Goal: Task Accomplishment & Management: Use online tool/utility

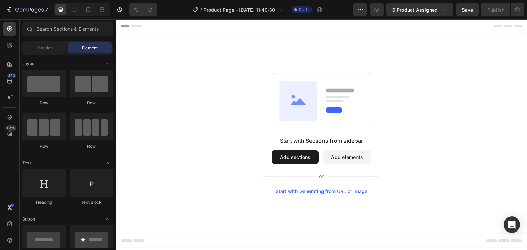
click at [291, 158] on button "Add sections" at bounding box center [295, 158] width 47 height 14
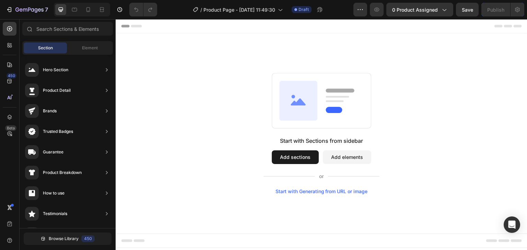
click at [337, 154] on button "Add elements" at bounding box center [347, 158] width 48 height 14
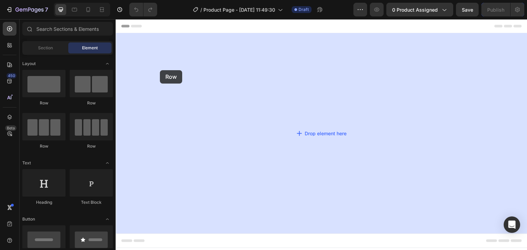
drag, startPoint x: 166, startPoint y: 99, endPoint x: 160, endPoint y: 70, distance: 29.5
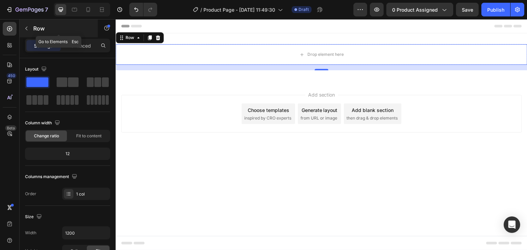
click at [31, 25] on button "button" at bounding box center [26, 28] width 11 height 11
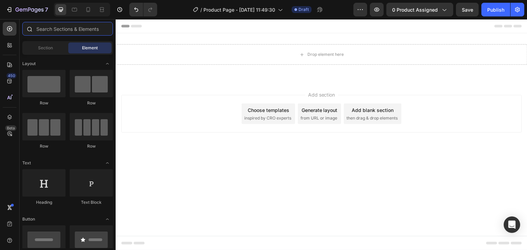
click at [49, 33] on input "text" at bounding box center [67, 29] width 91 height 14
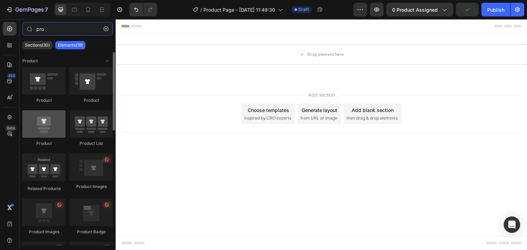
type input "pro"
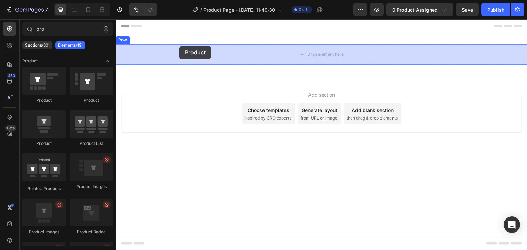
drag, startPoint x: 158, startPoint y: 143, endPoint x: 179, endPoint y: 46, distance: 99.6
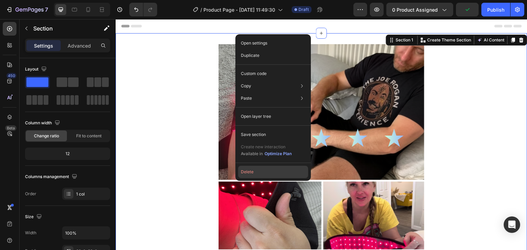
click at [247, 176] on button "Delete" at bounding box center [273, 172] width 70 height 12
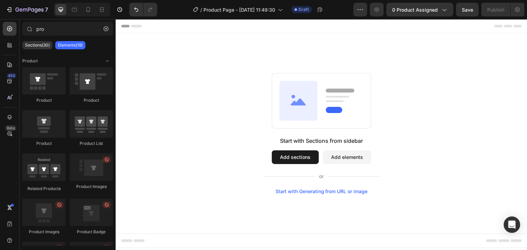
click at [282, 152] on button "Add sections" at bounding box center [295, 158] width 47 height 14
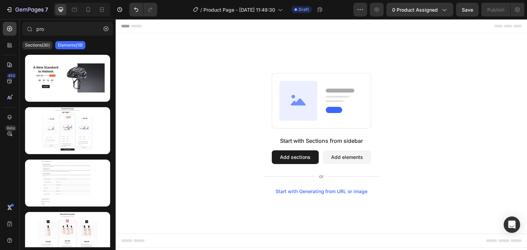
click at [282, 152] on button "Add sections" at bounding box center [295, 158] width 47 height 14
click at [41, 52] on div at bounding box center [68, 149] width 96 height 195
click at [37, 49] on div "Sections(30) Elements(19)" at bounding box center [68, 45] width 96 height 14
click at [33, 46] on p "Sections(30)" at bounding box center [37, 45] width 25 height 5
click at [51, 36] on div "pro" at bounding box center [68, 30] width 96 height 16
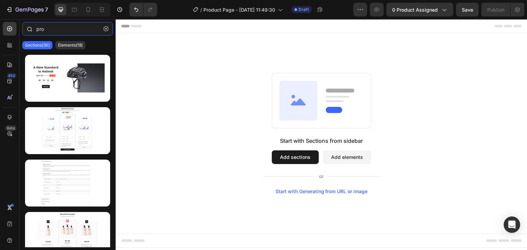
click at [51, 32] on input "pro" at bounding box center [67, 29] width 91 height 14
click at [110, 27] on button "button" at bounding box center [105, 28] width 11 height 11
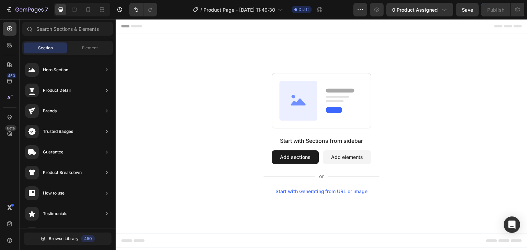
click at [232, 55] on div "Start with Sections from sidebar Add sections Add elements Start with Generatin…" at bounding box center [321, 133] width 411 height 201
click at [89, 44] on div "Element" at bounding box center [89, 48] width 43 height 11
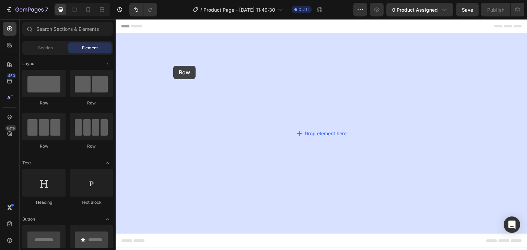
drag, startPoint x: 154, startPoint y: 99, endPoint x: 173, endPoint y: 66, distance: 38.5
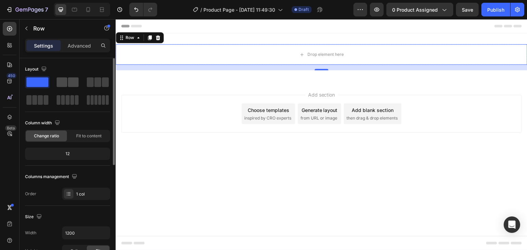
click at [73, 80] on span at bounding box center [73, 82] width 11 height 10
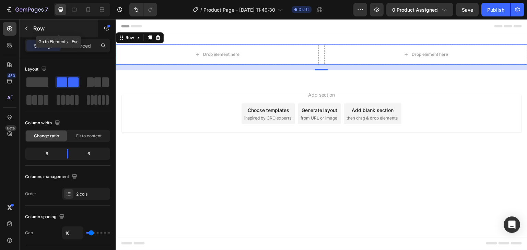
click at [22, 25] on button "button" at bounding box center [26, 28] width 11 height 11
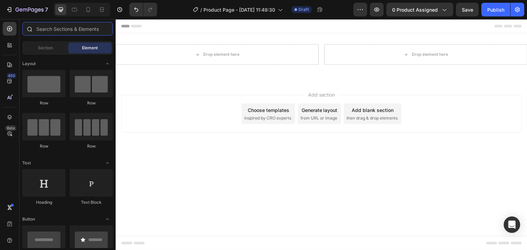
click at [55, 32] on input "text" at bounding box center [67, 29] width 91 height 14
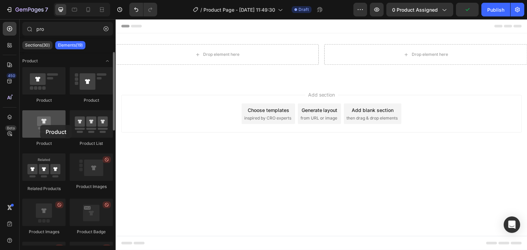
click at [40, 125] on div at bounding box center [43, 123] width 43 height 27
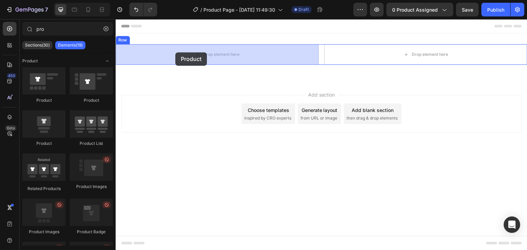
drag, startPoint x: 156, startPoint y: 102, endPoint x: 172, endPoint y: 51, distance: 53.0
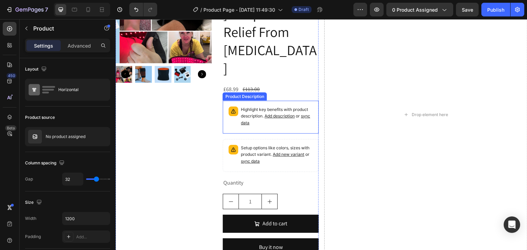
scroll to position [66, 0]
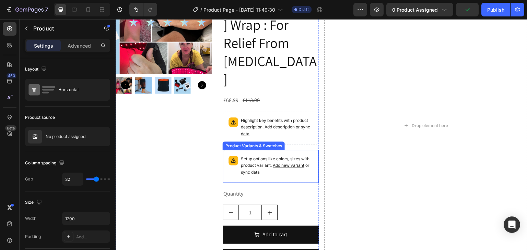
click at [276, 146] on div "Product Variants & Swatches" at bounding box center [253, 146] width 59 height 6
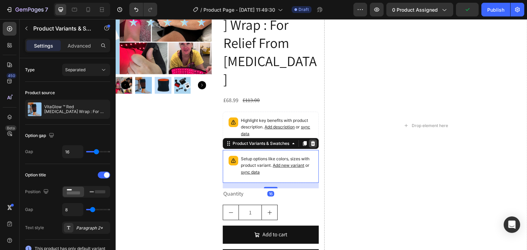
click at [312, 144] on icon at bounding box center [313, 143] width 4 height 5
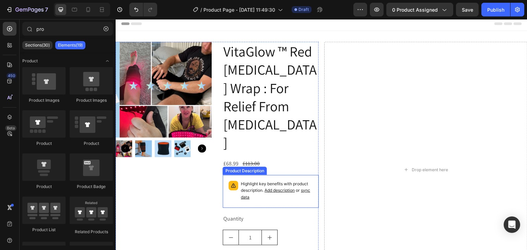
scroll to position [0, 0]
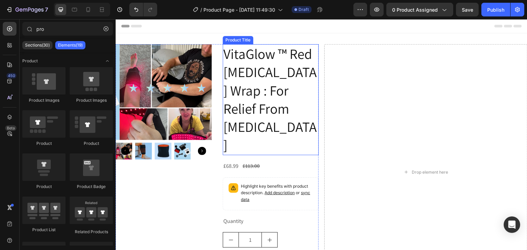
click at [286, 97] on h2 "VitaGlow ™ Red [MEDICAL_DATA] Wrap : For Relief From [MEDICAL_DATA]" at bounding box center [271, 99] width 96 height 111
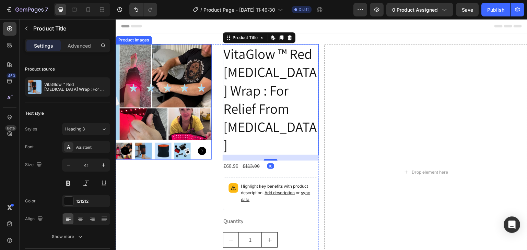
click at [165, 88] on img at bounding box center [167, 92] width 96 height 96
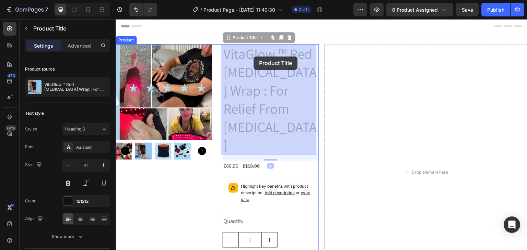
drag, startPoint x: 229, startPoint y: 42, endPoint x: 253, endPoint y: 57, distance: 28.2
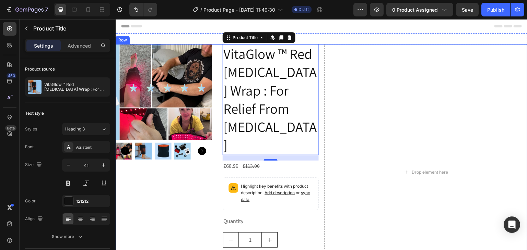
click at [320, 67] on div "Product Images VitaGlow ™ Red Light Therapy Wrap : For Relief From Restless Leg…" at bounding box center [321, 172] width 411 height 256
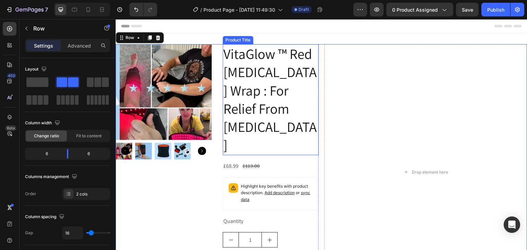
click at [296, 47] on h2 "VitaGlow ™ Red [MEDICAL_DATA] Wrap : For Relief From [MEDICAL_DATA]" at bounding box center [271, 99] width 96 height 111
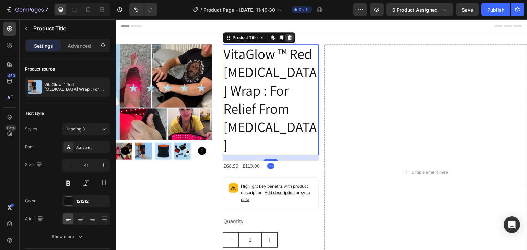
click at [289, 39] on icon at bounding box center [289, 37] width 4 height 5
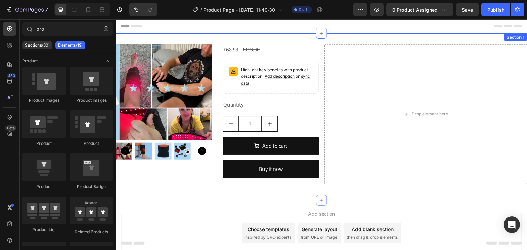
click at [153, 34] on div "Product Images £68.99 Product Price Product Price £113.00 Product Price Product…" at bounding box center [321, 116] width 411 height 167
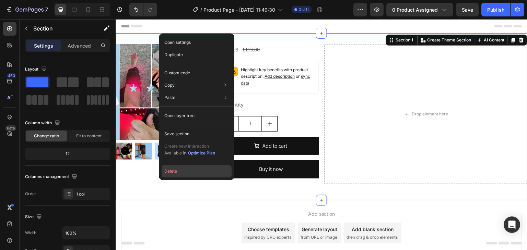
click at [178, 171] on button "Delete" at bounding box center [196, 171] width 70 height 12
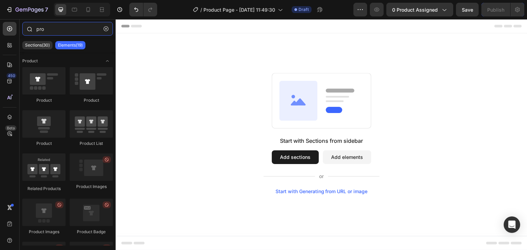
click at [53, 33] on input "pro" at bounding box center [67, 29] width 91 height 14
type input "p"
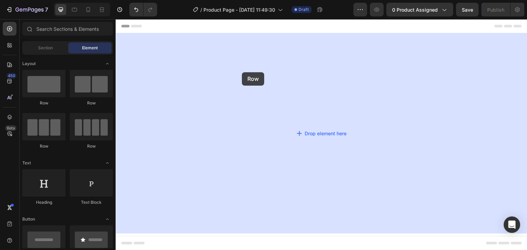
drag, startPoint x: 161, startPoint y: 103, endPoint x: 242, endPoint y: 72, distance: 86.4
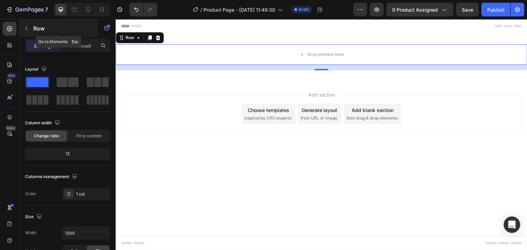
click at [27, 26] on icon "button" at bounding box center [26, 28] width 5 height 5
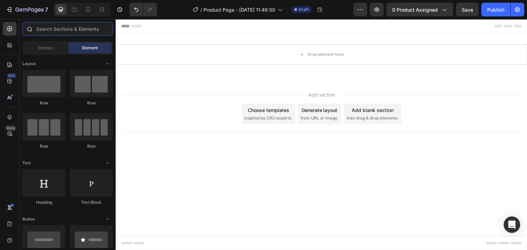
click at [64, 31] on input "text" at bounding box center [67, 29] width 91 height 14
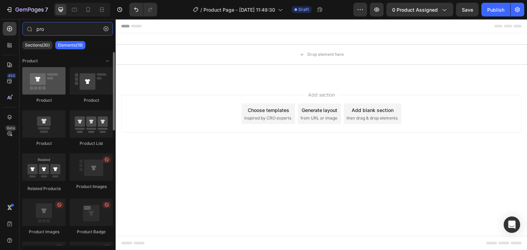
type input "pro"
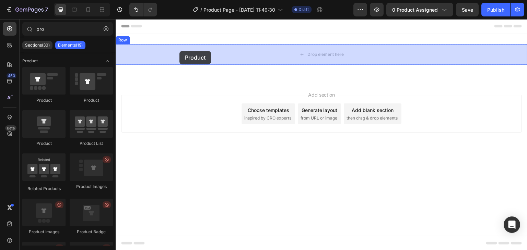
drag, startPoint x: 171, startPoint y: 100, endPoint x: 179, endPoint y: 51, distance: 49.4
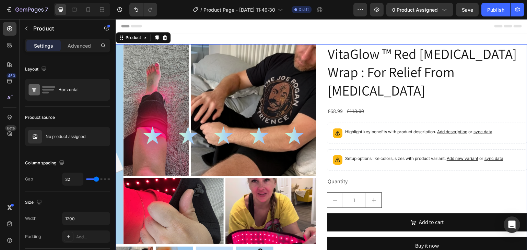
click at [200, 99] on img at bounding box center [223, 144] width 200 height 200
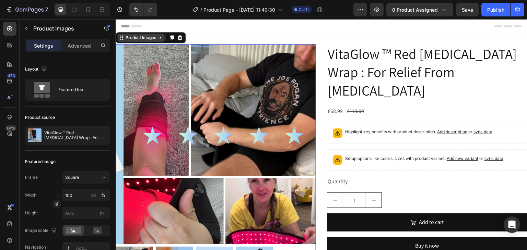
click at [141, 37] on div "Product Images" at bounding box center [140, 38] width 33 height 6
click at [177, 92] on img at bounding box center [223, 144] width 200 height 200
click at [140, 37] on div "Product Images" at bounding box center [140, 38] width 33 height 6
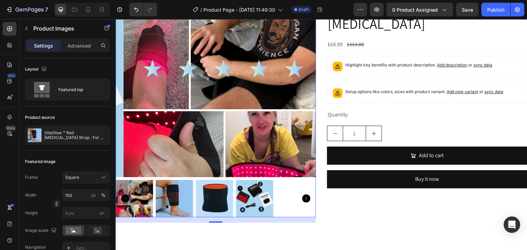
scroll to position [69, 0]
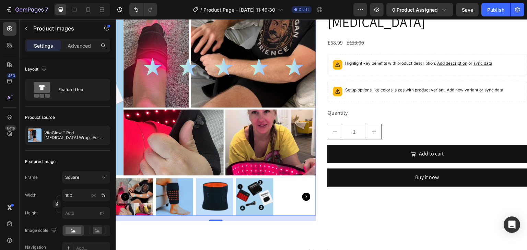
click at [224, 192] on img at bounding box center [214, 197] width 37 height 37
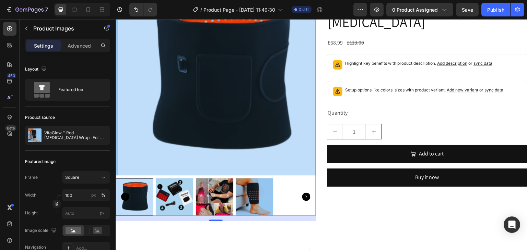
click at [126, 193] on icon "Carousel Back Arrow" at bounding box center [125, 197] width 8 height 8
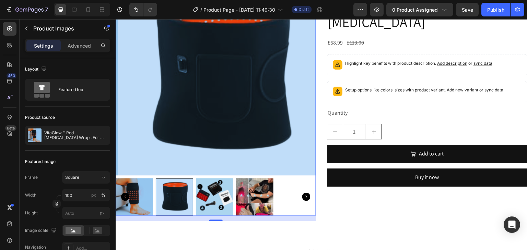
click at [126, 193] on icon "Carousel Back Arrow" at bounding box center [125, 197] width 8 height 8
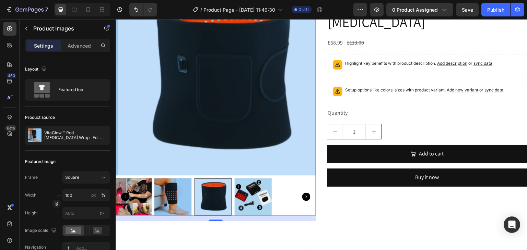
click at [126, 193] on icon "Carousel Back Arrow" at bounding box center [125, 197] width 8 height 8
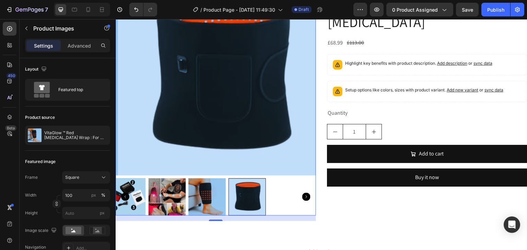
click at [126, 193] on icon "Carousel Back Arrow" at bounding box center [125, 197] width 8 height 8
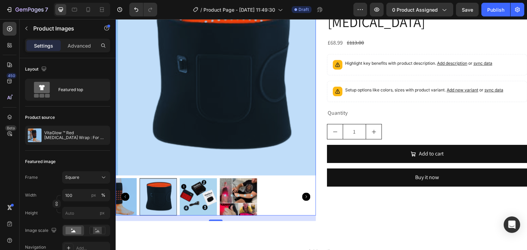
click at [126, 193] on icon "Carousel Back Arrow" at bounding box center [125, 197] width 8 height 8
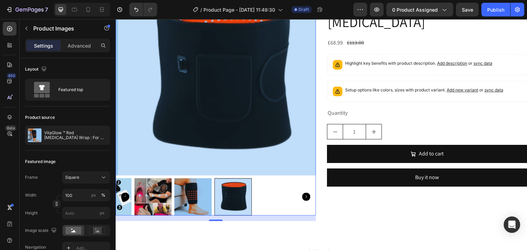
click at [126, 193] on icon "Carousel Back Arrow" at bounding box center [125, 197] width 8 height 8
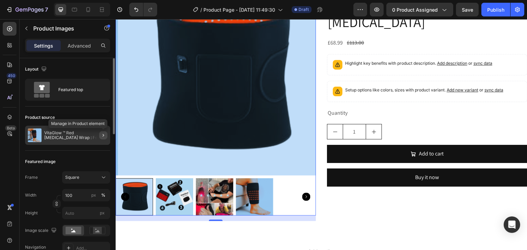
click at [99, 135] on button "button" at bounding box center [103, 135] width 8 height 8
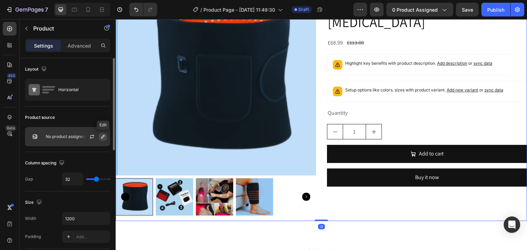
click at [103, 137] on icon "button" at bounding box center [102, 136] width 3 height 3
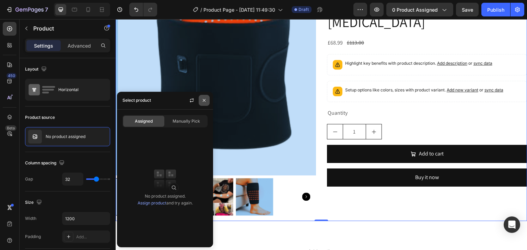
click at [204, 97] on button "button" at bounding box center [204, 100] width 11 height 11
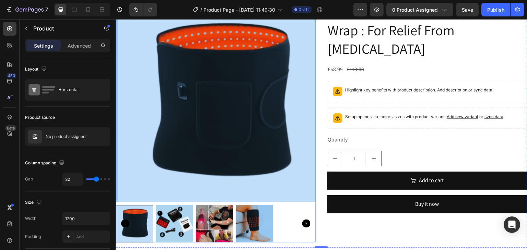
scroll to position [0, 0]
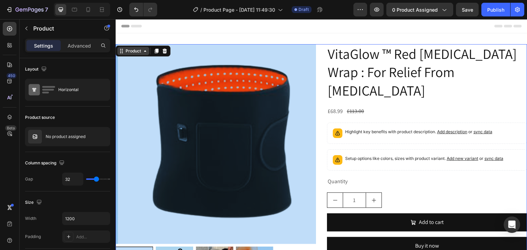
click at [133, 49] on div "Product Images VitaGlow ™ Red Light Therapy Wrap : For Relief From Restless Leg…" at bounding box center [321, 167] width 411 height 246
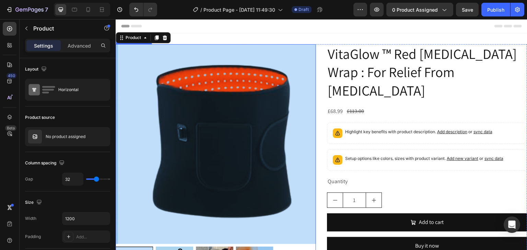
click at [135, 43] on div "Product" at bounding box center [143, 37] width 55 height 11
click at [161, 82] on img at bounding box center [218, 144] width 200 height 200
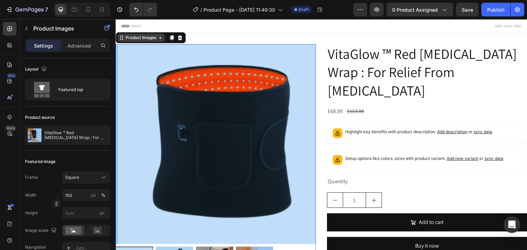
click at [137, 36] on div "Product Images" at bounding box center [140, 38] width 33 height 6
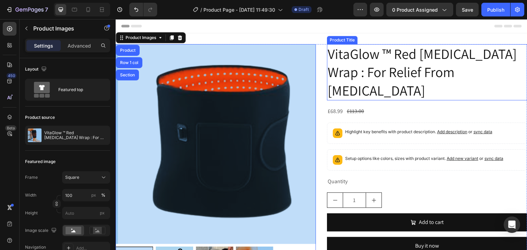
click at [356, 73] on h2 "VitaGlow ™ Red Light Therapy Wrap : For Relief From Restless Leg Syndrome" at bounding box center [427, 72] width 200 height 56
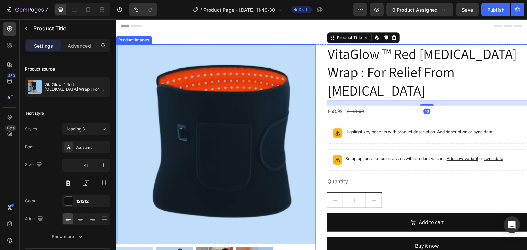
click at [240, 96] on img at bounding box center [218, 144] width 200 height 200
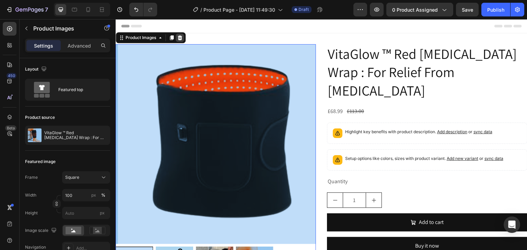
click at [182, 40] on icon at bounding box center [179, 37] width 5 height 5
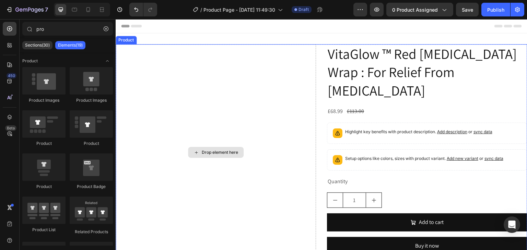
click at [208, 92] on div "Drop element here" at bounding box center [216, 152] width 200 height 217
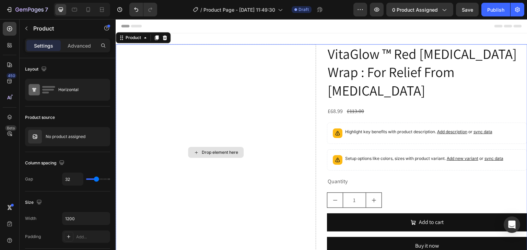
click at [137, 55] on div "Drop element here" at bounding box center [216, 152] width 200 height 217
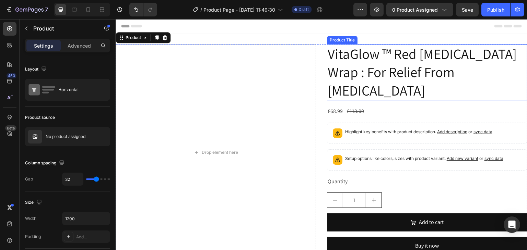
click at [410, 90] on h2 "VitaGlow ™ Red Light Therapy Wrap : For Relief From Restless Leg Syndrome" at bounding box center [427, 72] width 200 height 56
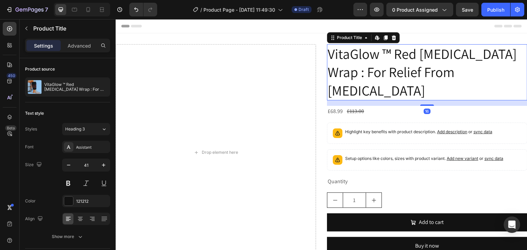
click at [410, 90] on h2 "VitaGlow ™ Red Light Therapy Wrap : For Relief From Restless Leg Syndrome" at bounding box center [427, 72] width 200 height 56
click at [402, 90] on h2 "VitaGlow ™ Red Light Therapy Wrap : For Relief From Restless Leg Syndrome" at bounding box center [427, 72] width 200 height 56
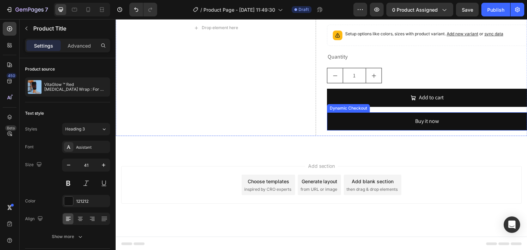
click at [360, 108] on div "Dynamic Checkout" at bounding box center [348, 108] width 40 height 6
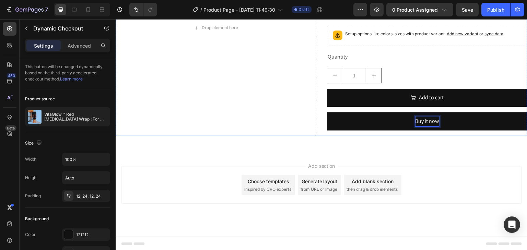
click at [362, 134] on div "VitaGlow ™ Red Light Therapy Wrap : For Relief From Restless Leg Syndrome Produ…" at bounding box center [427, 27] width 200 height 217
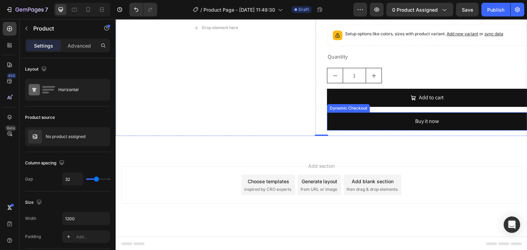
click at [360, 109] on div "Dynamic Checkout" at bounding box center [348, 108] width 43 height 8
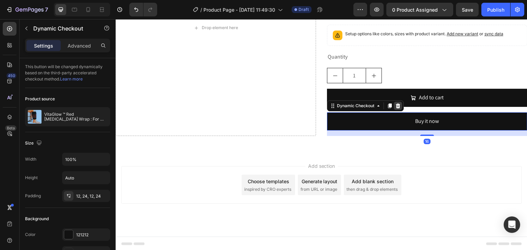
click at [397, 106] on div at bounding box center [398, 106] width 8 height 8
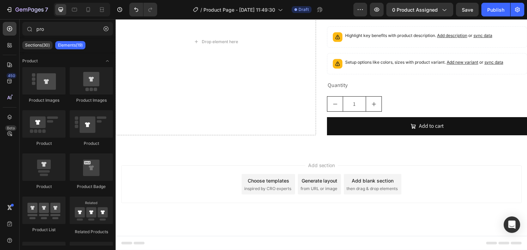
scroll to position [96, 0]
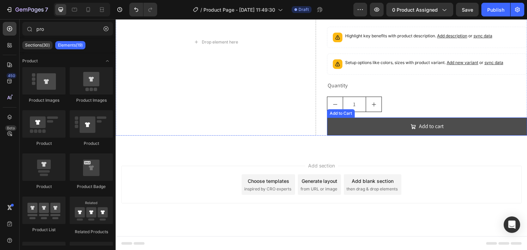
click at [386, 126] on button "Add to cart" at bounding box center [427, 127] width 200 height 18
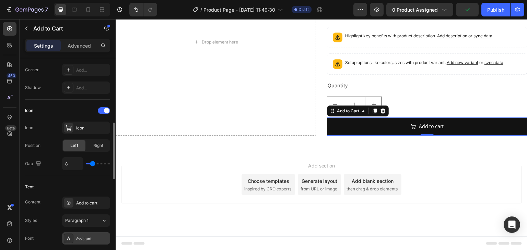
scroll to position [309, 0]
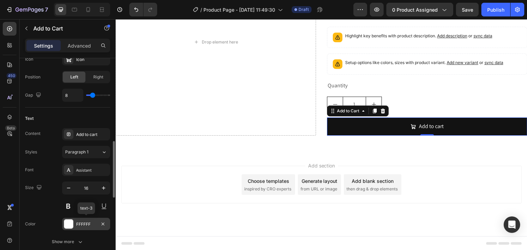
click at [71, 225] on div at bounding box center [68, 224] width 9 height 9
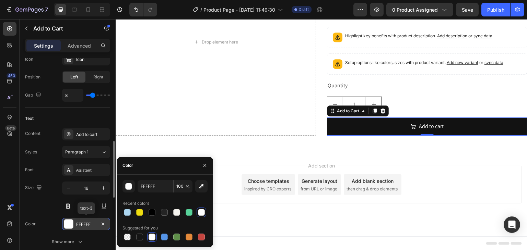
click at [71, 225] on div at bounding box center [68, 224] width 9 height 9
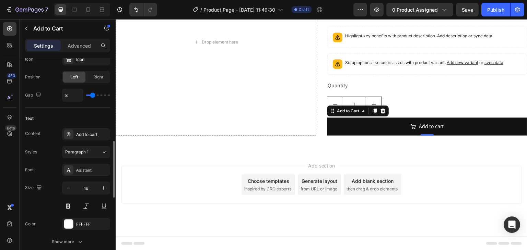
click at [52, 206] on div "Size 16" at bounding box center [67, 197] width 85 height 31
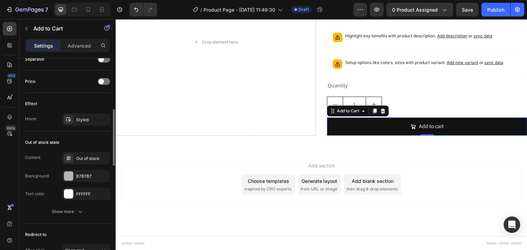
scroll to position [411, 0]
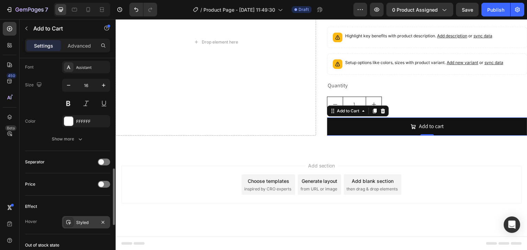
click at [89, 216] on div "Styled" at bounding box center [86, 222] width 48 height 12
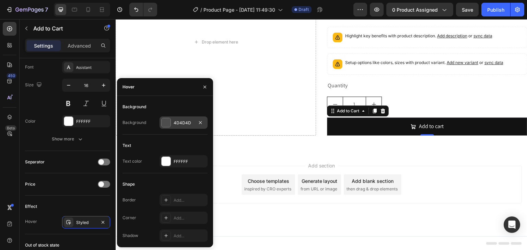
click at [176, 125] on div "4D4D4D" at bounding box center [183, 123] width 20 height 6
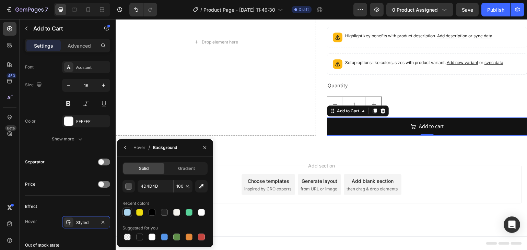
click at [129, 209] on div at bounding box center [127, 212] width 7 height 7
type input "ABD5EF"
click at [202, 151] on button "button" at bounding box center [204, 147] width 11 height 11
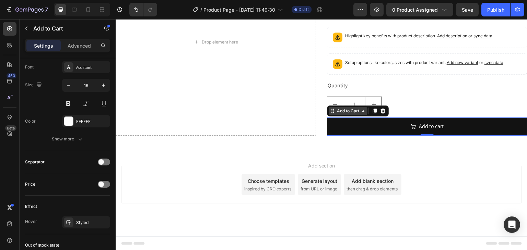
click at [339, 110] on div "Add to Cart" at bounding box center [347, 111] width 25 height 6
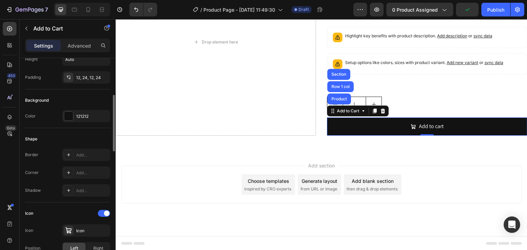
scroll to position [103, 0]
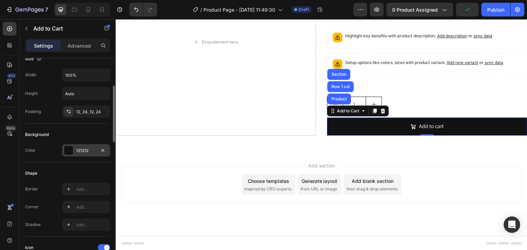
click at [74, 151] on div "121212" at bounding box center [86, 150] width 48 height 12
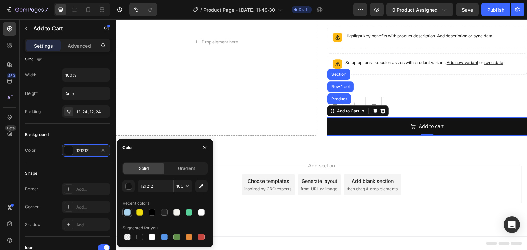
click at [125, 214] on div at bounding box center [127, 212] width 7 height 7
type input "ABD5EF"
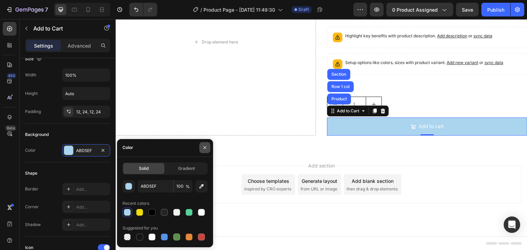
click at [209, 150] on button "button" at bounding box center [204, 147] width 11 height 11
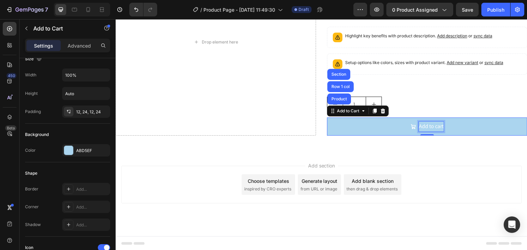
click at [425, 125] on div "Add to cart" at bounding box center [431, 127] width 25 height 10
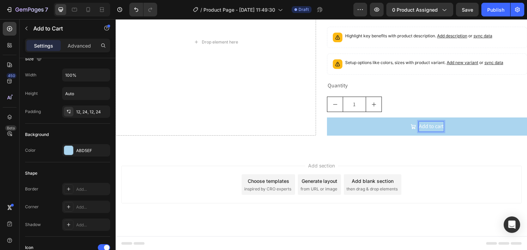
click at [419, 125] on p "Add to cart" at bounding box center [431, 127] width 25 height 10
click at [433, 127] on p "Add to cart" at bounding box center [431, 127] width 25 height 10
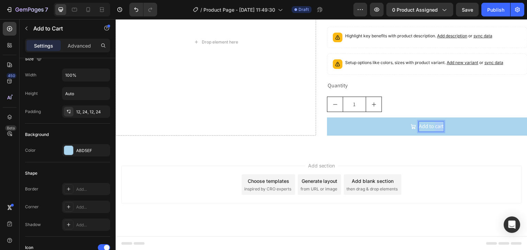
click at [433, 127] on p "Add to cart" at bounding box center [431, 127] width 25 height 10
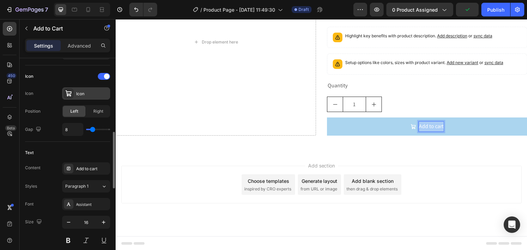
scroll to position [343, 0]
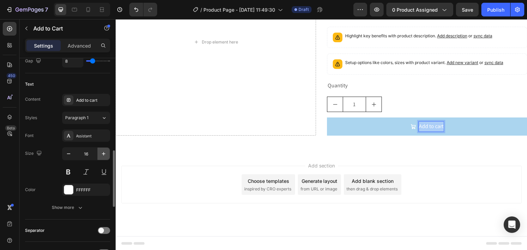
click at [106, 151] on icon "button" at bounding box center [103, 154] width 7 height 7
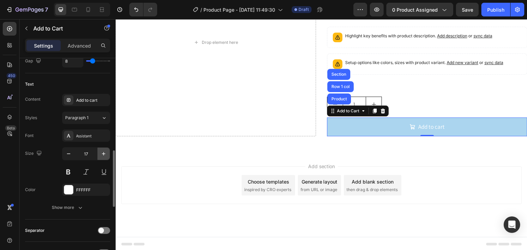
click at [106, 151] on icon "button" at bounding box center [103, 154] width 7 height 7
type input "18"
click at [67, 169] on button at bounding box center [68, 172] width 12 height 12
click at [400, 155] on div "Add section Choose templates inspired by CRO experts Generate layout from URL o…" at bounding box center [321, 195] width 411 height 84
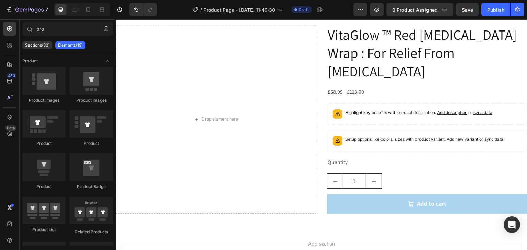
scroll to position [0, 0]
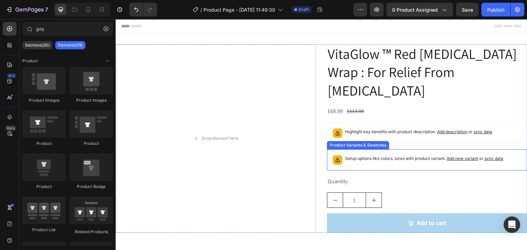
click at [376, 147] on div "Product Variants & Swatches" at bounding box center [358, 145] width 62 height 8
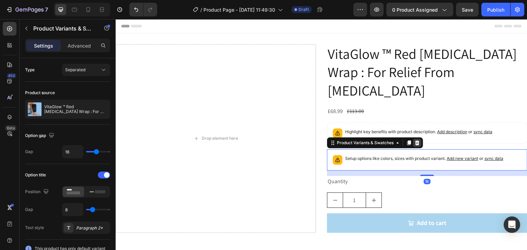
click at [418, 143] on div at bounding box center [417, 143] width 8 height 8
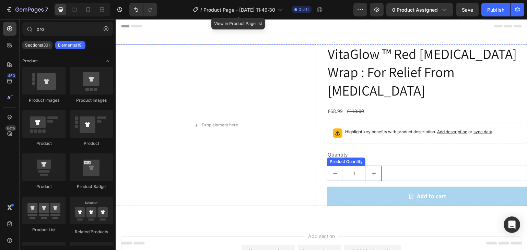
click at [333, 169] on button "decrement" at bounding box center [334, 173] width 15 height 15
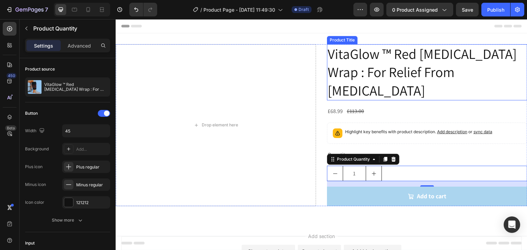
click at [398, 86] on h2 "VitaGlow ™ Red [MEDICAL_DATA] Wrap : For Relief From [MEDICAL_DATA]" at bounding box center [427, 72] width 200 height 56
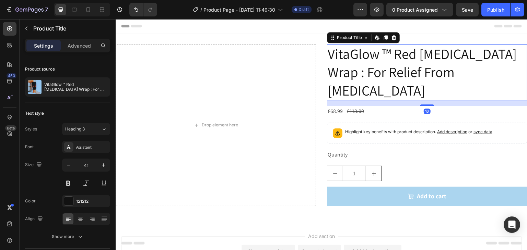
click at [385, 77] on h2 "VitaGlow ™ Red [MEDICAL_DATA] Wrap : For Relief From [MEDICAL_DATA]" at bounding box center [427, 72] width 200 height 56
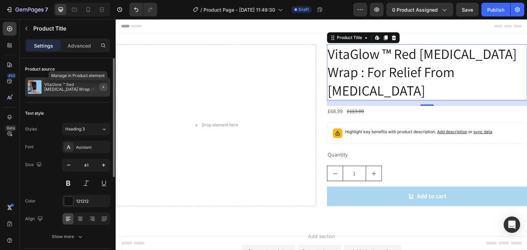
click at [106, 86] on icon "button" at bounding box center [102, 86] width 5 height 5
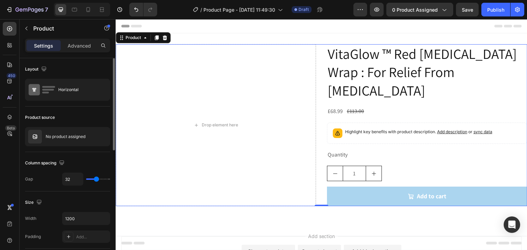
click at [80, 115] on div "Product source" at bounding box center [67, 117] width 85 height 11
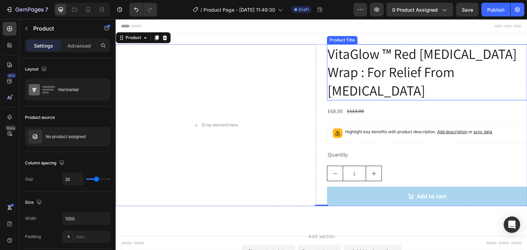
click at [369, 68] on h2 "VitaGlow ™ Red [MEDICAL_DATA] Wrap : For Relief From [MEDICAL_DATA]" at bounding box center [427, 72] width 200 height 56
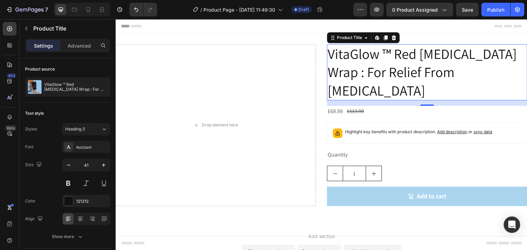
click at [369, 68] on h2 "VitaGlow ™ Red [MEDICAL_DATA] Wrap : For Relief From [MEDICAL_DATA]" at bounding box center [427, 72] width 200 height 56
click at [26, 27] on icon "button" at bounding box center [26, 29] width 2 height 4
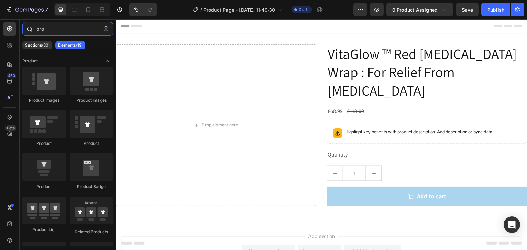
click at [52, 29] on input "pro" at bounding box center [67, 29] width 91 height 14
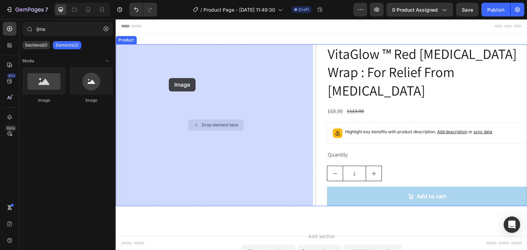
drag, startPoint x: 165, startPoint y: 103, endPoint x: 169, endPoint y: 78, distance: 24.6
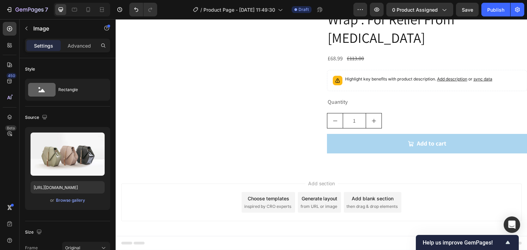
scroll to position [56, 0]
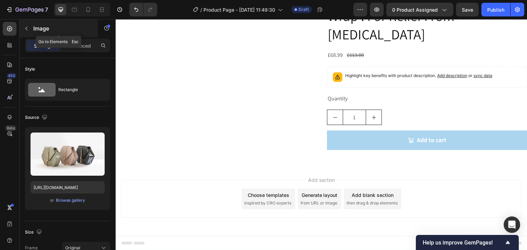
click at [27, 29] on icon "button" at bounding box center [26, 28] width 5 height 5
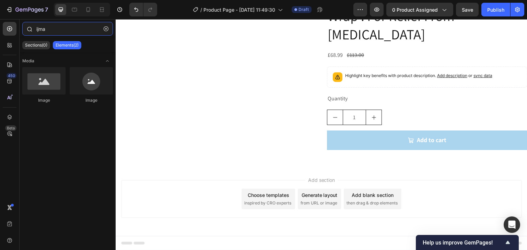
click at [54, 25] on input "ijma" at bounding box center [67, 29] width 91 height 14
type input "i"
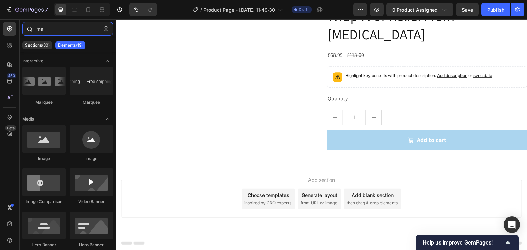
type input "m"
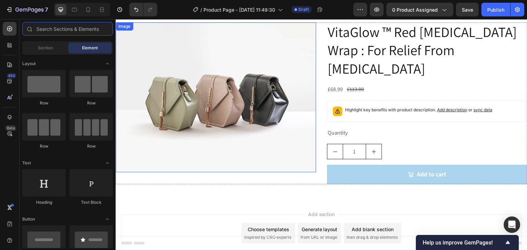
scroll to position [0, 0]
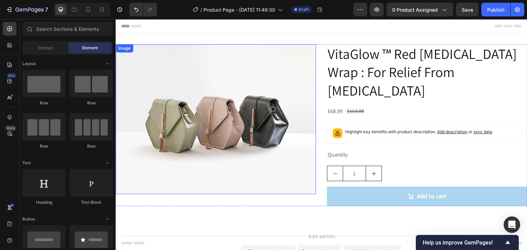
click at [190, 103] on img at bounding box center [216, 119] width 200 height 150
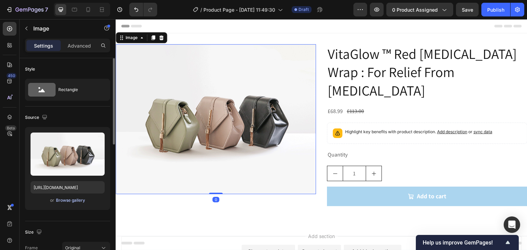
click at [68, 202] on div "Browse gallery" at bounding box center [70, 200] width 29 height 6
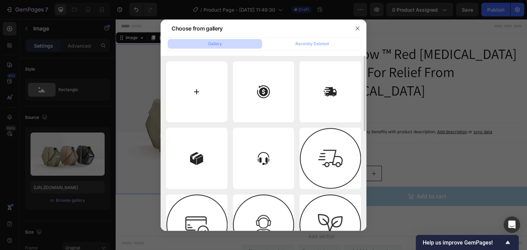
click at [195, 84] on input "file" at bounding box center [196, 91] width 61 height 61
type input "C:\fakepath\Untitled design.png"
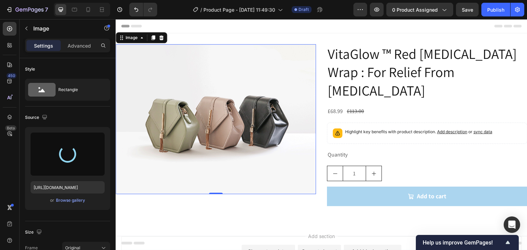
type input "https://cdn.shopify.com/s/files/1/0273/0016/7814/files/gempages_494716683642995…"
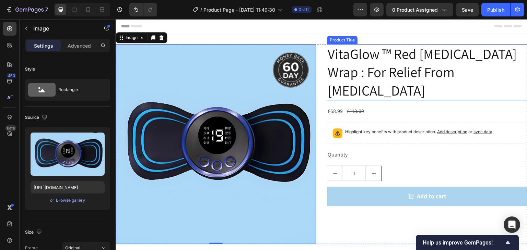
drag, startPoint x: 383, startPoint y: 88, endPoint x: 381, endPoint y: 92, distance: 4.7
click at [382, 92] on h2 "VitaGlow ™ Red Light Therapy Wrap : For Relief From Restless Leg Syndrome" at bounding box center [427, 72] width 200 height 56
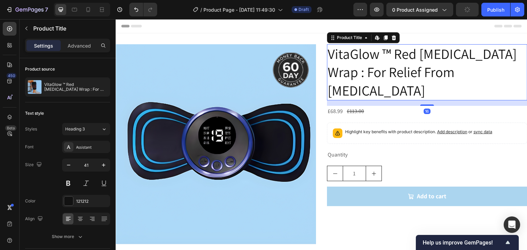
click at [389, 73] on h2 "VitaGlow ™ Red Light Therapy Wrap : For Relief From Restless Leg Syndrome" at bounding box center [427, 72] width 200 height 56
click at [412, 84] on h2 "VitaGlow ™ Red Light Therapy Wrap : For Relief From Restless Leg Syndrome" at bounding box center [427, 72] width 200 height 56
click at [202, 24] on div "Header" at bounding box center [321, 26] width 400 height 14
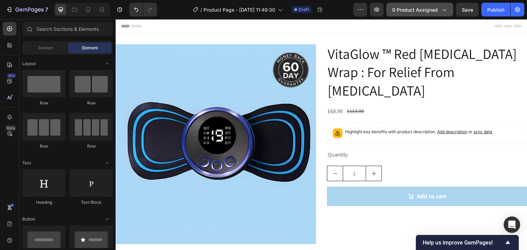
click at [400, 7] on span "0 product assigned" at bounding box center [415, 9] width 46 height 7
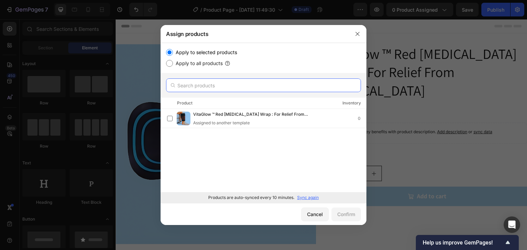
click at [192, 87] on input "text" at bounding box center [263, 86] width 195 height 14
click at [310, 197] on p "Sync again" at bounding box center [308, 198] width 22 height 6
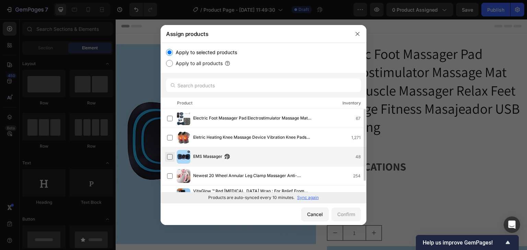
click at [169, 158] on label at bounding box center [169, 156] width 5 height 5
click at [345, 216] on div "Confirm" at bounding box center [346, 214] width 18 height 7
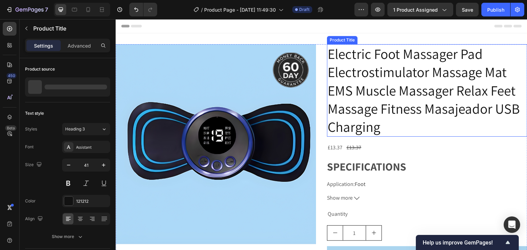
click at [356, 88] on h2 "Electric Foot Massager Pad Electrostimulator Massage Mat EMS Muscle Massager Re…" at bounding box center [427, 90] width 200 height 93
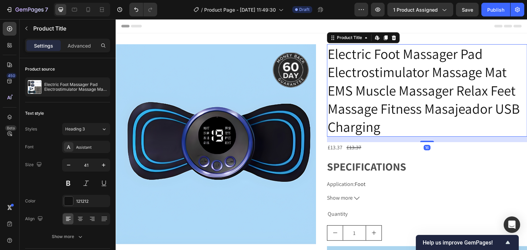
click at [375, 129] on h2 "Electric Foot Massager Pad Electrostimulator Massage Mat EMS Muscle Massager Re…" at bounding box center [427, 90] width 200 height 93
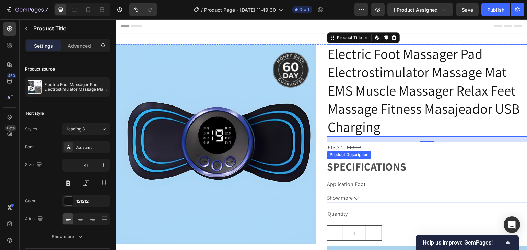
click at [358, 197] on button "Show more" at bounding box center [427, 198] width 200 height 10
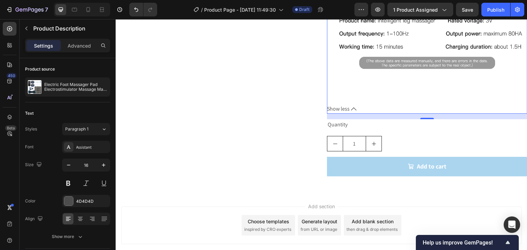
scroll to position [3610, 0]
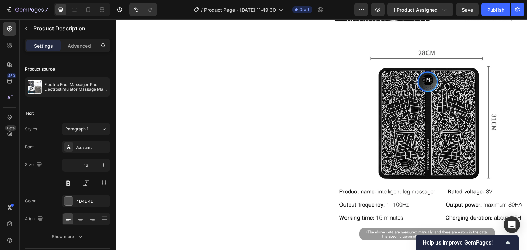
click at [374, 167] on img at bounding box center [427, 145] width 200 height 200
click at [388, 136] on img at bounding box center [427, 145] width 200 height 200
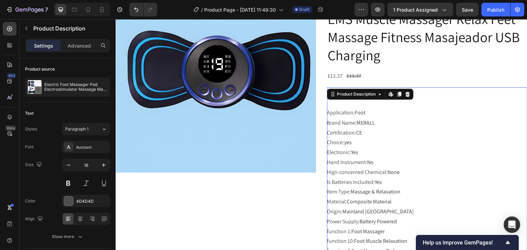
scroll to position [0, 0]
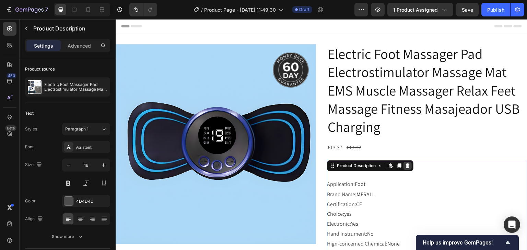
click at [406, 167] on icon at bounding box center [407, 166] width 4 height 5
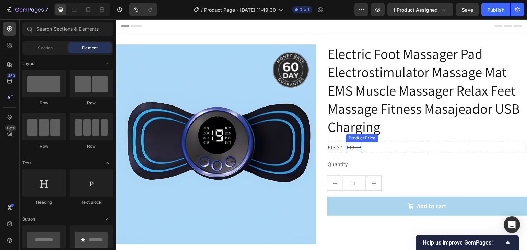
click at [353, 147] on div "£13.37" at bounding box center [354, 147] width 16 height 11
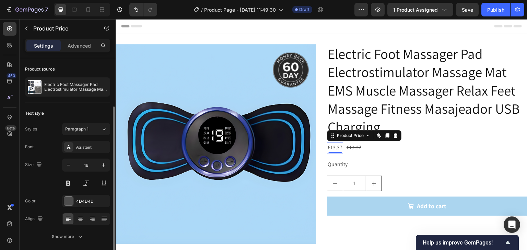
scroll to position [25, 0]
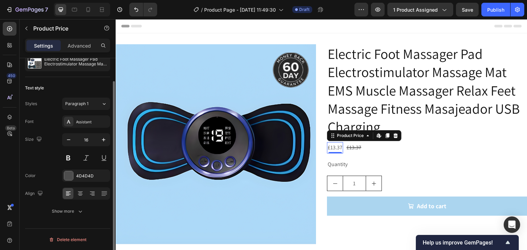
click at [336, 149] on div "£13.37" at bounding box center [335, 147] width 16 height 11
click at [354, 151] on div "£13.37" at bounding box center [354, 147] width 16 height 11
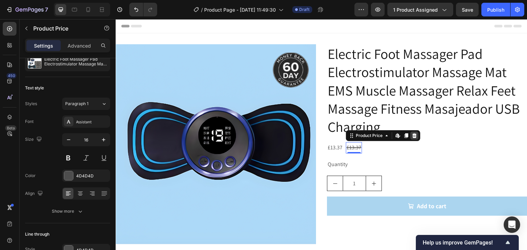
click at [412, 139] on div at bounding box center [414, 136] width 8 height 8
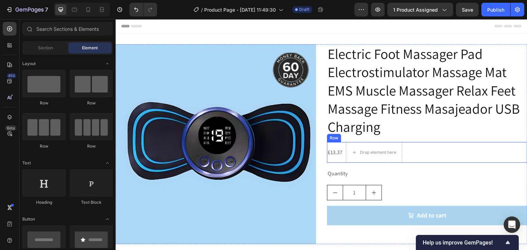
click at [450, 158] on div "£13.37 Product Price Product Price Drop element here Row" at bounding box center [427, 152] width 200 height 21
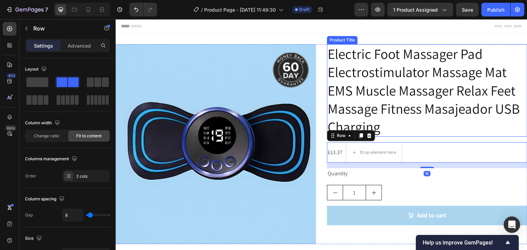
click at [460, 110] on h2 "Electric Foot Massager Pad Electrostimulator Massage Mat EMS Muscle Massager Re…" at bounding box center [427, 90] width 200 height 93
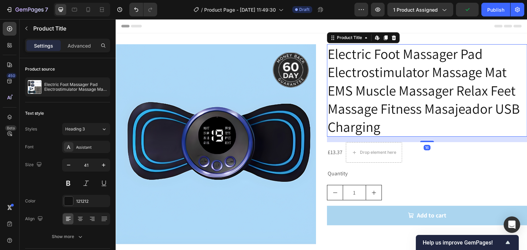
click at [460, 110] on h2 "Electric Foot Massager Pad Electrostimulator Massage Mat EMS Muscle Massager Re…" at bounding box center [427, 90] width 200 height 93
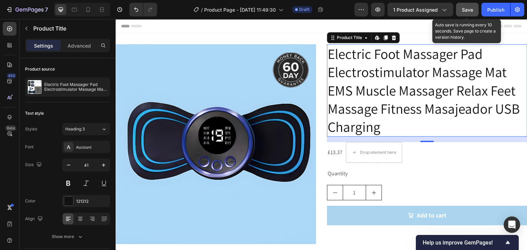
click at [471, 11] on span "Save" at bounding box center [467, 10] width 11 height 6
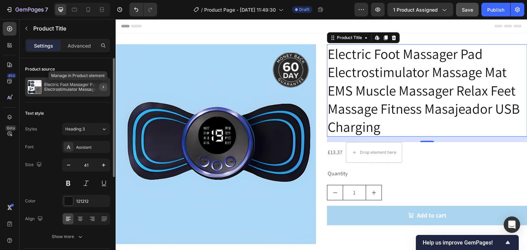
click at [104, 86] on icon "button" at bounding box center [102, 86] width 5 height 5
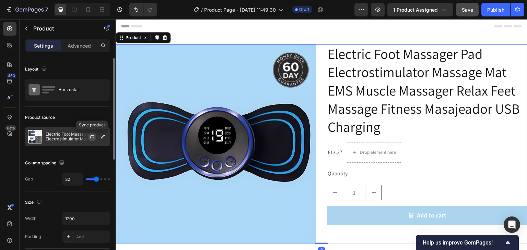
click at [93, 136] on icon "button" at bounding box center [91, 136] width 5 height 5
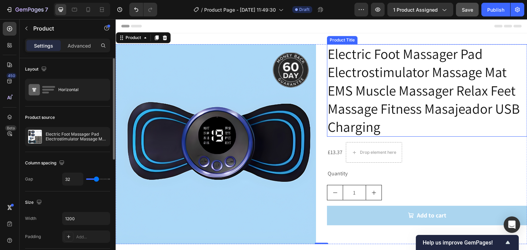
click at [378, 91] on h2 "Electric Foot Massager Pad Electrostimulator Massage Mat EMS Muscle Massager Re…" at bounding box center [427, 90] width 200 height 93
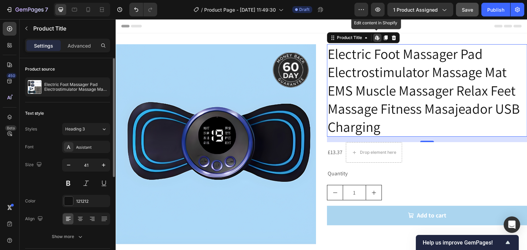
click at [377, 40] on icon at bounding box center [378, 39] width 2 height 2
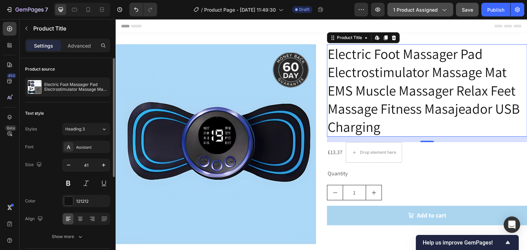
click at [417, 11] on span "1 product assigned" at bounding box center [415, 9] width 45 height 7
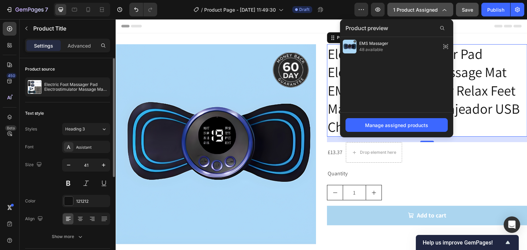
click at [417, 11] on span "1 product assigned" at bounding box center [415, 9] width 45 height 7
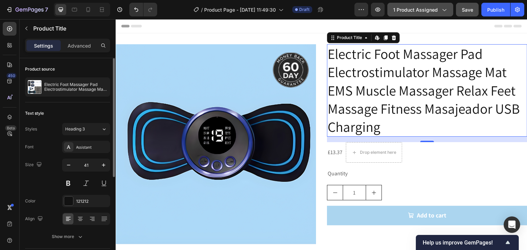
click at [417, 11] on span "1 product assigned" at bounding box center [415, 9] width 45 height 7
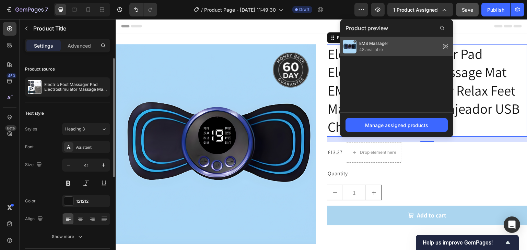
click at [390, 44] on div "EMS Massager 48 available" at bounding box center [396, 46] width 113 height 19
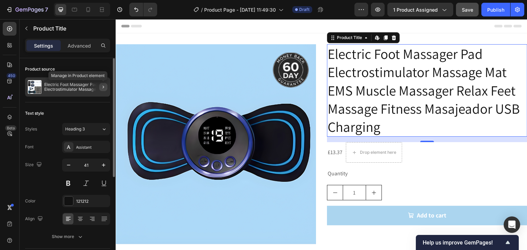
click at [105, 85] on icon "button" at bounding box center [102, 86] width 5 height 5
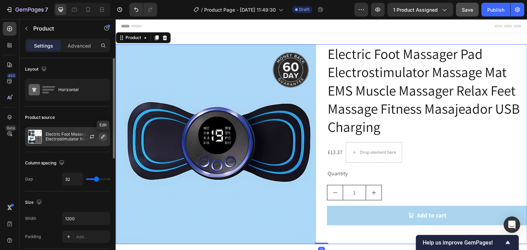
click at [102, 137] on icon "button" at bounding box center [102, 136] width 3 height 3
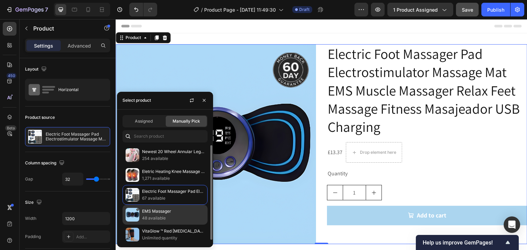
click at [149, 218] on p "48 available" at bounding box center [173, 218] width 62 height 7
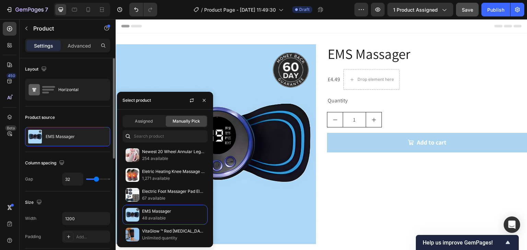
click at [94, 116] on div "Product source" at bounding box center [67, 117] width 85 height 11
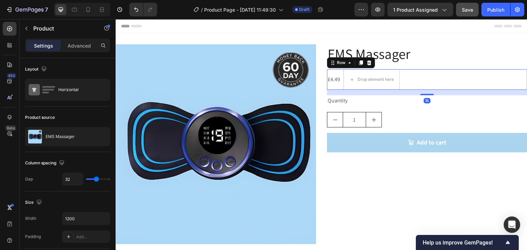
click at [440, 87] on div "£4.49 Product Price Product Price Drop element here Row 16" at bounding box center [427, 79] width 200 height 21
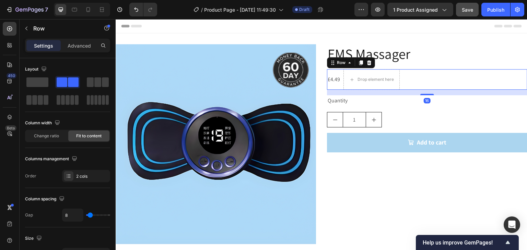
click at [327, 73] on div "£4.49 Product Price Product Price" at bounding box center [334, 79] width 14 height 21
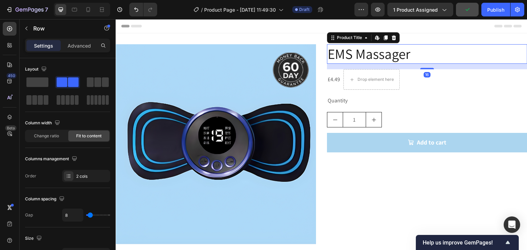
click at [400, 48] on h2 "EMS Massager" at bounding box center [427, 54] width 200 height 20
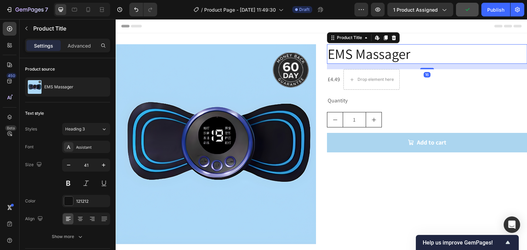
click at [408, 50] on h2 "EMS Massager" at bounding box center [427, 54] width 200 height 20
click at [391, 56] on h2 "EMS Massager" at bounding box center [427, 54] width 200 height 20
click at [64, 184] on button at bounding box center [68, 183] width 12 height 12
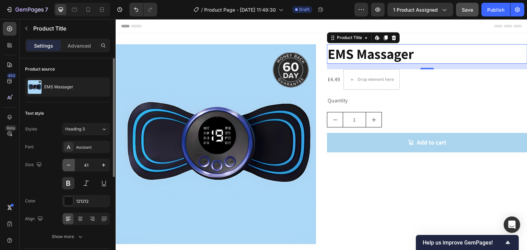
click at [68, 167] on icon "button" at bounding box center [68, 165] width 7 height 7
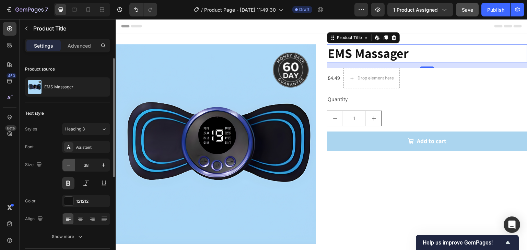
click at [68, 167] on icon "button" at bounding box center [68, 165] width 7 height 7
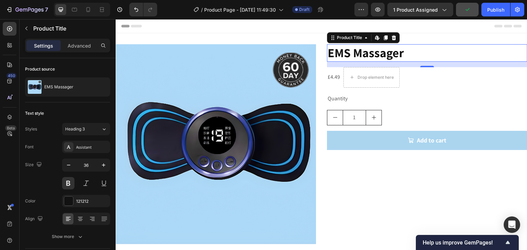
click at [369, 57] on h2 "EMS Massager" at bounding box center [427, 52] width 200 height 17
click at [67, 165] on icon "button" at bounding box center [68, 165] width 7 height 7
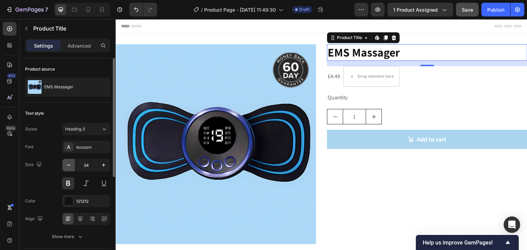
click at [67, 165] on icon "button" at bounding box center [68, 165] width 7 height 7
type input "33"
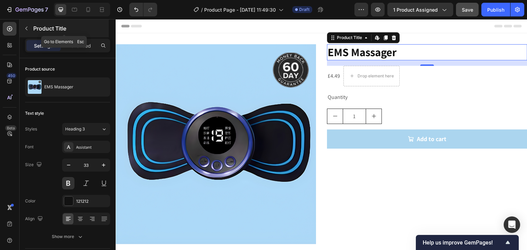
click at [27, 29] on icon "button" at bounding box center [26, 28] width 5 height 5
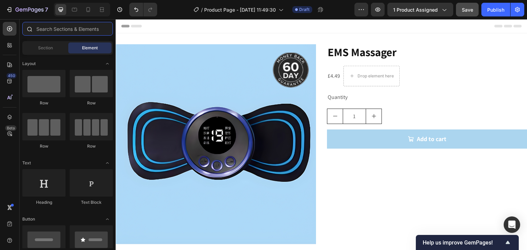
click at [79, 30] on input "text" at bounding box center [67, 29] width 91 height 14
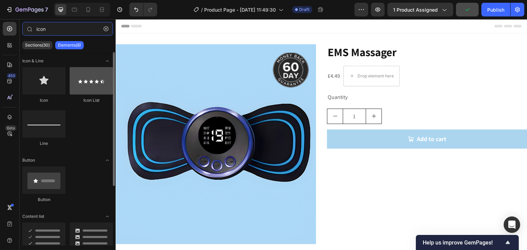
type input "icon"
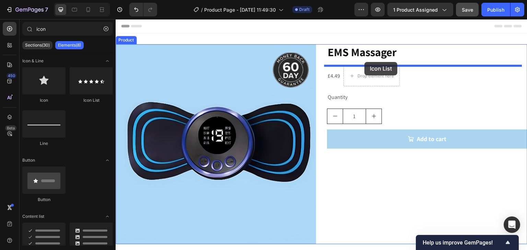
drag, startPoint x: 200, startPoint y: 105, endPoint x: 364, endPoint y: 62, distance: 169.8
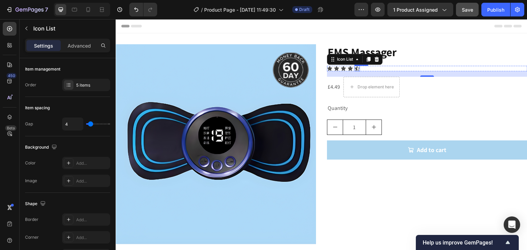
click at [355, 69] on div "Icon" at bounding box center [356, 68] width 5 height 5
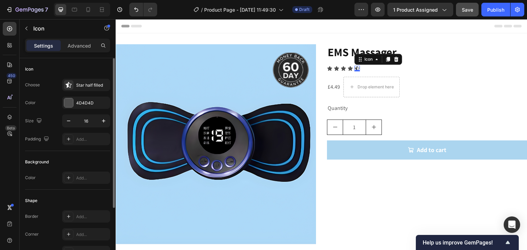
click at [67, 109] on div "Choose Star half filled Color 4D4D4D Size 16 Padding Add..." at bounding box center [67, 112] width 85 height 67
click at [67, 105] on div at bounding box center [68, 102] width 9 height 9
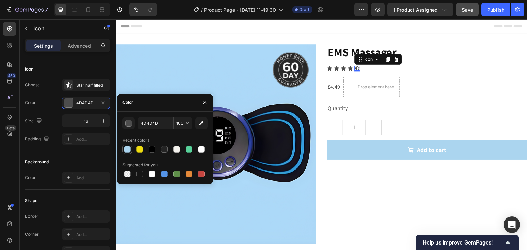
click at [127, 152] on div at bounding box center [127, 149] width 7 height 7
type input "ABD5EF"
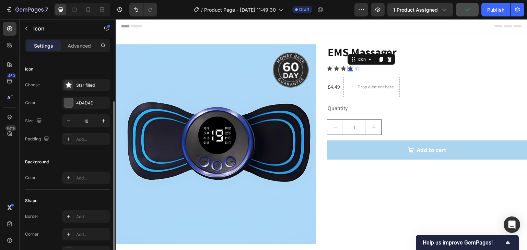
click at [348, 69] on div "Icon 0" at bounding box center [349, 68] width 5 height 5
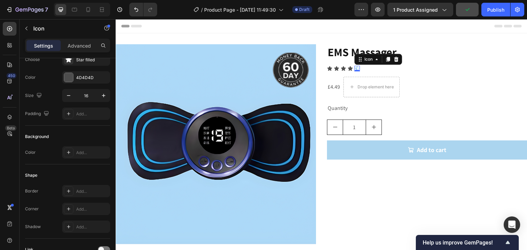
click at [356, 68] on icon at bounding box center [357, 68] width 5 height 4
click at [396, 59] on div at bounding box center [396, 59] width 8 height 8
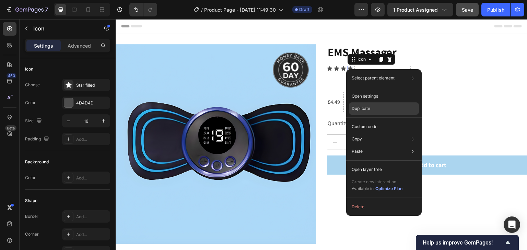
click at [379, 107] on div "Duplicate" at bounding box center [384, 109] width 70 height 12
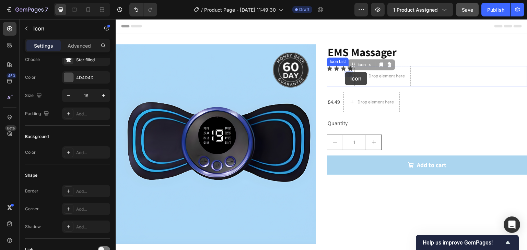
drag, startPoint x: 352, startPoint y: 63, endPoint x: 345, endPoint y: 72, distance: 11.4
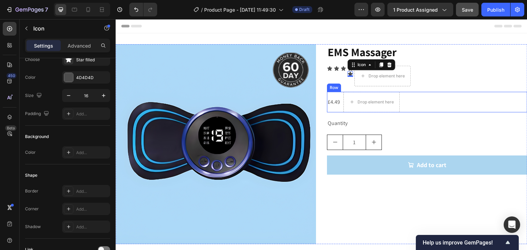
click at [426, 105] on div "£4.49 Product Price Product Price Drop element here Row" at bounding box center [427, 102] width 200 height 21
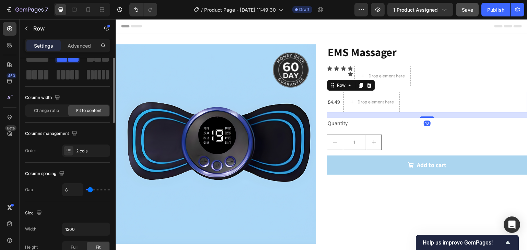
scroll to position [0, 0]
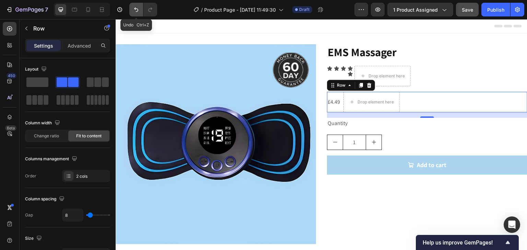
click at [135, 10] on icon "Undo/Redo" at bounding box center [136, 9] width 7 height 7
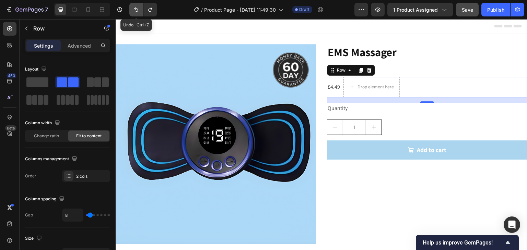
click at [135, 10] on icon "Undo/Redo" at bounding box center [136, 9] width 7 height 7
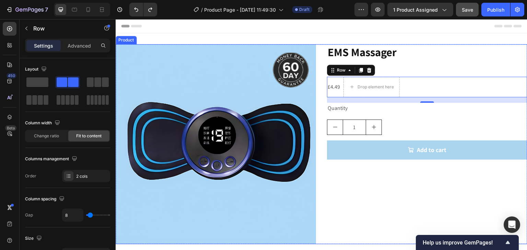
click at [399, 170] on div "EMS Massager Product Title Icon Icon Icon Icon Icon Icon List £4.49 Product Pri…" at bounding box center [427, 144] width 200 height 200
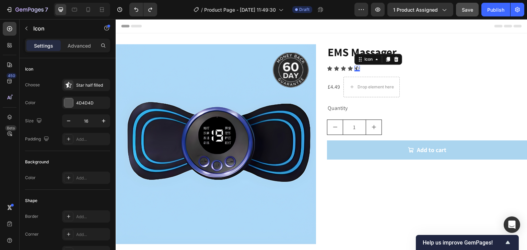
click at [354, 69] on div "Icon 0" at bounding box center [356, 68] width 5 height 5
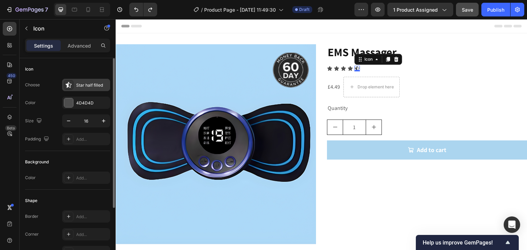
click at [70, 85] on icon at bounding box center [68, 85] width 6 height 6
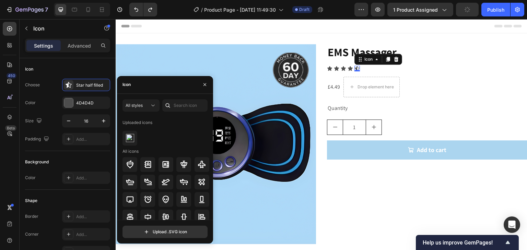
click at [149, 89] on div "Icon" at bounding box center [165, 85] width 96 height 18
click at [148, 86] on div "Icon" at bounding box center [165, 85] width 96 height 18
click at [156, 100] on button "All styles" at bounding box center [140, 105] width 37 height 12
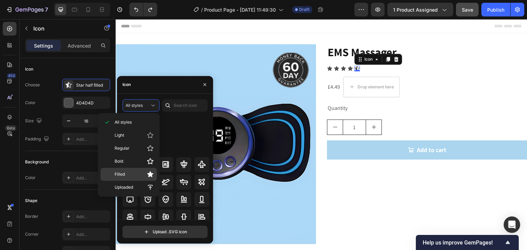
click at [129, 172] on p "Filled" at bounding box center [134, 174] width 39 height 7
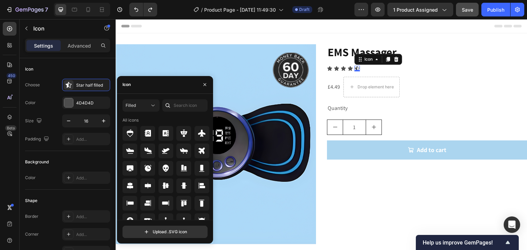
click at [142, 88] on div "Icon" at bounding box center [165, 85] width 96 height 18
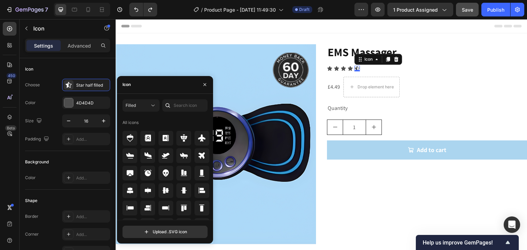
click at [162, 88] on div "Icon" at bounding box center [165, 85] width 96 height 18
click at [142, 87] on div "Icon" at bounding box center [165, 85] width 96 height 18
click at [177, 103] on input "text" at bounding box center [184, 105] width 45 height 12
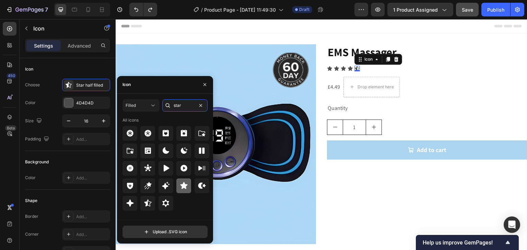
type input "star"
click at [180, 190] on icon at bounding box center [184, 186] width 8 height 8
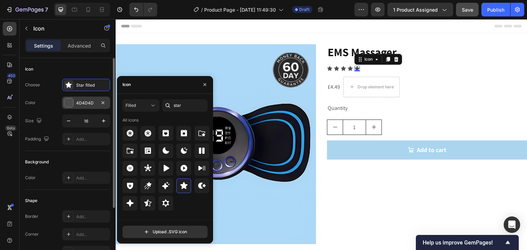
click at [65, 100] on div at bounding box center [68, 102] width 9 height 9
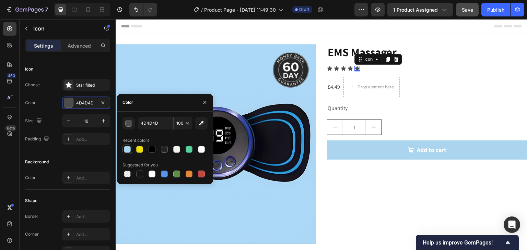
click at [123, 151] on div at bounding box center [127, 149] width 8 height 8
type input "ABD5EF"
click at [348, 68] on div "Icon" at bounding box center [349, 68] width 5 height 5
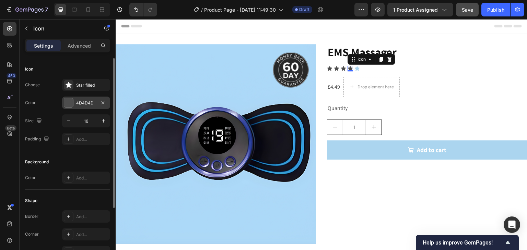
click at [69, 100] on div at bounding box center [68, 102] width 9 height 9
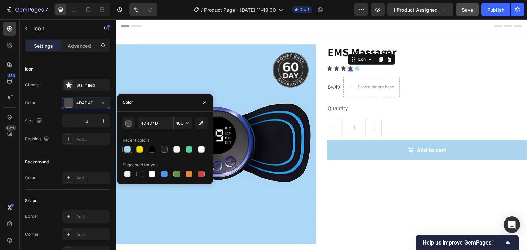
click at [129, 152] on div at bounding box center [127, 149] width 7 height 7
type input "ABD5EF"
click at [341, 68] on icon at bounding box center [343, 68] width 5 height 4
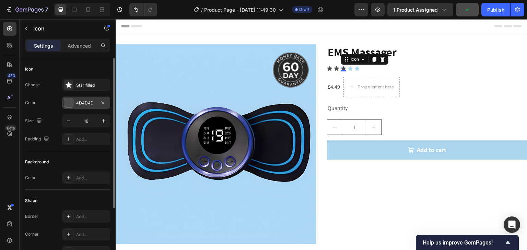
click at [69, 101] on div at bounding box center [68, 102] width 9 height 9
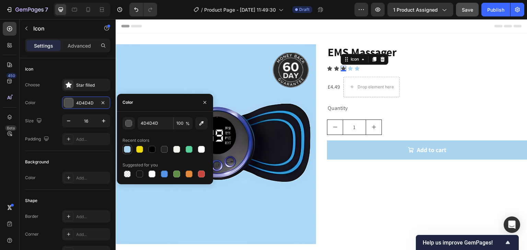
click at [126, 151] on div at bounding box center [127, 149] width 7 height 7
type input "ABD5EF"
click at [334, 67] on icon at bounding box center [336, 68] width 5 height 5
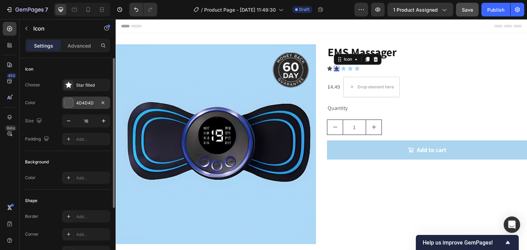
click at [73, 107] on div "4D4D4D" at bounding box center [86, 103] width 48 height 12
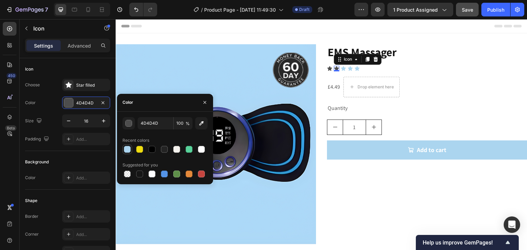
click at [126, 151] on div at bounding box center [127, 149] width 7 height 7
type input "ABD5EF"
click at [327, 68] on icon at bounding box center [329, 68] width 5 height 4
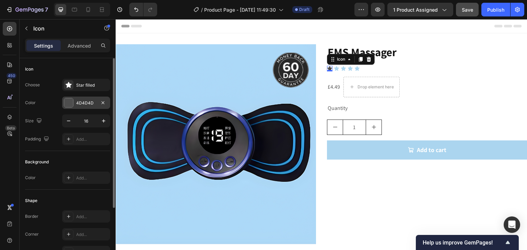
click at [66, 105] on div at bounding box center [68, 102] width 9 height 9
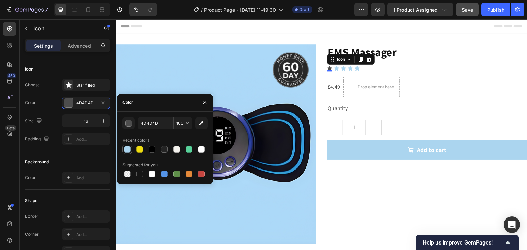
click at [127, 150] on div at bounding box center [127, 149] width 7 height 7
type input "ABD5EF"
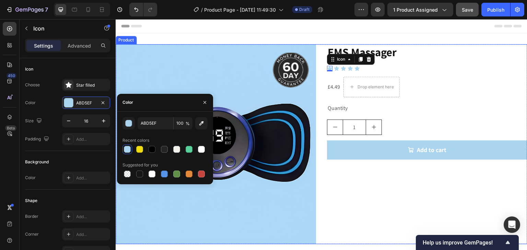
click at [402, 182] on div "EMS Massager Product Title Icon 0 Icon Icon Icon Icon Icon List £4.49 Product P…" at bounding box center [427, 144] width 200 height 200
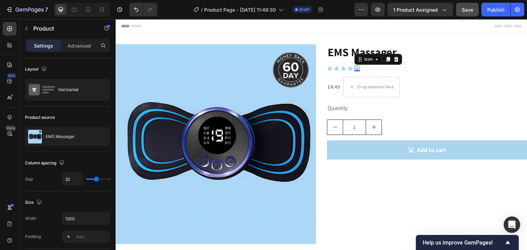
click at [354, 68] on div "Icon 0" at bounding box center [356, 68] width 5 height 5
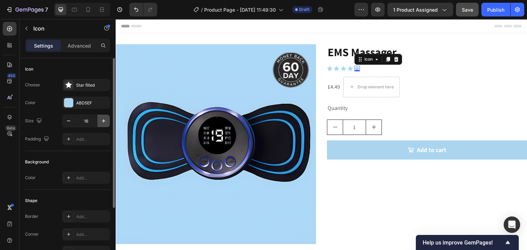
click at [99, 123] on button "button" at bounding box center [103, 121] width 12 height 12
type input "19"
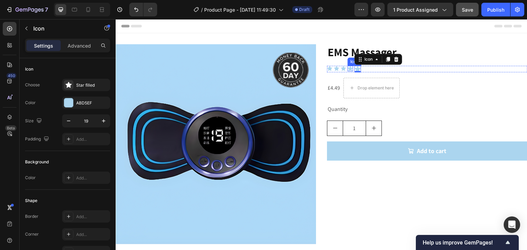
click at [348, 69] on icon at bounding box center [350, 68] width 5 height 4
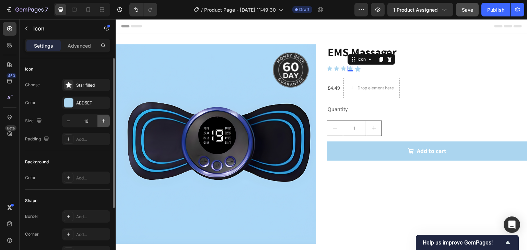
click at [101, 118] on icon "button" at bounding box center [103, 121] width 7 height 7
type input "19"
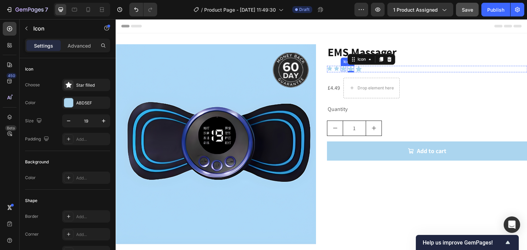
click at [342, 68] on div "Icon" at bounding box center [342, 68] width 5 height 5
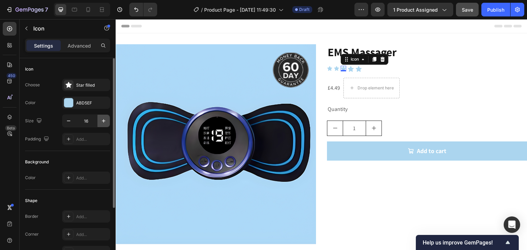
click at [103, 118] on icon "button" at bounding box center [103, 121] width 7 height 7
type input "19"
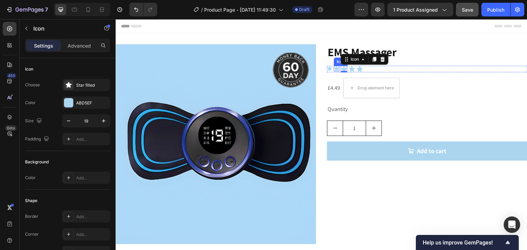
click at [334, 68] on icon at bounding box center [336, 68] width 5 height 4
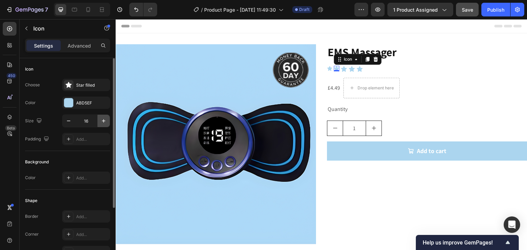
click at [99, 121] on button "button" at bounding box center [103, 121] width 12 height 12
type input "19"
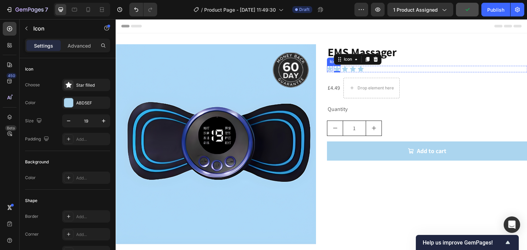
click at [327, 68] on icon at bounding box center [329, 68] width 5 height 4
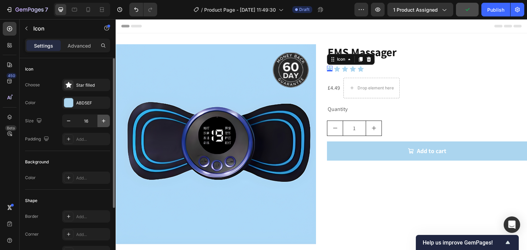
click at [101, 124] on button "button" at bounding box center [103, 121] width 12 height 12
type input "19"
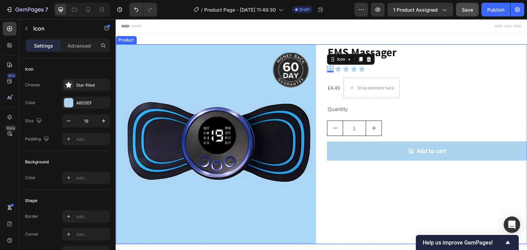
click at [382, 226] on div "EMS Massager Product Title Icon 0 Icon Icon Icon Icon Icon List £4.49 Product P…" at bounding box center [427, 144] width 200 height 200
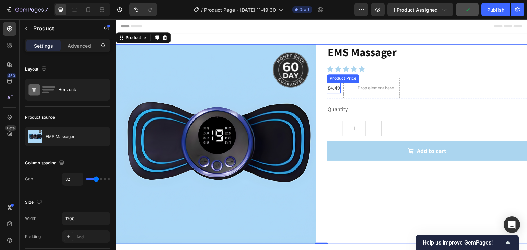
click at [330, 92] on div "£4.49 Product Price Product Price" at bounding box center [334, 88] width 14 height 11
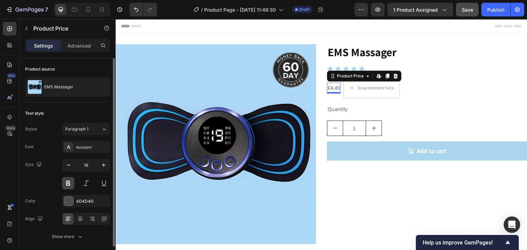
click at [68, 185] on button at bounding box center [68, 183] width 12 height 12
click at [69, 202] on div at bounding box center [68, 201] width 9 height 9
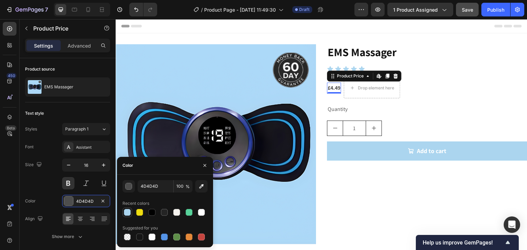
click at [129, 212] on div at bounding box center [127, 212] width 7 height 7
type input "ABD5EF"
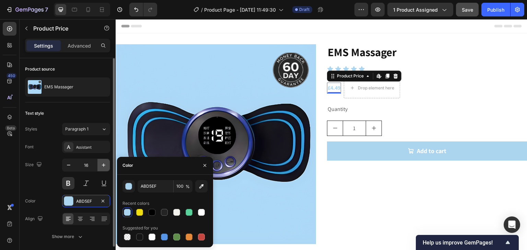
click at [100, 167] on icon "button" at bounding box center [103, 165] width 7 height 7
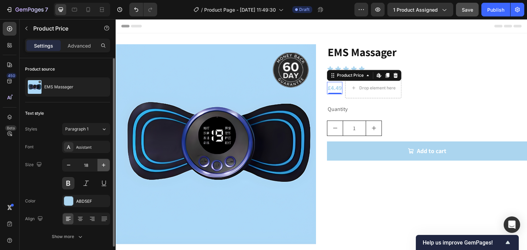
click at [100, 167] on icon "button" at bounding box center [103, 165] width 7 height 7
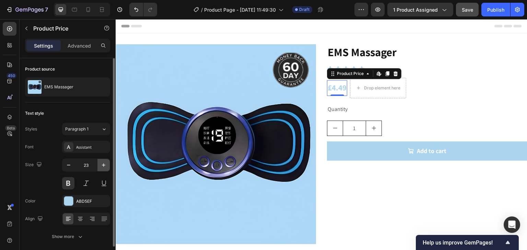
click at [100, 167] on icon "button" at bounding box center [103, 165] width 7 height 7
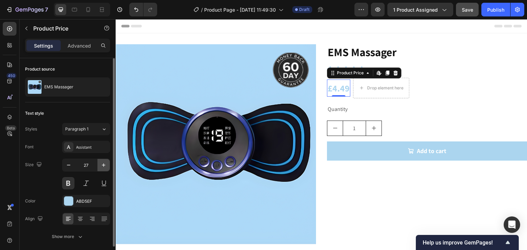
click at [100, 167] on icon "button" at bounding box center [103, 165] width 7 height 7
type input "29"
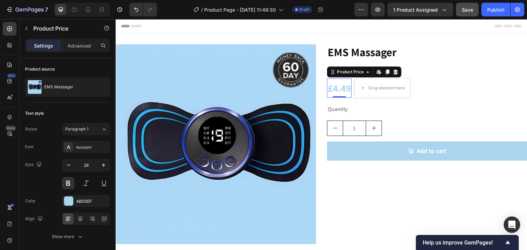
click at [339, 90] on div "£4.49" at bounding box center [339, 88] width 25 height 19
click at [26, 25] on button "button" at bounding box center [26, 28] width 11 height 11
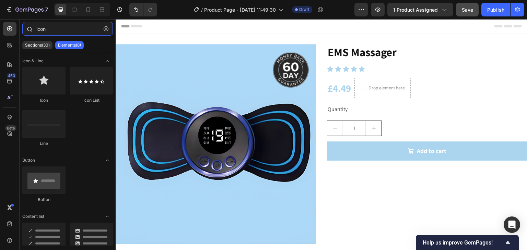
click at [50, 31] on input "icon" at bounding box center [67, 29] width 91 height 14
drag, startPoint x: 50, startPoint y: 31, endPoint x: 29, endPoint y: 27, distance: 20.9
click at [29, 27] on div "icon" at bounding box center [68, 30] width 96 height 16
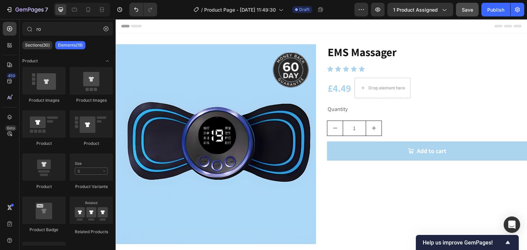
click at [71, 49] on div "Sections(30) Elements(19)" at bounding box center [68, 45] width 96 height 14
click at [73, 44] on p "Elements(19)" at bounding box center [70, 45] width 25 height 5
click at [36, 44] on p "Sections(30)" at bounding box center [37, 45] width 25 height 5
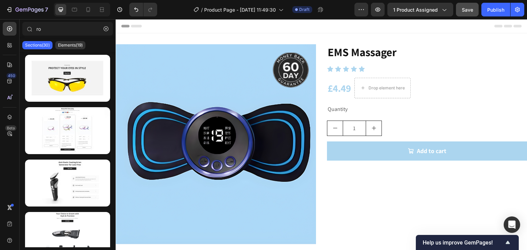
click at [68, 40] on div "Sections(30) Elements(19)" at bounding box center [68, 45] width 96 height 14
click at [71, 44] on p "Elements(19)" at bounding box center [70, 45] width 25 height 5
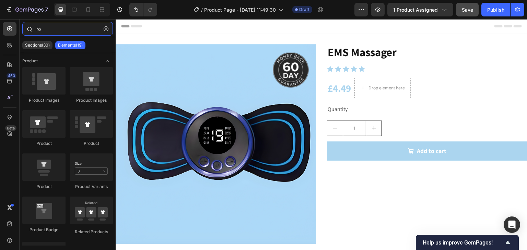
click at [52, 28] on input "ro" at bounding box center [67, 29] width 91 height 14
type input "r"
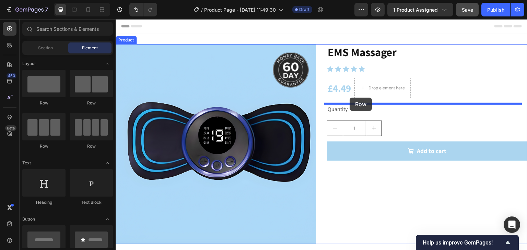
drag, startPoint x: 157, startPoint y: 108, endPoint x: 350, endPoint y: 98, distance: 193.3
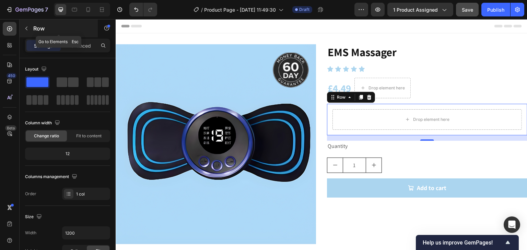
click at [22, 27] on button "button" at bounding box center [26, 28] width 11 height 11
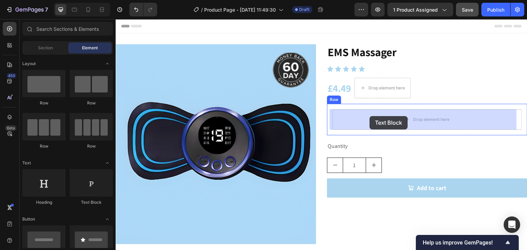
drag, startPoint x: 198, startPoint y: 210, endPoint x: 370, endPoint y: 116, distance: 195.8
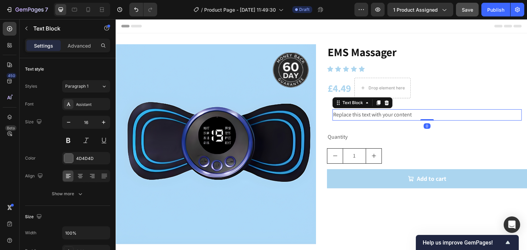
click at [392, 113] on div "Replace this text with your content" at bounding box center [426, 114] width 189 height 11
click at [392, 113] on p "Replace this text with your content" at bounding box center [427, 115] width 188 height 10
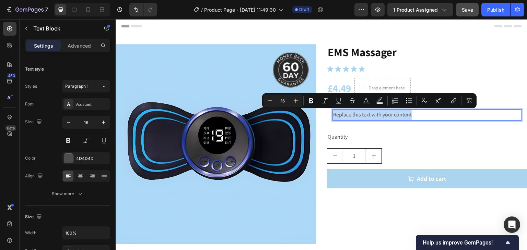
click at [414, 116] on p "Replace this text with your content" at bounding box center [427, 115] width 188 height 10
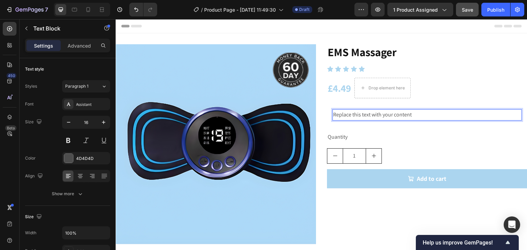
click at [414, 116] on p "Replace this text with your content" at bounding box center [427, 115] width 188 height 10
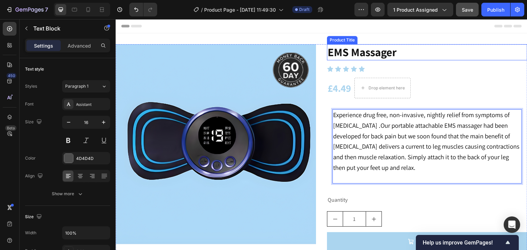
click at [346, 53] on h2 "EMS Massager" at bounding box center [427, 52] width 200 height 16
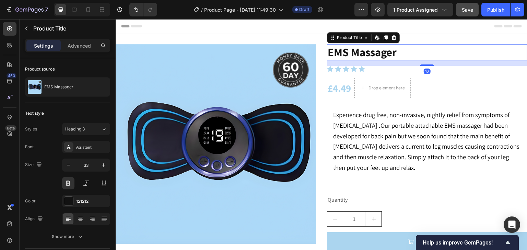
click at [346, 53] on h2 "EMS Massager" at bounding box center [427, 52] width 200 height 16
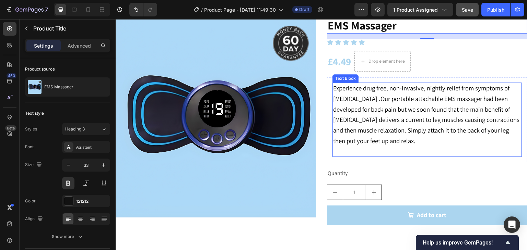
scroll to position [69, 0]
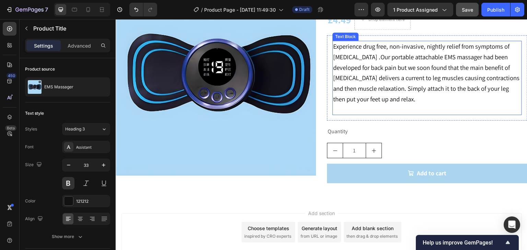
click at [438, 98] on span "Experience drug free, non-invasive, nightly relief from symptoms of restless le…" at bounding box center [426, 72] width 186 height 61
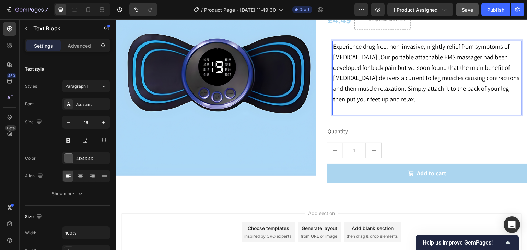
click at [438, 98] on span "Experience drug free, non-invasive, nightly relief from symptoms of restless le…" at bounding box center [426, 72] width 186 height 61
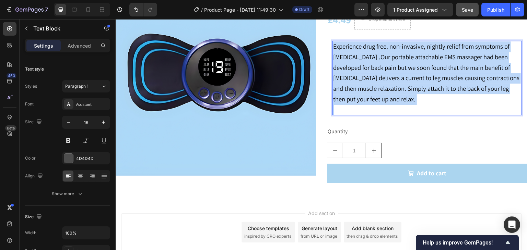
click at [438, 98] on span "Experience drug free, non-invasive, nightly relief from symptoms of restless le…" at bounding box center [426, 72] width 186 height 61
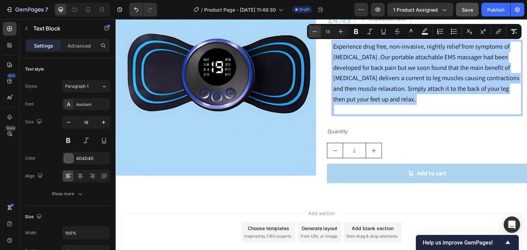
click at [312, 33] on icon "Editor contextual toolbar" at bounding box center [314, 31] width 7 height 7
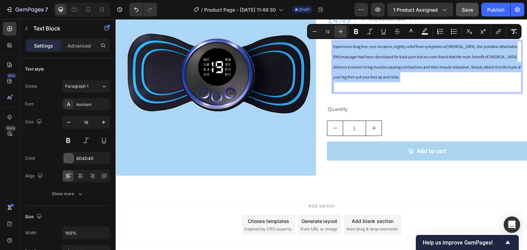
click at [336, 32] on button "Plus" at bounding box center [340, 31] width 12 height 12
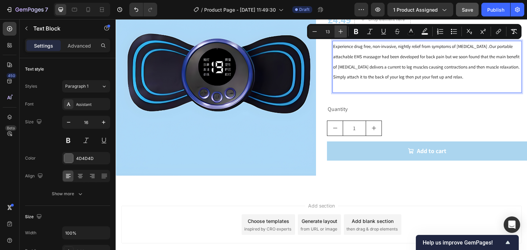
click at [336, 32] on button "Plus" at bounding box center [340, 31] width 12 height 12
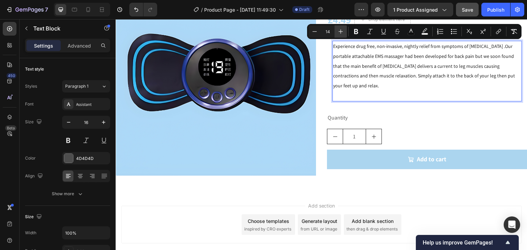
click at [336, 32] on button "Plus" at bounding box center [340, 31] width 12 height 12
type input "16"
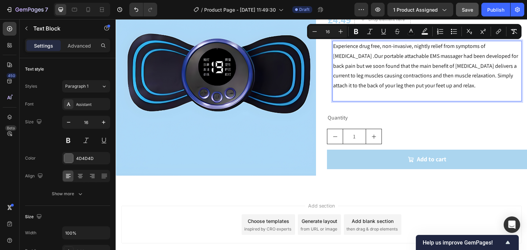
click at [419, 65] on span "Experience drug free, non-invasive, nightly relief from symptoms of restless le…" at bounding box center [425, 66] width 185 height 47
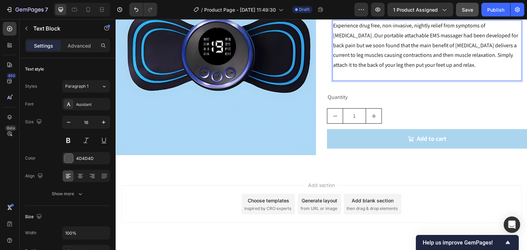
scroll to position [106, 0]
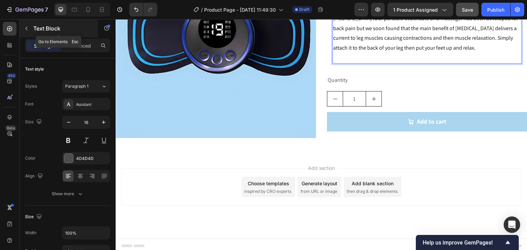
click at [27, 26] on icon "button" at bounding box center [26, 28] width 5 height 5
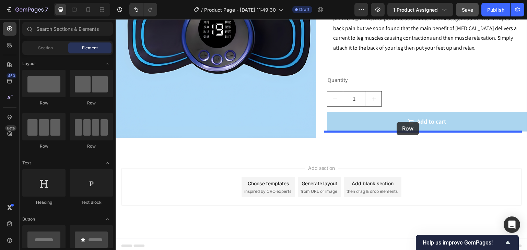
drag, startPoint x: 155, startPoint y: 107, endPoint x: 397, endPoint y: 122, distance: 241.9
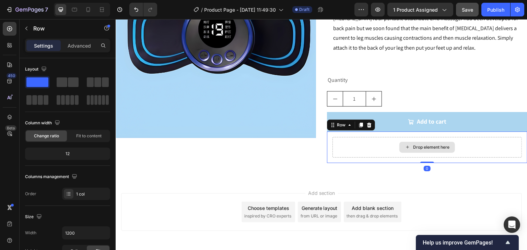
click at [380, 145] on div "Drop element here" at bounding box center [426, 147] width 189 height 21
click at [358, 134] on div "Drop element here Row 0" at bounding box center [427, 148] width 200 height 32
click at [393, 130] on button "Add to cart" at bounding box center [427, 121] width 200 height 19
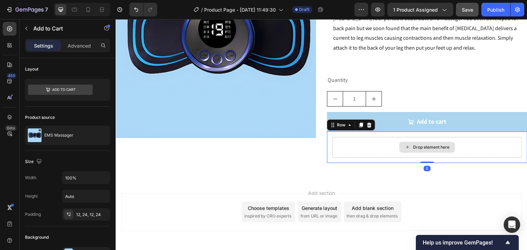
click at [376, 148] on div "Drop element here" at bounding box center [426, 147] width 189 height 21
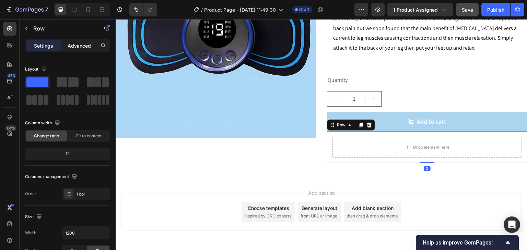
click at [75, 43] on p "Advanced" at bounding box center [79, 45] width 23 height 7
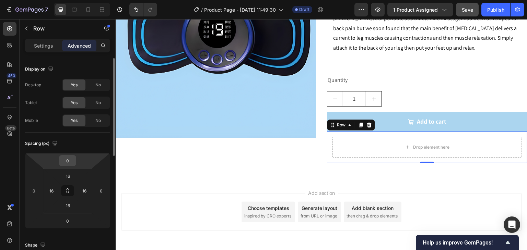
click at [67, 158] on input "0" at bounding box center [68, 161] width 14 height 10
type input "5"
type input "15"
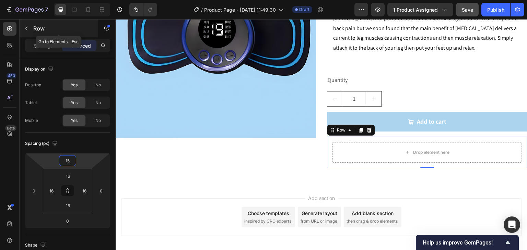
click at [28, 30] on icon "button" at bounding box center [26, 28] width 5 height 5
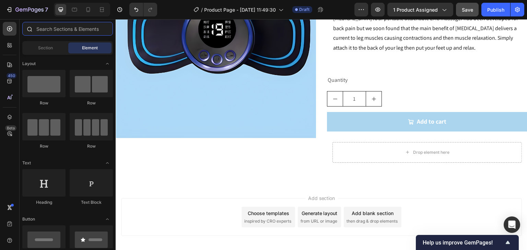
click at [53, 32] on input "text" at bounding box center [67, 29] width 91 height 14
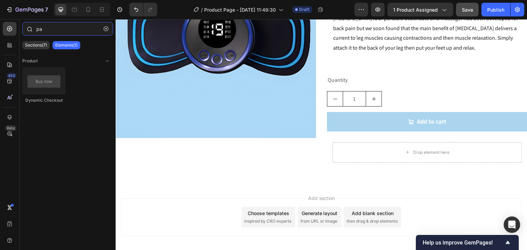
type input "p"
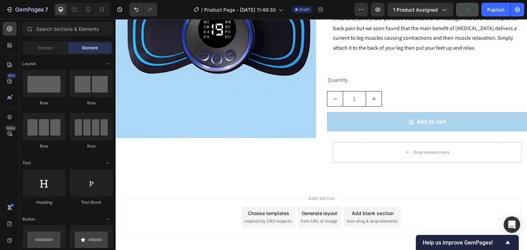
click at [88, 45] on span "Element" at bounding box center [90, 48] width 16 height 6
click at [44, 49] on span "Section" at bounding box center [45, 48] width 15 height 6
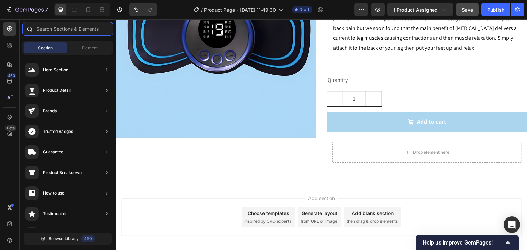
click at [51, 30] on input "text" at bounding box center [67, 29] width 91 height 14
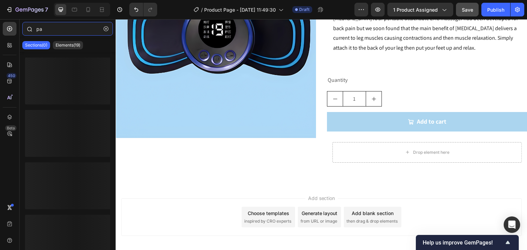
type input "p"
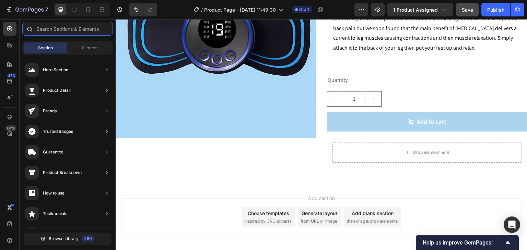
click at [56, 28] on input "text" at bounding box center [67, 29] width 91 height 14
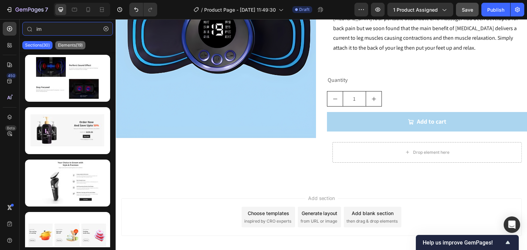
type input "im"
click at [70, 49] on div "Elements(19)" at bounding box center [70, 45] width 30 height 8
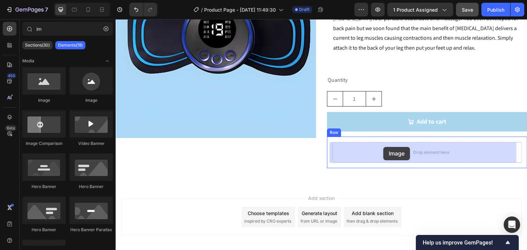
drag, startPoint x: 161, startPoint y: 98, endPoint x: 383, endPoint y: 147, distance: 227.9
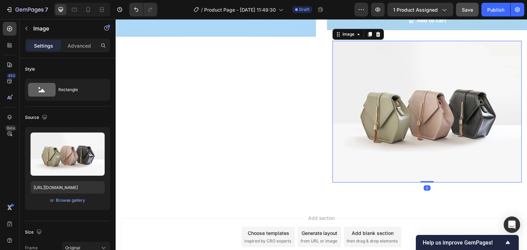
scroll to position [209, 0]
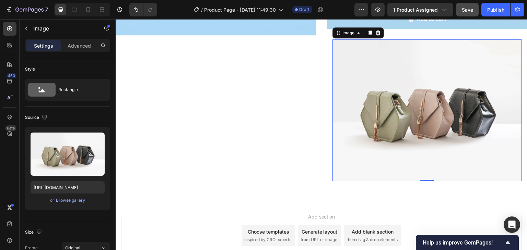
click at [371, 65] on img at bounding box center [426, 110] width 189 height 142
click at [387, 79] on img at bounding box center [426, 110] width 189 height 142
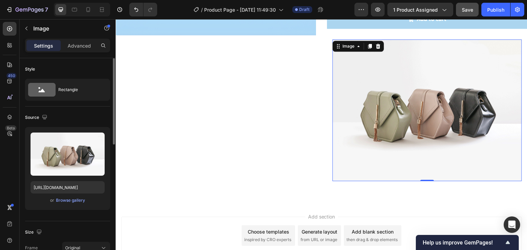
click at [73, 204] on div "or Browse gallery" at bounding box center [68, 200] width 74 height 8
click at [64, 200] on div "Browse gallery" at bounding box center [70, 200] width 29 height 6
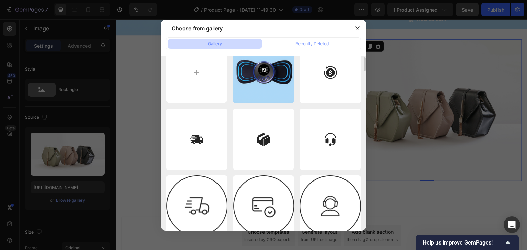
scroll to position [0, 0]
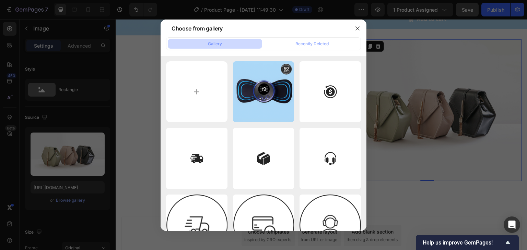
click at [332, 13] on div at bounding box center [263, 125] width 527 height 250
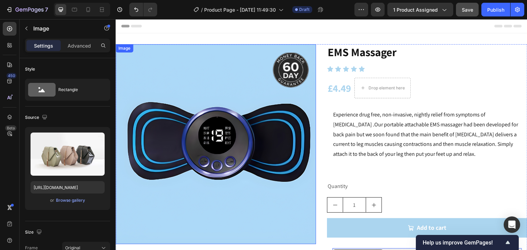
scroll to position [103, 0]
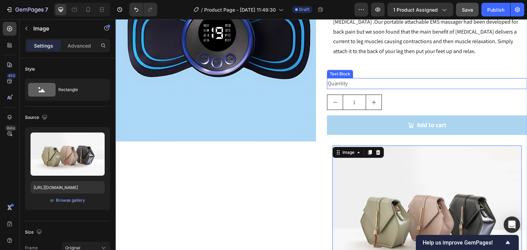
click at [338, 86] on div "Quantity" at bounding box center [427, 83] width 200 height 11
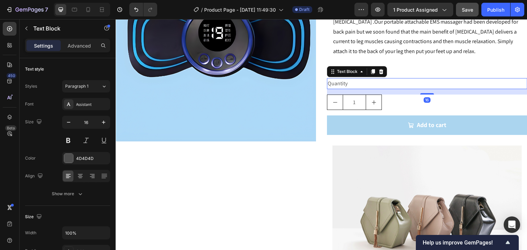
click at [332, 83] on div "Quantity" at bounding box center [427, 83] width 200 height 11
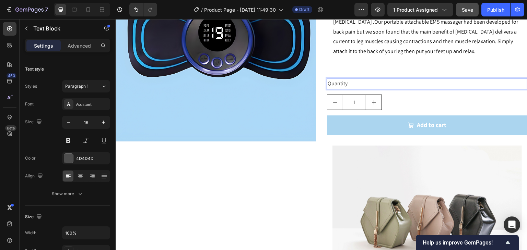
click at [332, 83] on p "Quantity" at bounding box center [426, 84] width 199 height 10
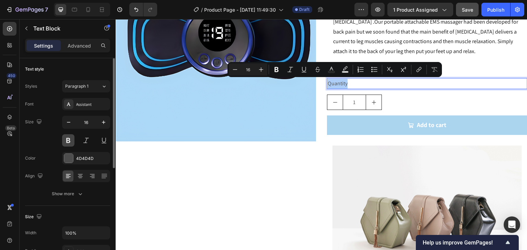
click at [62, 142] on button at bounding box center [68, 140] width 12 height 12
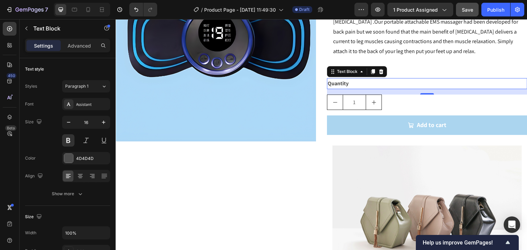
click at [333, 83] on p "Quantity" at bounding box center [426, 84] width 199 height 10
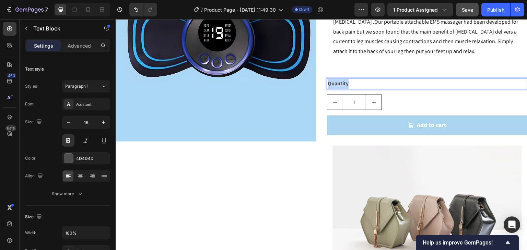
click at [333, 83] on p "Quantity" at bounding box center [426, 84] width 199 height 10
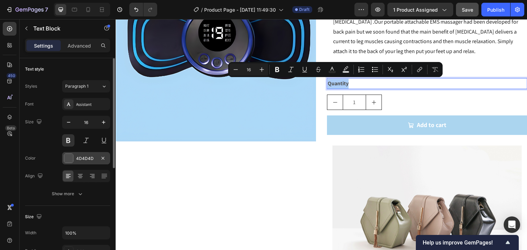
click at [73, 158] on div at bounding box center [69, 159] width 10 height 10
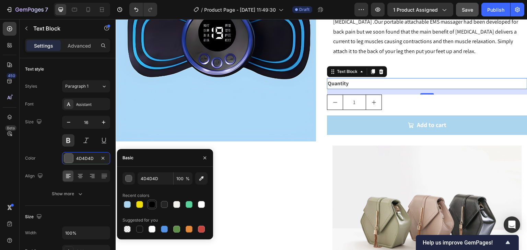
click at [150, 202] on div at bounding box center [151, 204] width 7 height 7
type input "000000"
click at [272, 199] on div "Image" at bounding box center [216, 117] width 200 height 352
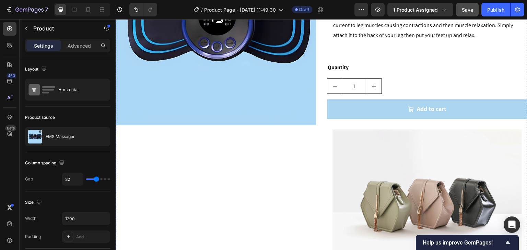
scroll to position [171, 0]
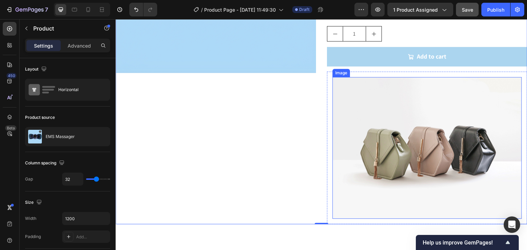
click at [423, 150] on img at bounding box center [426, 148] width 189 height 142
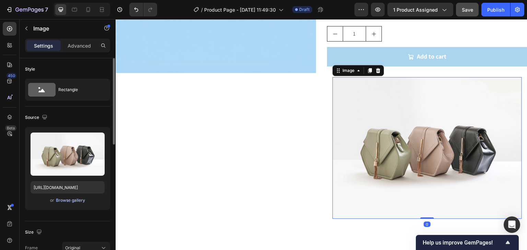
click at [75, 199] on div "Browse gallery" at bounding box center [70, 200] width 29 height 6
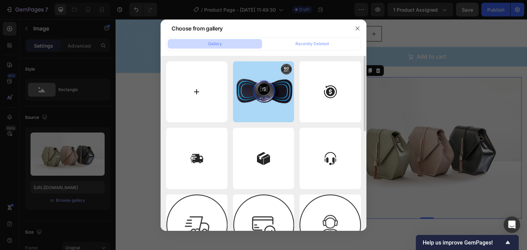
click at [202, 85] on input "file" at bounding box center [196, 91] width 61 height 61
type input "C:\fakepath\Screenshot 2025-09-27 125057.png"
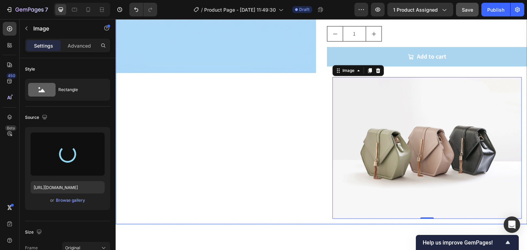
type input "https://cdn.shopify.com/s/files/1/0273/0016/7814/files/gempages_494716683642995…"
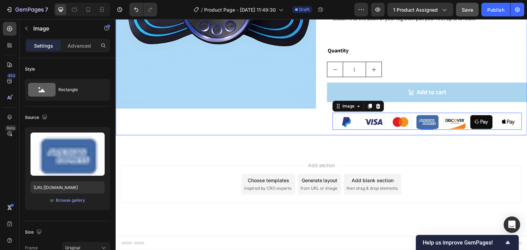
scroll to position [135, 0]
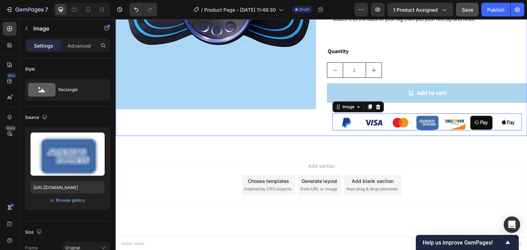
click at [304, 120] on div "Image" at bounding box center [216, 22] width 200 height 227
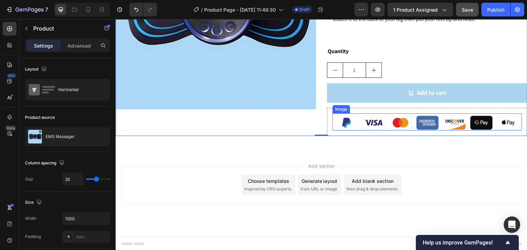
click at [414, 117] on img at bounding box center [426, 121] width 189 height 17
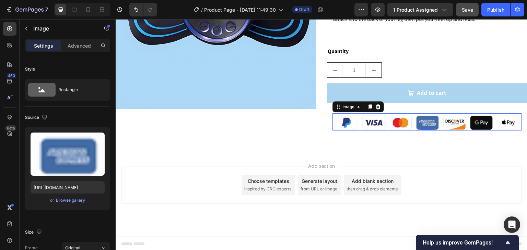
click at [388, 122] on img at bounding box center [426, 121] width 189 height 17
click at [377, 110] on div at bounding box center [378, 107] width 8 height 8
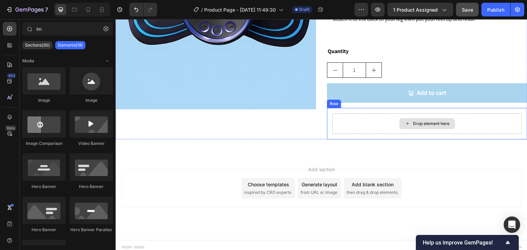
click at [378, 115] on div "Drop element here" at bounding box center [426, 123] width 189 height 21
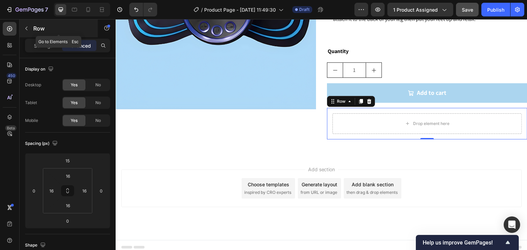
click at [23, 23] on button "button" at bounding box center [26, 28] width 11 height 11
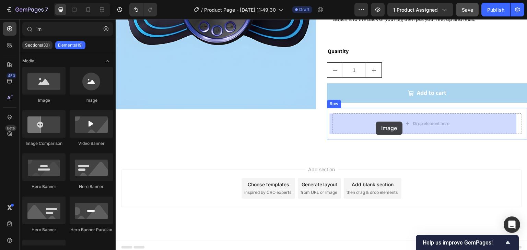
drag, startPoint x: 155, startPoint y: 113, endPoint x: 376, endPoint y: 122, distance: 221.3
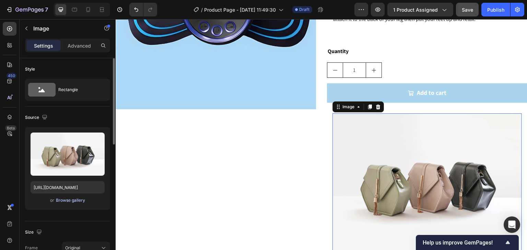
click at [62, 197] on div "Browse gallery" at bounding box center [70, 200] width 29 height 6
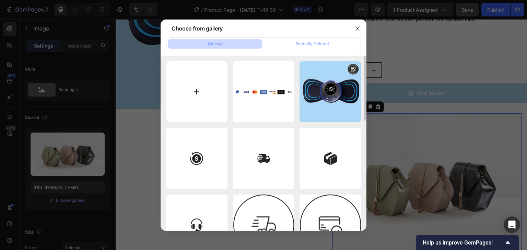
click at [207, 93] on input "file" at bounding box center [196, 91] width 61 height 61
type input "C:\fakepath\Screenshot 2025-09-27 125057.png"
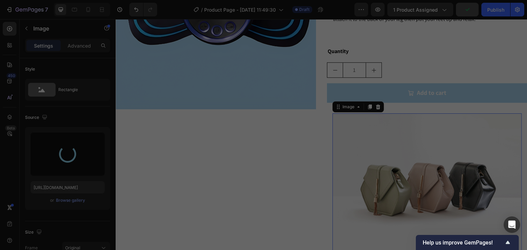
type input "https://cdn.shopify.com/s/files/1/0273/0016/7814/files/gempages_494716683642995…"
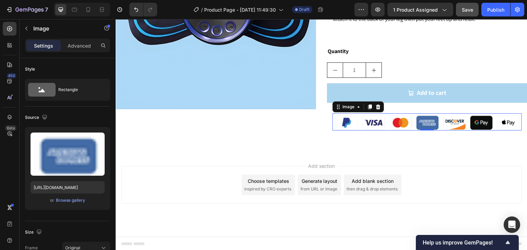
click at [453, 127] on img at bounding box center [426, 121] width 189 height 17
click at [422, 130] on div at bounding box center [427, 130] width 14 height 2
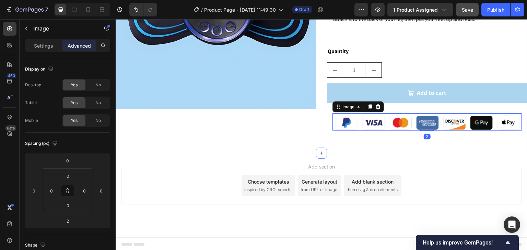
click at [433, 140] on div "Image EMS Massager Product Title Icon Icon Icon Icon Icon Icon List £4.49 Produ…" at bounding box center [321, 25] width 411 height 233
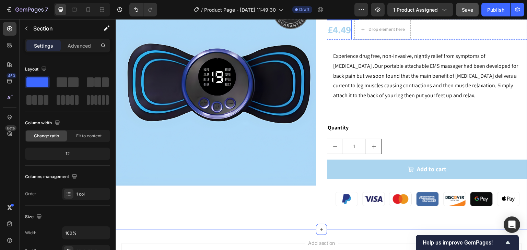
scroll to position [0, 0]
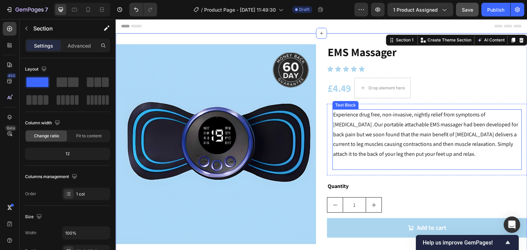
click at [382, 122] on span "Experience drug free, non-invasive, nightly relief from symptoms of restless le…" at bounding box center [425, 134] width 185 height 47
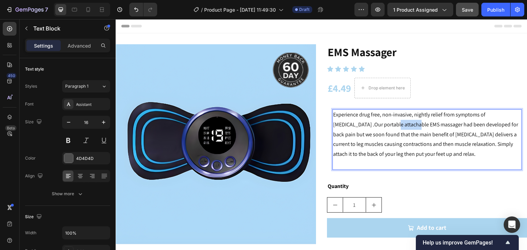
click at [382, 122] on span "Experience drug free, non-invasive, nightly relief from symptoms of restless le…" at bounding box center [425, 134] width 185 height 47
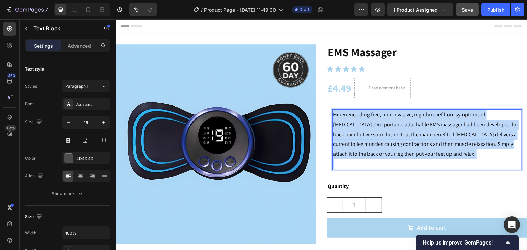
click at [382, 122] on span "Experience drug free, non-invasive, nightly relief from symptoms of restless le…" at bounding box center [425, 134] width 185 height 47
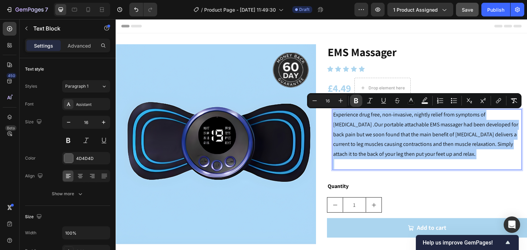
click at [354, 105] on button "Bold" at bounding box center [356, 101] width 12 height 12
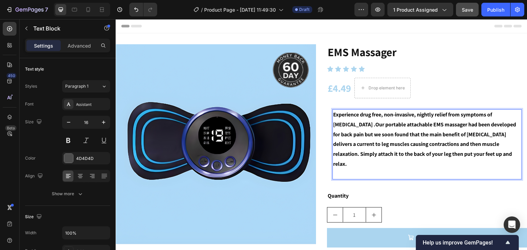
click at [361, 125] on strong "Experience drug free, non-invasive, nightly relief from symptoms of restless le…" at bounding box center [424, 139] width 183 height 57
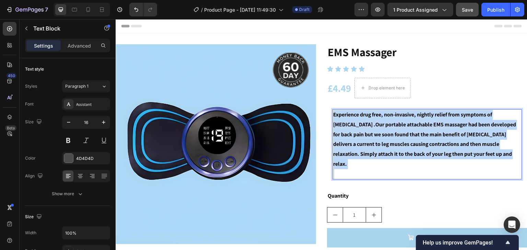
click at [361, 125] on strong "Experience drug free, non-invasive, nightly relief from symptoms of restless le…" at bounding box center [424, 139] width 183 height 57
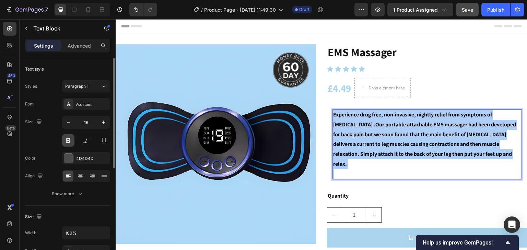
click at [66, 141] on button at bounding box center [68, 140] width 12 height 12
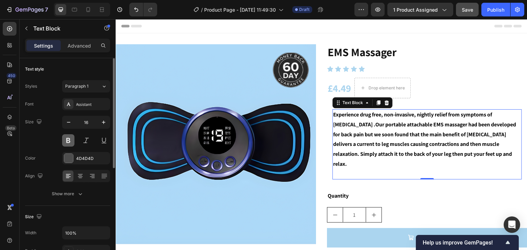
click at [71, 142] on button at bounding box center [68, 140] width 12 height 12
click at [339, 131] on strong "Experience drug free, non-invasive, nightly relief from symptoms of restless le…" at bounding box center [424, 139] width 183 height 57
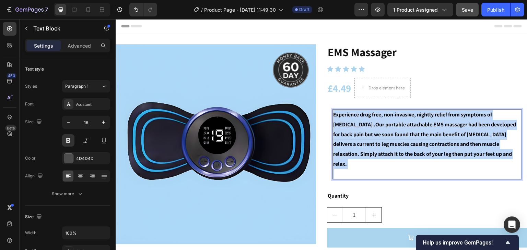
click at [339, 131] on strong "Experience drug free, non-invasive, nightly relief from symptoms of restless le…" at bounding box center [424, 139] width 183 height 57
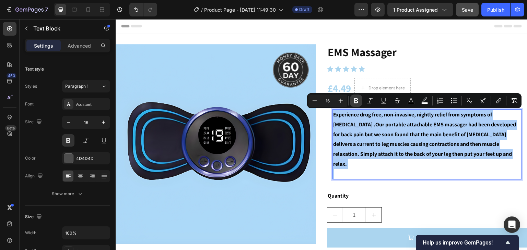
click at [357, 99] on icon "Editor contextual toolbar" at bounding box center [356, 100] width 4 height 5
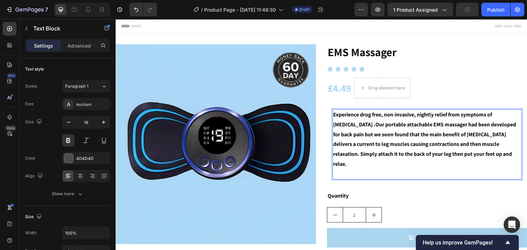
click at [365, 118] on span "Experience drug free, non-invasive, nightly relief from symptoms of restless le…" at bounding box center [424, 139] width 183 height 57
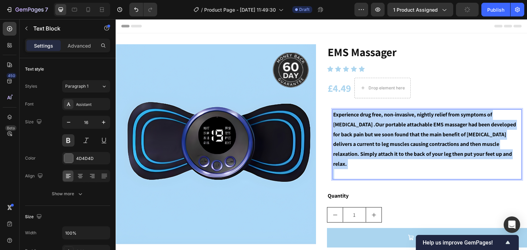
click at [365, 118] on span "Experience drug free, non-invasive, nightly relief from symptoms of restless le…" at bounding box center [424, 139] width 183 height 57
drag, startPoint x: 376, startPoint y: 160, endPoint x: 373, endPoint y: 167, distance: 6.6
click at [373, 167] on p "Experience drug free, non-invasive, nightly relief from symptoms of restless le…" at bounding box center [427, 139] width 188 height 59
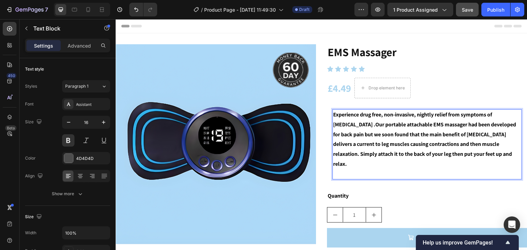
click at [373, 167] on p "Experience drug free, non-invasive, nightly relief from symptoms of restless le…" at bounding box center [427, 139] width 188 height 59
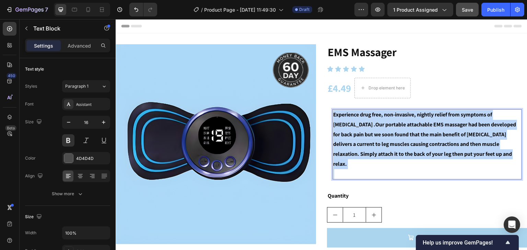
click at [373, 167] on p "Experience drug free, non-invasive, nightly relief from symptoms of restless le…" at bounding box center [427, 139] width 188 height 59
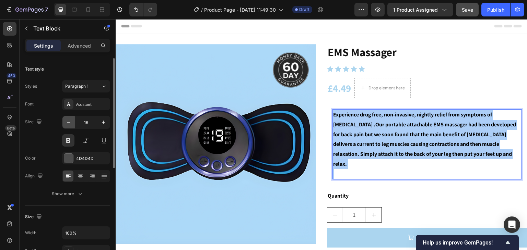
click at [64, 122] on button "button" at bounding box center [68, 122] width 12 height 12
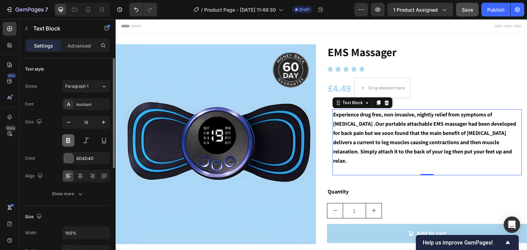
click at [70, 134] on button at bounding box center [68, 140] width 12 height 12
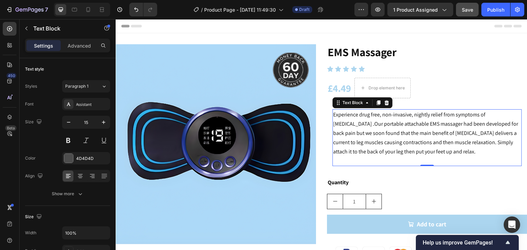
click at [400, 131] on span "Experience drug free, non-invasive, nightly relief from symptoms of restless le…" at bounding box center [425, 133] width 185 height 44
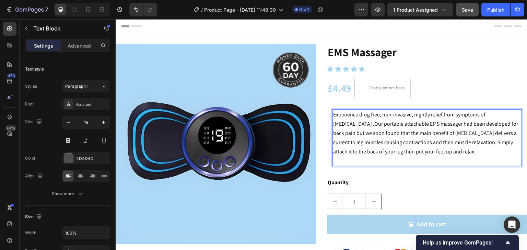
click at [400, 131] on span "Experience drug free, non-invasive, nightly relief from symptoms of restless le…" at bounding box center [425, 133] width 185 height 44
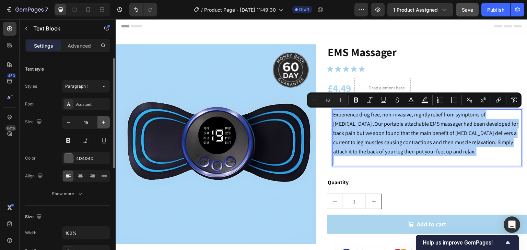
click at [107, 119] on icon "button" at bounding box center [103, 122] width 7 height 7
type input "16"
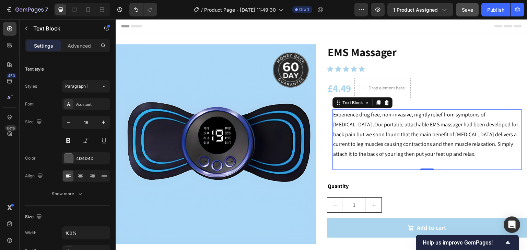
click at [388, 133] on span "Experience drug free, non-invasive, nightly relief from symptoms of restless le…" at bounding box center [425, 134] width 185 height 47
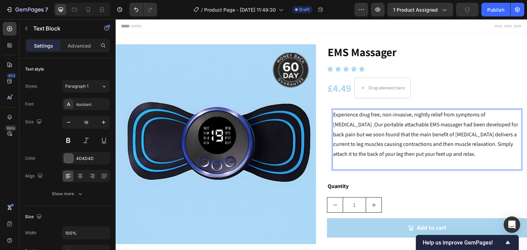
click at [371, 125] on span "Experience drug free, non-invasive, nightly relief from symptoms of restless le…" at bounding box center [425, 134] width 185 height 47
click at [430, 103] on div "EMS Massager Product Title Icon Icon Icon Icon Icon Icon List £4.49 Product Pri…" at bounding box center [427, 158] width 200 height 228
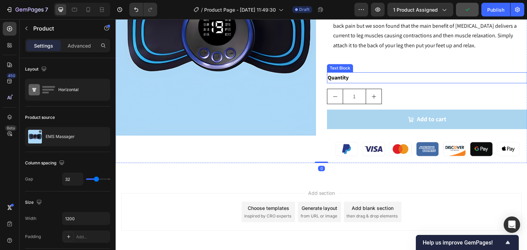
scroll to position [136, 0]
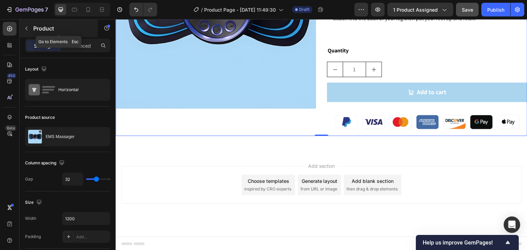
click at [25, 25] on button "button" at bounding box center [26, 28] width 11 height 11
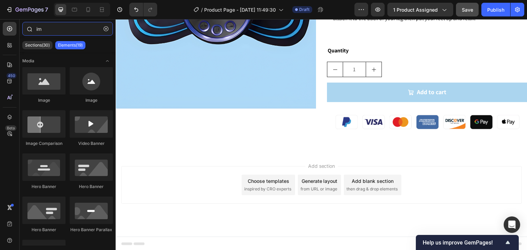
click at [48, 27] on input "im" at bounding box center [67, 29] width 91 height 14
type input "i"
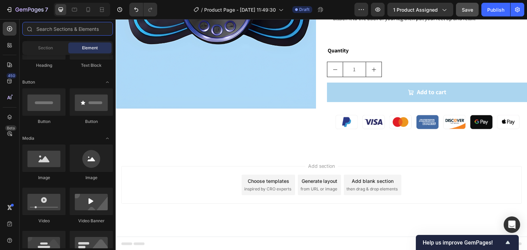
scroll to position [0, 0]
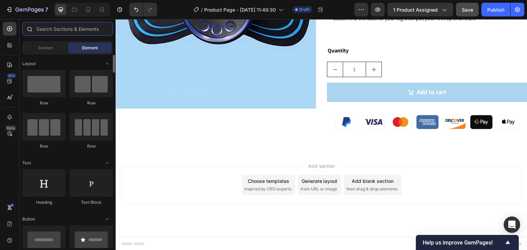
click at [53, 32] on input "text" at bounding box center [67, 29] width 91 height 14
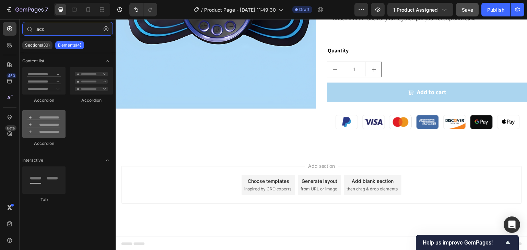
type input "acc"
click at [34, 128] on div at bounding box center [43, 123] width 43 height 27
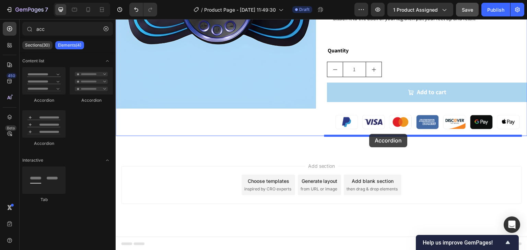
drag, startPoint x: 150, startPoint y: 147, endPoint x: 369, endPoint y: 134, distance: 219.8
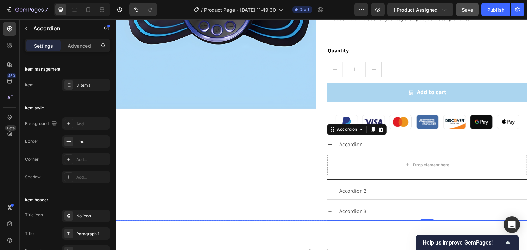
click at [311, 141] on div "Image" at bounding box center [216, 64] width 200 height 312
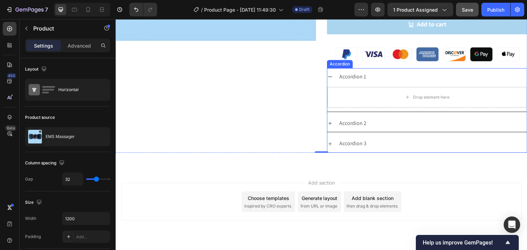
scroll to position [204, 0]
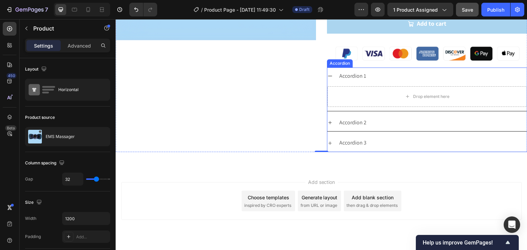
click at [328, 76] on icon at bounding box center [330, 76] width 4 height 1
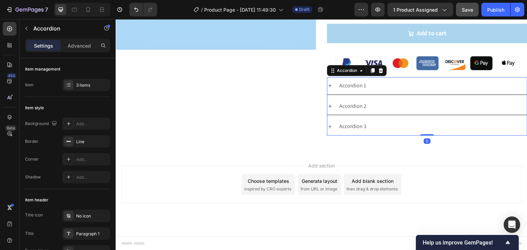
scroll to position [194, 0]
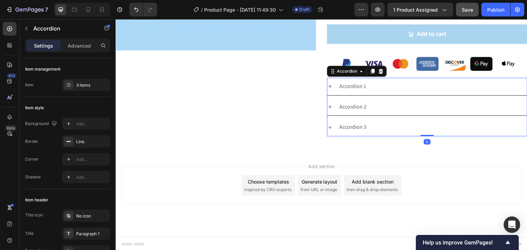
click at [355, 105] on div "Accordion 2" at bounding box center [352, 107] width 29 height 12
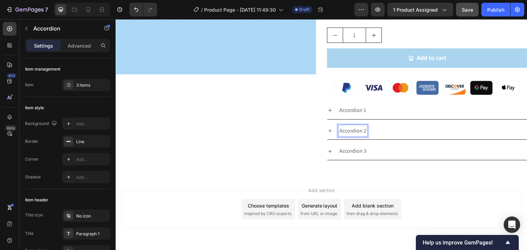
scroll to position [171, 0]
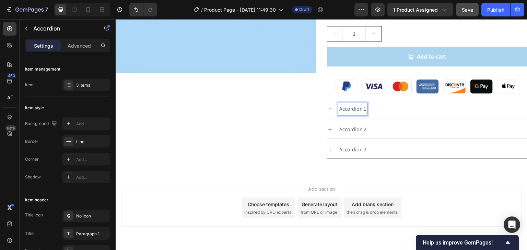
click at [355, 107] on p "Accordion 1" at bounding box center [352, 109] width 27 height 10
click at [354, 130] on p "Accordion 2" at bounding box center [352, 130] width 27 height 10
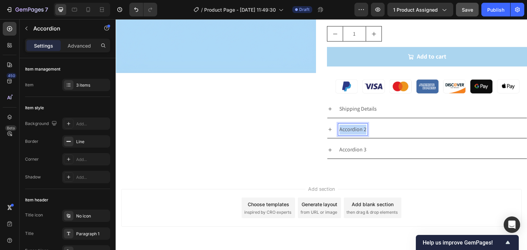
click at [354, 130] on p "Accordion 2" at bounding box center [352, 130] width 27 height 10
click at [352, 148] on p "Accordion 3" at bounding box center [352, 150] width 27 height 10
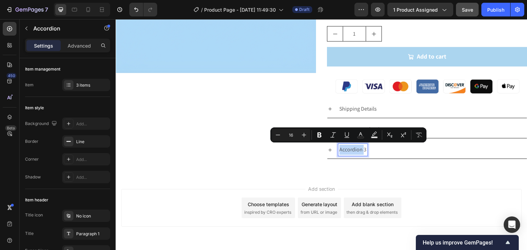
click at [352, 148] on p "Accordion 3" at bounding box center [352, 150] width 27 height 10
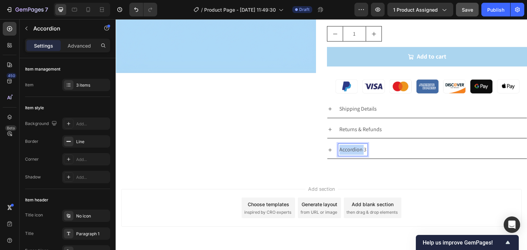
click at [352, 148] on p "Accordion 3" at bounding box center [352, 150] width 27 height 10
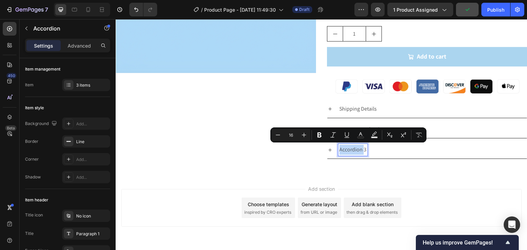
click at [361, 149] on p "Accordion 3" at bounding box center [352, 150] width 27 height 10
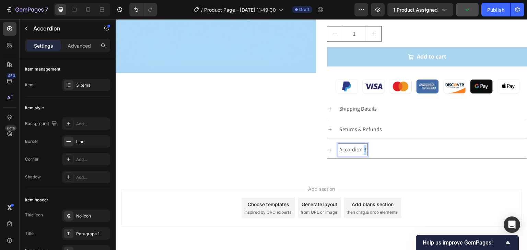
click at [361, 149] on p "Accordion 3" at bounding box center [352, 150] width 27 height 10
click at [352, 149] on p "Disclaimer" at bounding box center [351, 150] width 24 height 10
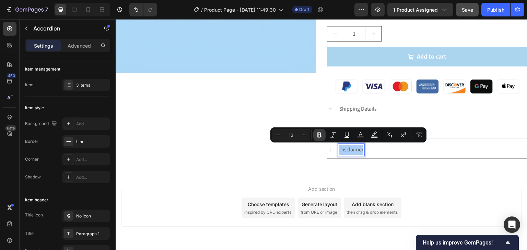
click at [324, 138] on button "Bold" at bounding box center [319, 135] width 12 height 12
click at [363, 136] on icon "Editor contextual toolbar" at bounding box center [360, 135] width 7 height 7
type input "4D4D4D"
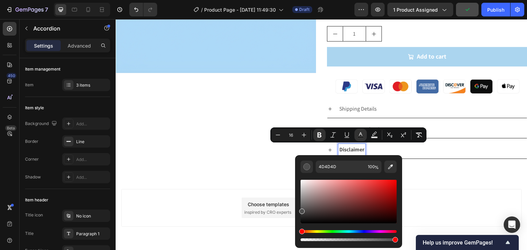
click at [302, 222] on div "Editor contextual toolbar" at bounding box center [348, 202] width 96 height 44
type input "070707"
click at [278, 227] on div "Add section Choose templates inspired by CRO experts Generate layout from URL o…" at bounding box center [321, 218] width 411 height 84
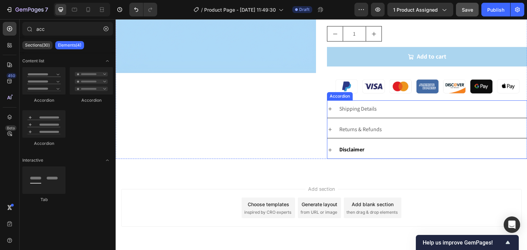
click at [354, 127] on p "Returns & Refunds" at bounding box center [360, 130] width 43 height 10
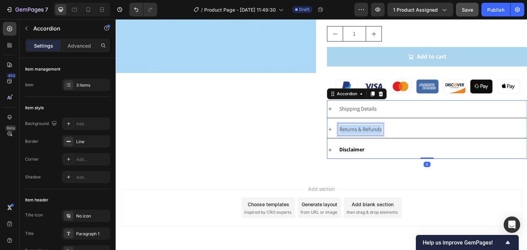
click at [354, 127] on p "Returns & Refunds" at bounding box center [360, 130] width 43 height 10
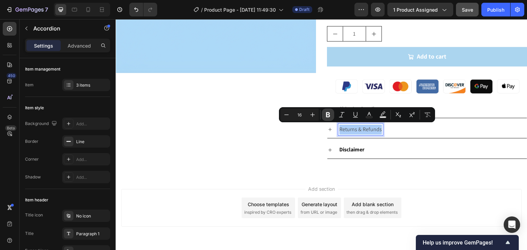
click at [328, 113] on icon "Editor contextual toolbar" at bounding box center [327, 114] width 7 height 7
click at [369, 115] on icon "Editor contextual toolbar" at bounding box center [369, 114] width 7 height 7
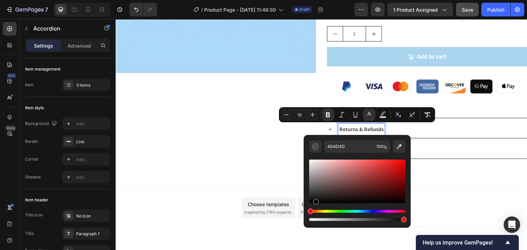
type input "000000"
drag, startPoint x: 311, startPoint y: 192, endPoint x: 309, endPoint y: 204, distance: 11.6
click at [309, 204] on div "Editor contextual toolbar" at bounding box center [310, 201] width 5 height 5
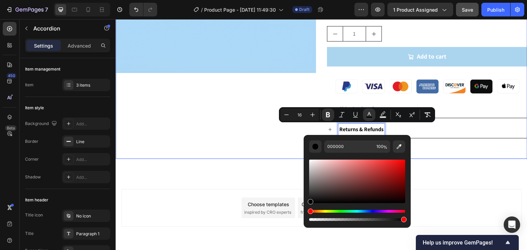
click at [285, 143] on div "Image" at bounding box center [216, 16] width 200 height 286
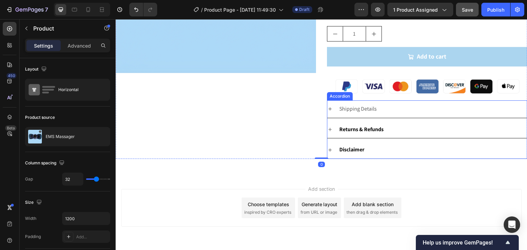
click at [344, 109] on p "Shipping Details" at bounding box center [357, 109] width 37 height 10
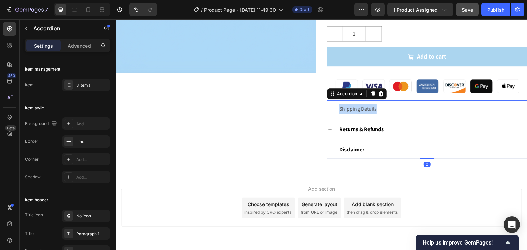
click at [344, 109] on p "Shipping Details" at bounding box center [357, 109] width 37 height 10
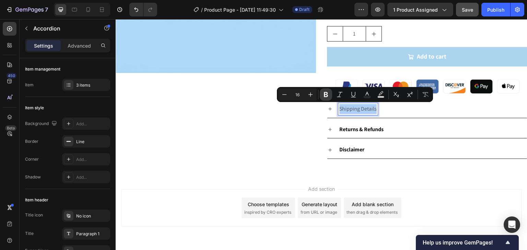
click at [320, 97] on button "Bold" at bounding box center [326, 94] width 12 height 12
click at [361, 93] on button "Text Color" at bounding box center [367, 94] width 12 height 12
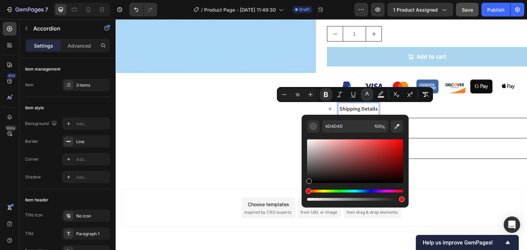
drag, startPoint x: 310, startPoint y: 172, endPoint x: 309, endPoint y: 180, distance: 8.0
click at [309, 180] on div "Editor contextual toolbar" at bounding box center [308, 181] width 5 height 5
type input "111111"
click at [206, 206] on div "Add section Choose templates inspired by CRO experts Generate layout from URL o…" at bounding box center [321, 208] width 400 height 38
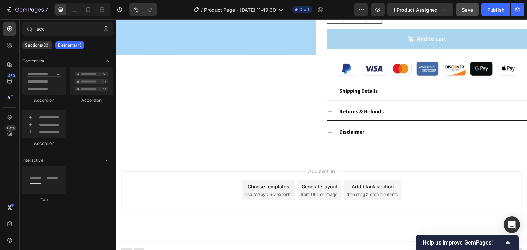
scroll to position [194, 0]
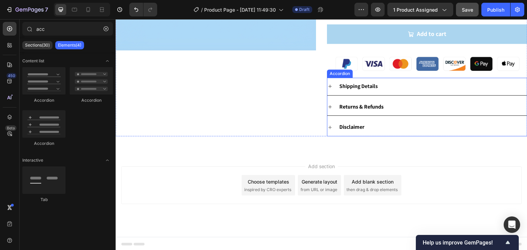
click at [376, 113] on div "Returns & Refunds" at bounding box center [427, 106] width 200 height 17
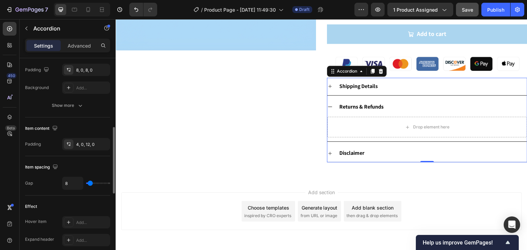
scroll to position [0, 0]
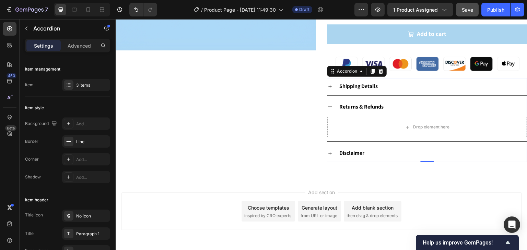
click at [327, 104] on icon at bounding box center [329, 106] width 5 height 5
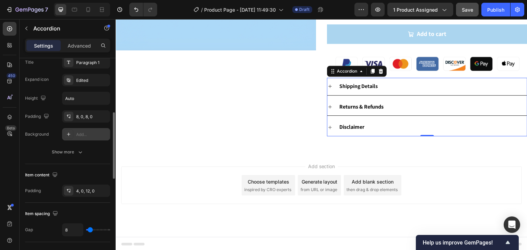
scroll to position [137, 0]
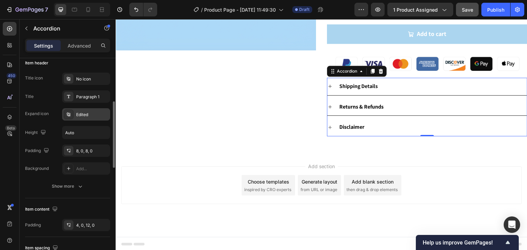
click at [82, 115] on div "Edited" at bounding box center [92, 115] width 32 height 6
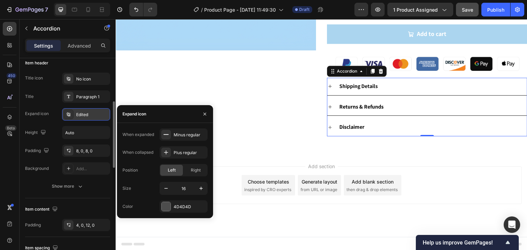
click at [82, 115] on div "Edited" at bounding box center [92, 115] width 32 height 6
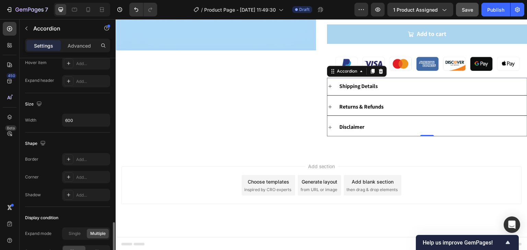
scroll to position [458, 0]
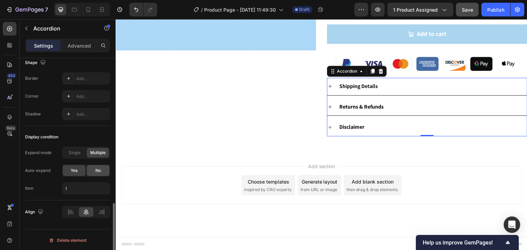
click at [98, 168] on span "No" at bounding box center [97, 171] width 5 height 6
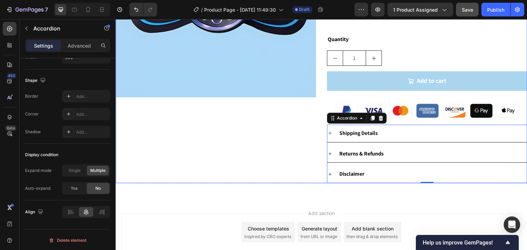
scroll to position [91, 0]
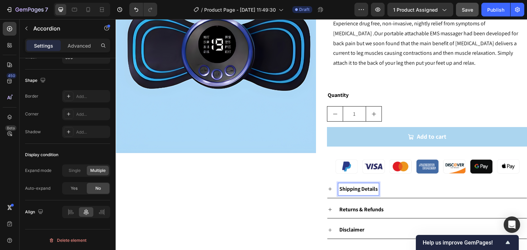
click at [327, 187] on icon at bounding box center [329, 189] width 5 height 5
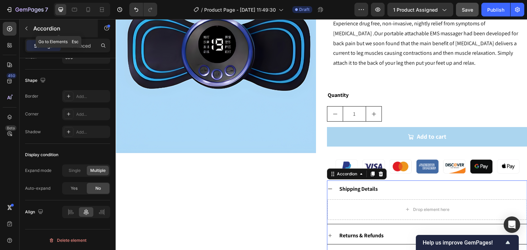
click at [24, 26] on icon "button" at bounding box center [26, 28] width 5 height 5
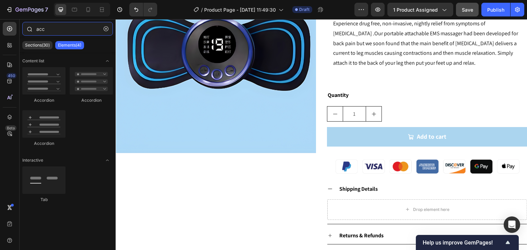
click at [71, 32] on input "acc" at bounding box center [67, 29] width 91 height 14
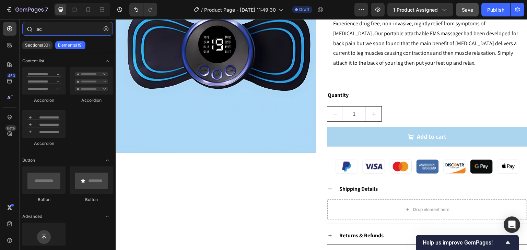
type input "a"
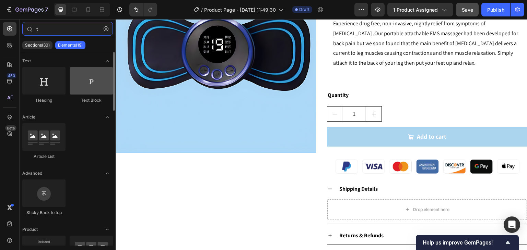
type input "t"
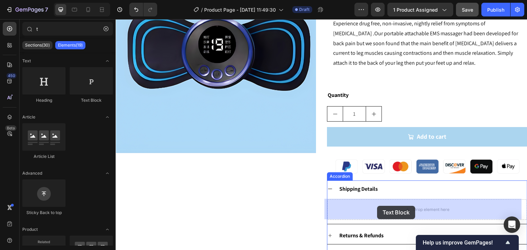
drag, startPoint x: 199, startPoint y: 111, endPoint x: 377, endPoint y: 206, distance: 201.9
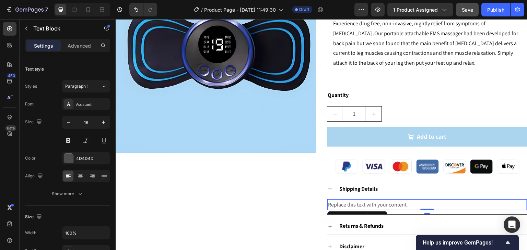
click at [378, 206] on div "Replace this text with your content" at bounding box center [427, 205] width 200 height 11
click at [378, 206] on p "Replace this text with your content" at bounding box center [427, 205] width 198 height 10
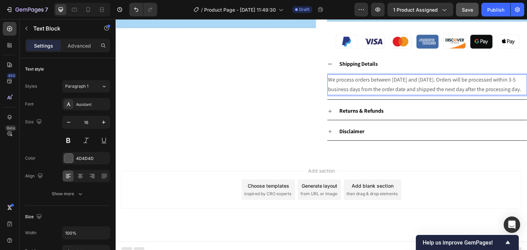
scroll to position [221, 0]
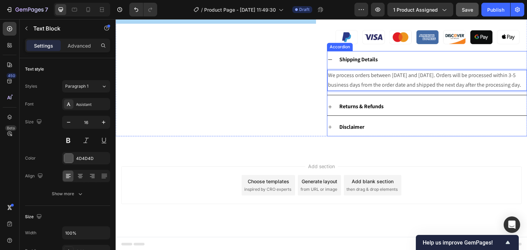
click at [327, 107] on icon at bounding box center [329, 106] width 5 height 5
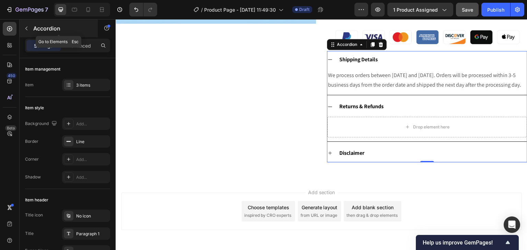
click at [26, 26] on icon "button" at bounding box center [26, 28] width 5 height 5
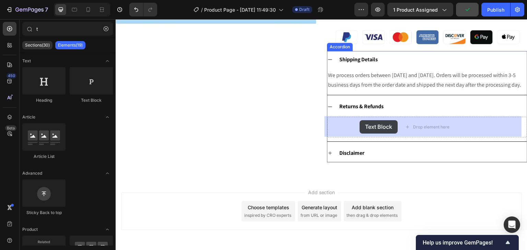
drag, startPoint x: 194, startPoint y: 95, endPoint x: 360, endPoint y: 120, distance: 167.5
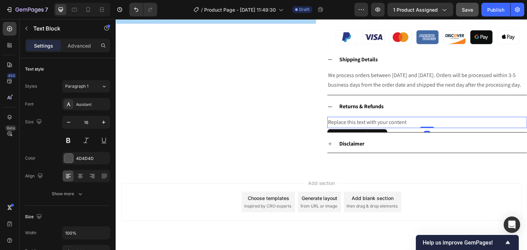
click at [402, 119] on div "Replace this text with your content" at bounding box center [427, 122] width 200 height 11
click at [402, 119] on p "Replace this text with your content" at bounding box center [427, 123] width 198 height 10
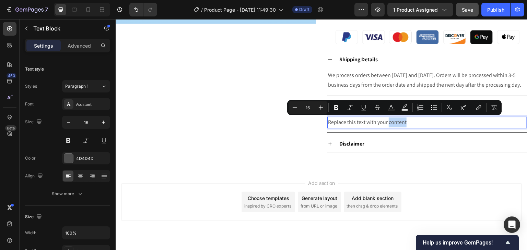
click at [403, 120] on p "Replace this text with your content" at bounding box center [427, 123] width 198 height 10
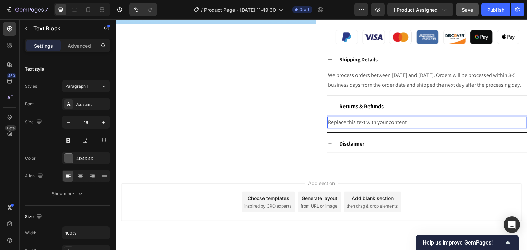
click at [403, 120] on p "Replace this text with your content" at bounding box center [427, 123] width 198 height 10
click at [386, 122] on div "Rich Text Editor. Editing area: main" at bounding box center [427, 122] width 200 height 11
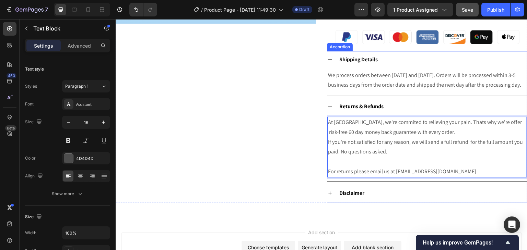
click at [328, 105] on icon at bounding box center [329, 106] width 5 height 5
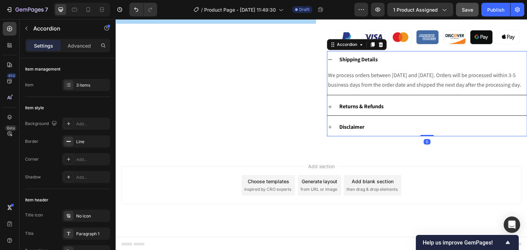
click at [327, 124] on icon at bounding box center [329, 126] width 5 height 5
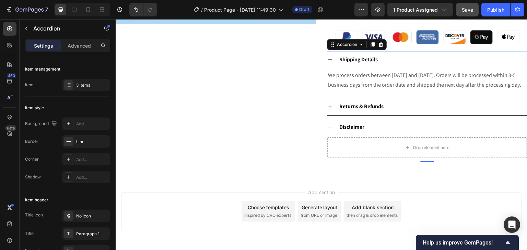
click at [327, 122] on div "Disclaimer" at bounding box center [427, 127] width 200 height 17
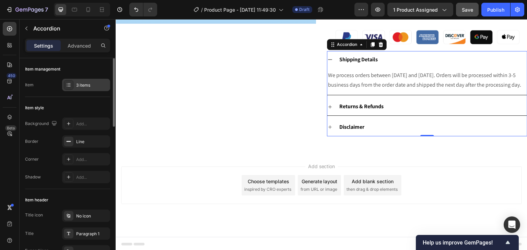
click at [85, 80] on div "3 items" at bounding box center [86, 85] width 48 height 12
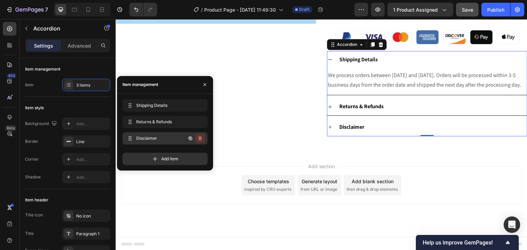
click at [199, 137] on icon "button" at bounding box center [199, 138] width 5 height 5
click at [200, 140] on div "Delete" at bounding box center [195, 138] width 13 height 6
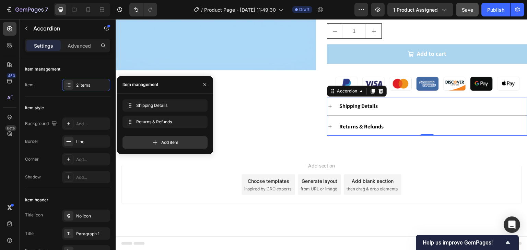
scroll to position [174, 0]
click at [388, 155] on div "Add section Choose templates inspired by CRO experts Generate layout from URL o…" at bounding box center [321, 195] width 411 height 84
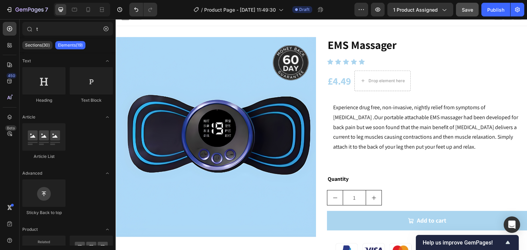
scroll to position [2, 0]
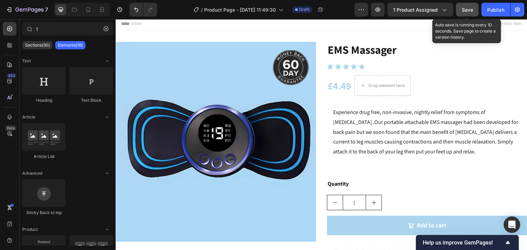
click at [465, 13] on div "Save" at bounding box center [467, 9] width 11 height 7
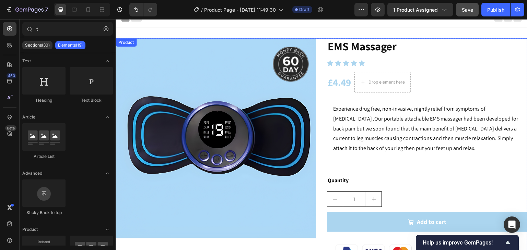
scroll to position [0, 0]
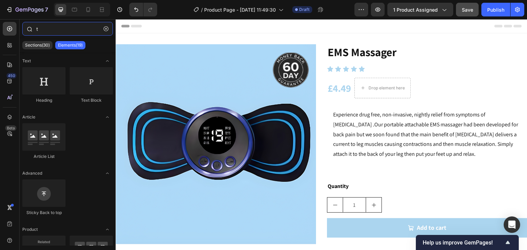
click at [64, 33] on input "t" at bounding box center [67, 29] width 91 height 14
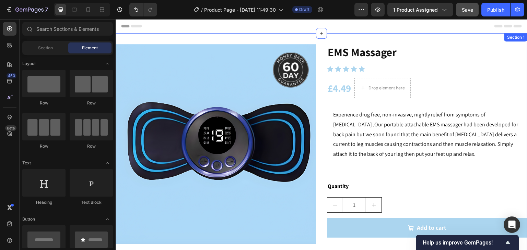
click at [143, 41] on div "Image EMS Massager Product Title Icon Icon Icon Icon Icon Icon List £4.49 Produ…" at bounding box center [321, 179] width 411 height 293
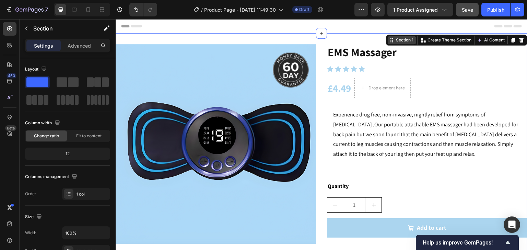
click at [396, 39] on div "Section 1" at bounding box center [404, 40] width 20 height 6
click at [405, 61] on div "EMS Massager Product Title Icon Icon Icon Icon Icon Icon List £4.49 Product Pri…" at bounding box center [427, 177] width 200 height 266
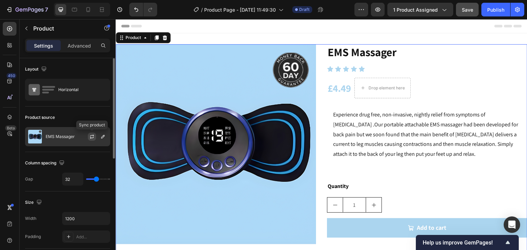
click at [88, 135] on button "button" at bounding box center [92, 137] width 8 height 8
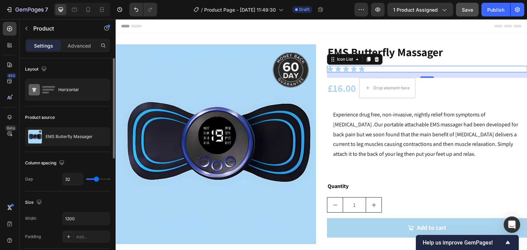
click at [443, 69] on div "Icon Icon Icon Icon Icon" at bounding box center [427, 69] width 200 height 7
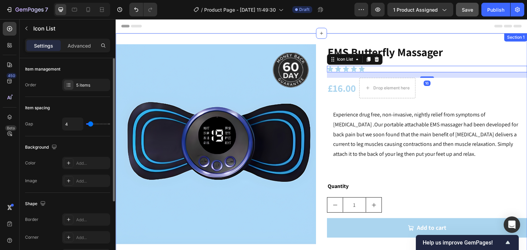
click at [444, 38] on div "Image EMS Butterfly Massager Product Title Icon Icon Icon Icon Icon Icon List 1…" at bounding box center [321, 179] width 411 height 293
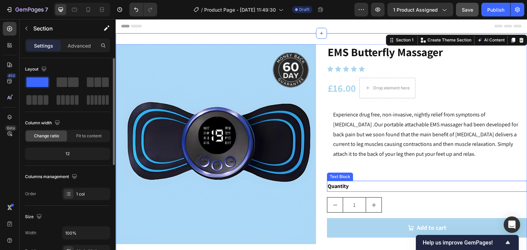
click at [513, 183] on p "Quantity" at bounding box center [426, 187] width 199 height 10
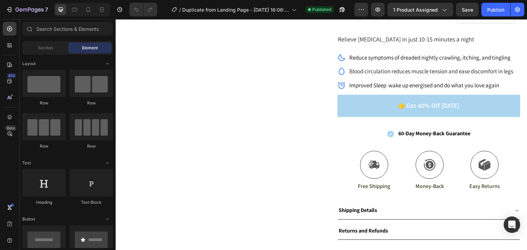
scroll to position [206, 0]
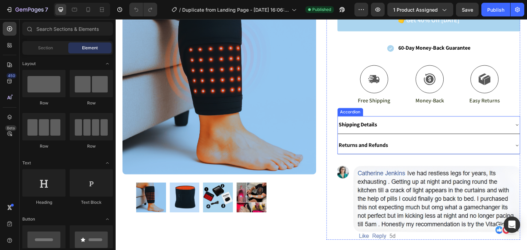
click at [514, 122] on icon at bounding box center [516, 124] width 5 height 5
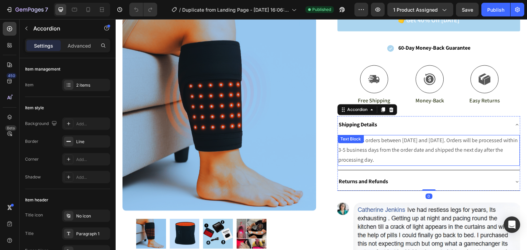
click at [440, 146] on p "We process orders between Monday and Friday. Orders will be processed within 3-…" at bounding box center [428, 150] width 181 height 29
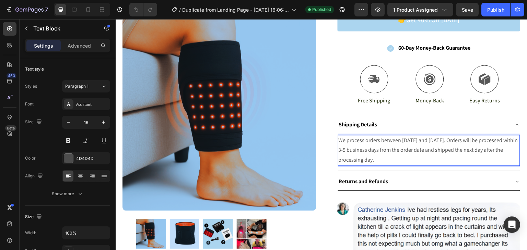
click at [432, 154] on p "We process orders between Monday and Friday. Orders will be processed within 3-…" at bounding box center [428, 150] width 181 height 29
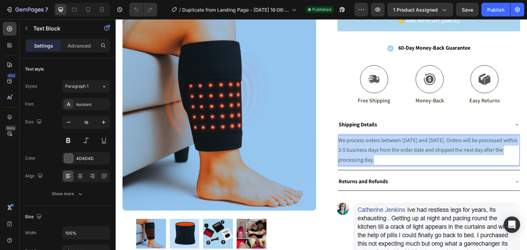
click at [432, 154] on p "We process orders between Monday and Friday. Orders will be processed within 3-…" at bounding box center [428, 150] width 181 height 29
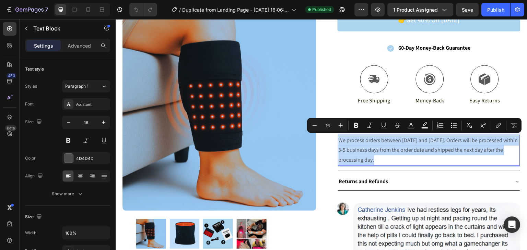
copy p "We process orders between Monday and Friday. Orders will be processed within 3-…"
click at [509, 178] on div "Returns and Refunds" at bounding box center [429, 181] width 182 height 17
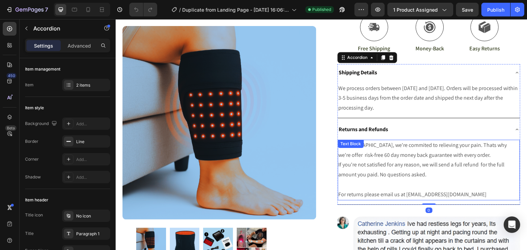
scroll to position [274, 0]
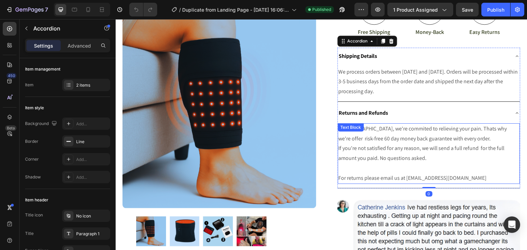
click at [405, 171] on p at bounding box center [428, 169] width 181 height 10
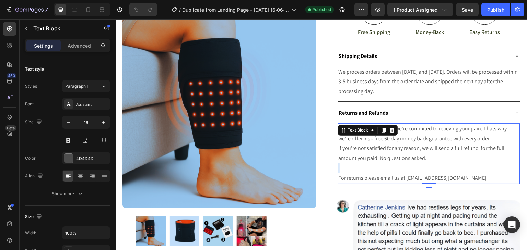
click at [405, 171] on p "Rich Text Editor. Editing area: main" at bounding box center [428, 169] width 181 height 10
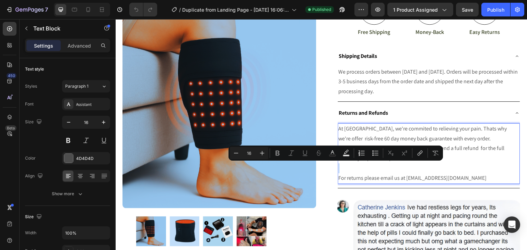
click at [405, 171] on p "Rich Text Editor. Editing area: main" at bounding box center [428, 169] width 181 height 10
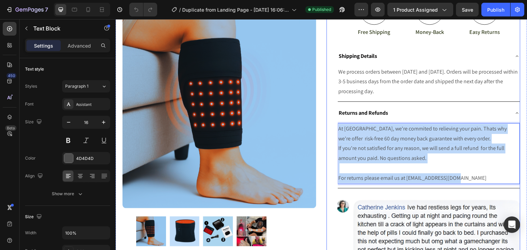
drag, startPoint x: 455, startPoint y: 176, endPoint x: 334, endPoint y: 125, distance: 131.7
click at [334, 125] on div "VitaGlow ™ Red Light Therapy Wrap : For Relief From Restless Leg Syndrome Produ…" at bounding box center [423, 30] width 194 height 488
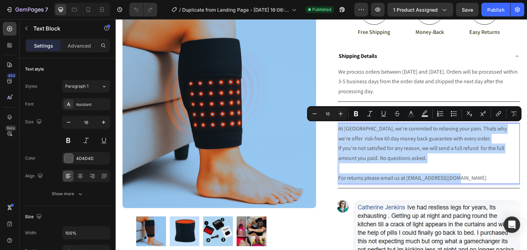
copy div "At Varsata, we're commited to relieving your pain. Thats why we're offer risk-f…"
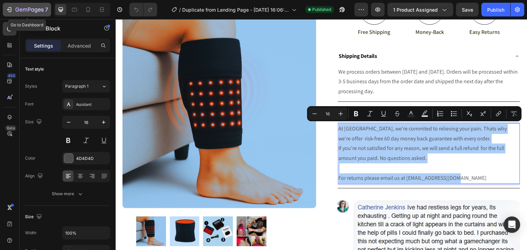
click at [26, 6] on div "7" at bounding box center [31, 9] width 33 height 8
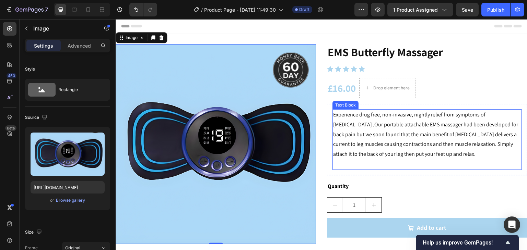
click at [355, 128] on span "Experience drug free, non-invasive, nightly relief from symptoms of restless le…" at bounding box center [425, 134] width 185 height 47
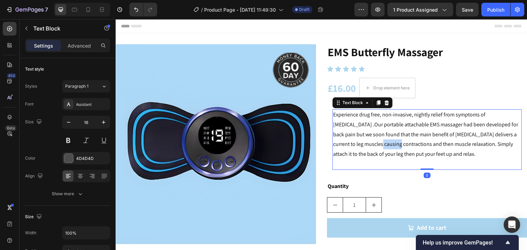
click at [366, 143] on span "Experience drug free, non-invasive, nightly relief from symptoms of restless le…" at bounding box center [425, 134] width 185 height 47
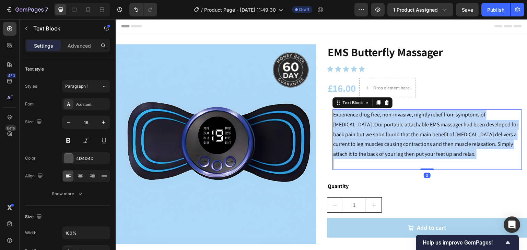
click at [366, 143] on span "Experience drug free, non-invasive, nightly relief from symptoms of restless le…" at bounding box center [425, 134] width 185 height 47
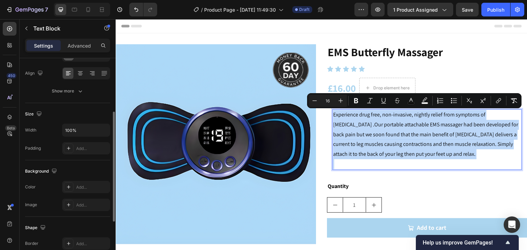
scroll to position [194, 0]
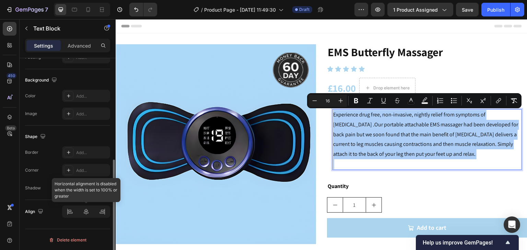
click at [72, 209] on div at bounding box center [86, 212] width 48 height 12
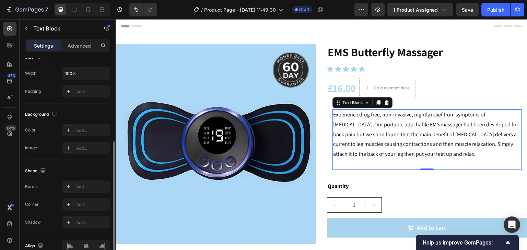
scroll to position [91, 0]
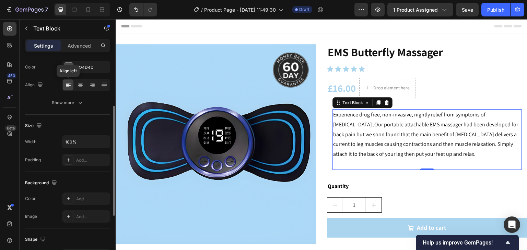
click at [70, 87] on icon at bounding box center [68, 85] width 7 height 7
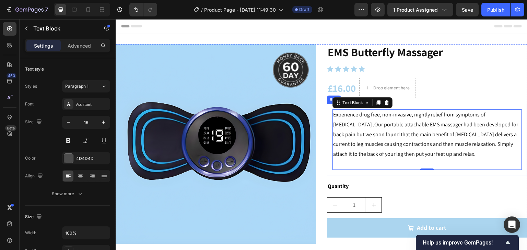
click at [327, 123] on div "Experience drug free, non-invasive, nightly relief from symptoms of restless le…" at bounding box center [427, 140] width 200 height 72
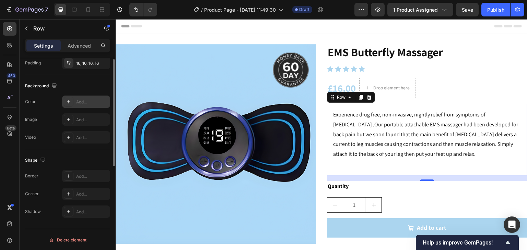
scroll to position [103, 0]
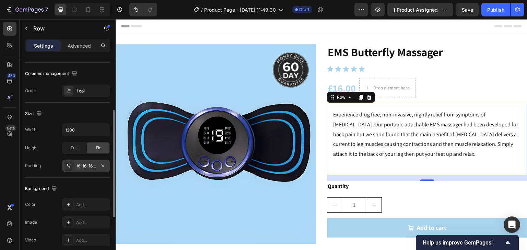
click at [85, 170] on div "16, 16, 16, 16" at bounding box center [86, 166] width 48 height 12
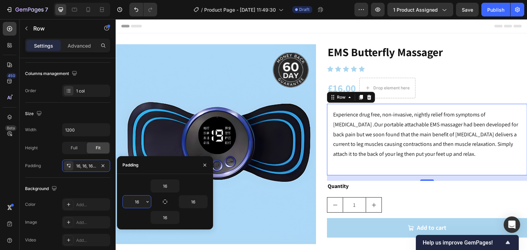
click at [138, 206] on input "16" at bounding box center [137, 202] width 28 height 12
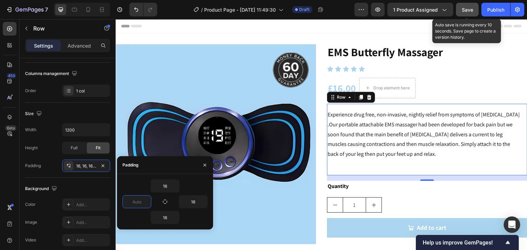
click at [468, 4] on button "Save" at bounding box center [467, 10] width 23 height 14
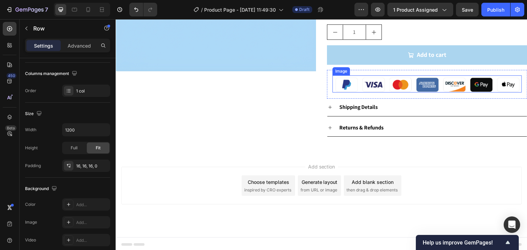
scroll to position [174, 0]
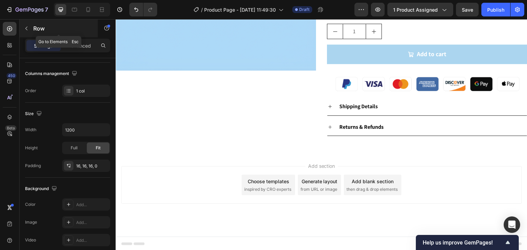
click at [22, 28] on button "button" at bounding box center [26, 28] width 11 height 11
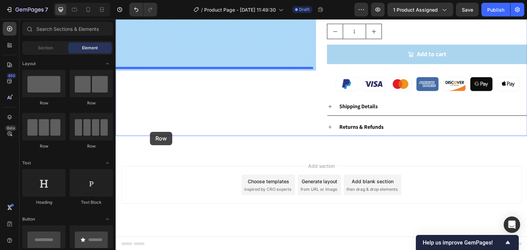
drag, startPoint x: 193, startPoint y: 145, endPoint x: 150, endPoint y: 132, distance: 45.2
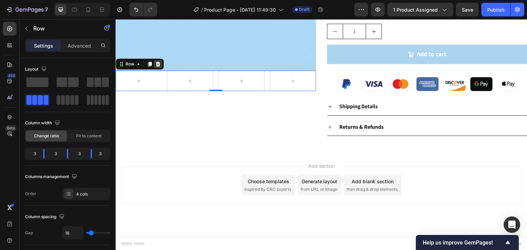
click at [158, 62] on icon at bounding box center [158, 64] width 4 height 5
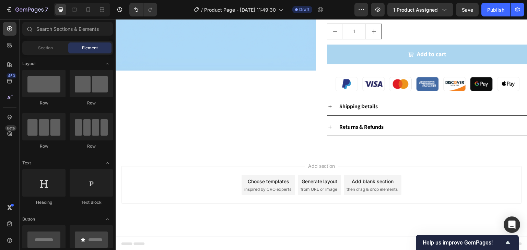
click at [313, 160] on div "Add section Choose templates inspired by CRO experts Generate layout from URL o…" at bounding box center [321, 195] width 411 height 84
click at [319, 151] on icon at bounding box center [321, 152] width 5 height 5
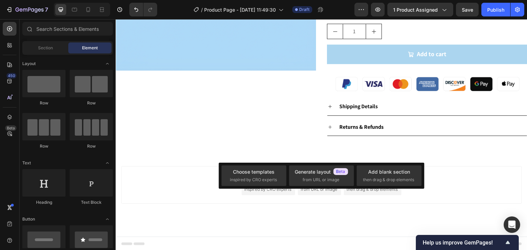
click at [446, 174] on div "Add section Choose templates inspired by CRO experts Generate layout from URL o…" at bounding box center [321, 185] width 400 height 38
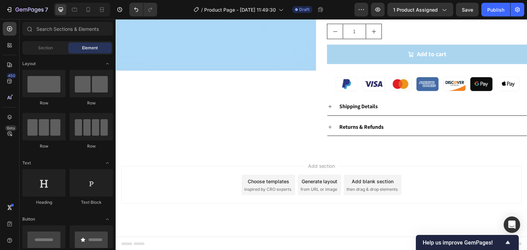
click at [378, 180] on div "Add blank section" at bounding box center [372, 181] width 42 height 7
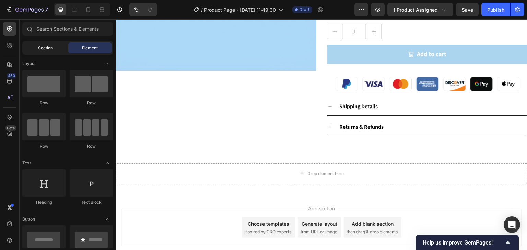
click at [63, 49] on div "Section" at bounding box center [45, 48] width 43 height 11
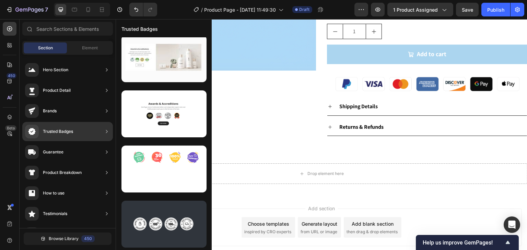
scroll to position [59, 0]
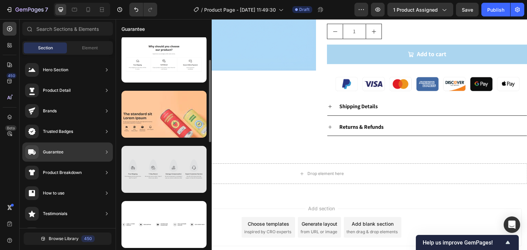
click at [166, 168] on div at bounding box center [163, 169] width 85 height 47
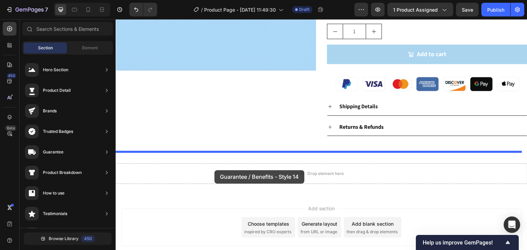
drag, startPoint x: 282, startPoint y: 188, endPoint x: 214, endPoint y: 170, distance: 69.4
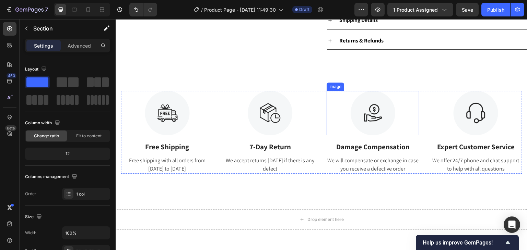
scroll to position [277, 0]
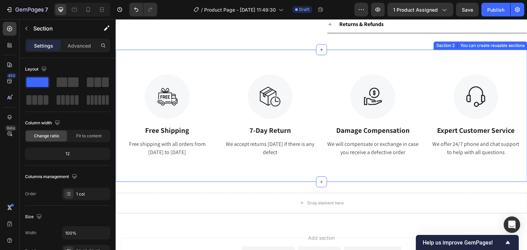
click at [316, 60] on div "Image Free Shipping Text Block Free shipping with all orders from April 1 to Ap…" at bounding box center [321, 116] width 411 height 132
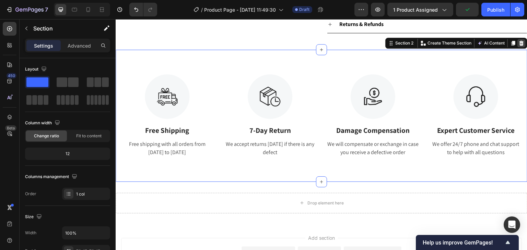
click at [518, 44] on icon at bounding box center [520, 42] width 5 height 5
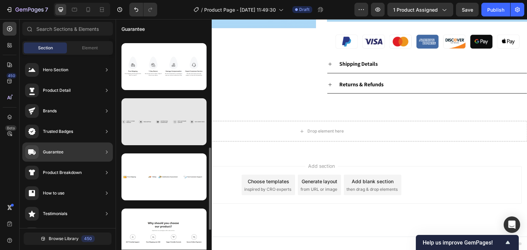
scroll to position [196, 0]
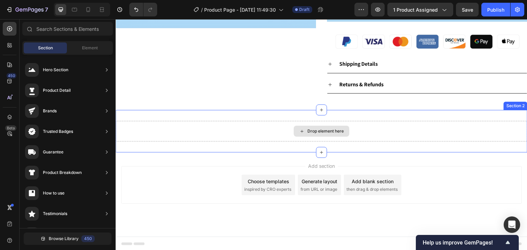
click at [294, 124] on div "Drop element here" at bounding box center [321, 131] width 411 height 21
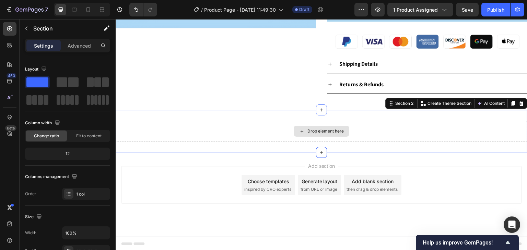
click at [299, 132] on icon at bounding box center [301, 132] width 5 height 6
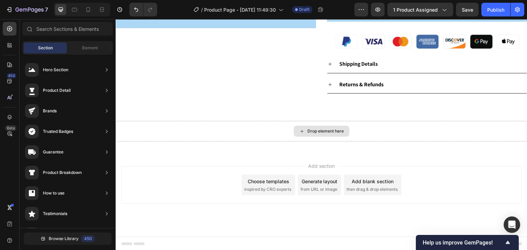
click at [299, 132] on icon at bounding box center [301, 132] width 5 height 6
click at [310, 131] on div "Drop element here" at bounding box center [325, 131] width 36 height 5
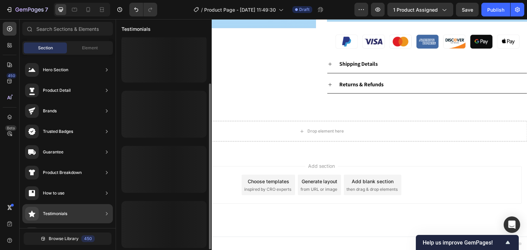
scroll to position [69, 0]
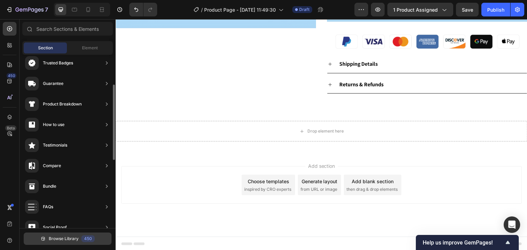
click at [74, 239] on span "Browse Library" at bounding box center [64, 239] width 30 height 6
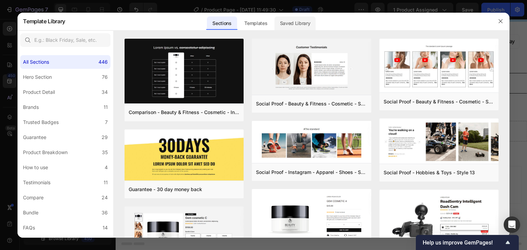
click at [288, 21] on div "Saved Library" at bounding box center [294, 23] width 41 height 14
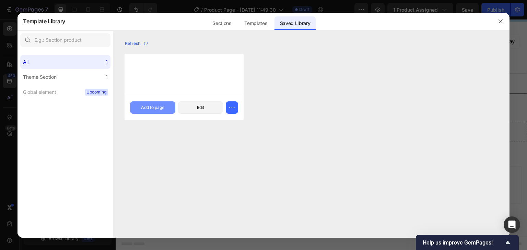
click at [166, 109] on button "Add to page" at bounding box center [152, 107] width 45 height 12
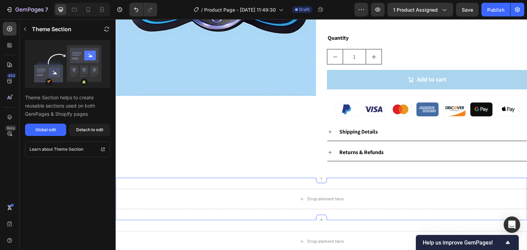
scroll to position [240, 0]
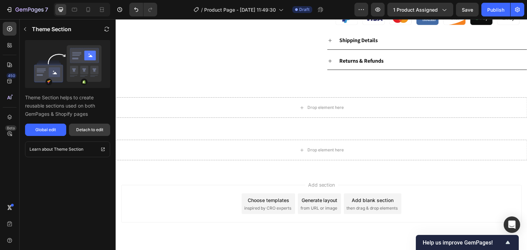
click at [92, 129] on div "Detach to edit" at bounding box center [89, 130] width 27 height 6
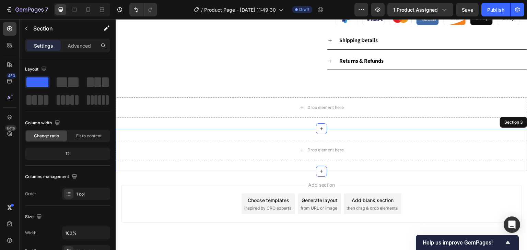
click at [258, 131] on div "Drop element here Section 3" at bounding box center [321, 150] width 411 height 43
click at [503, 122] on div "Section 3" at bounding box center [513, 122] width 21 height 6
click at [510, 121] on div "Section 3" at bounding box center [513, 122] width 21 height 6
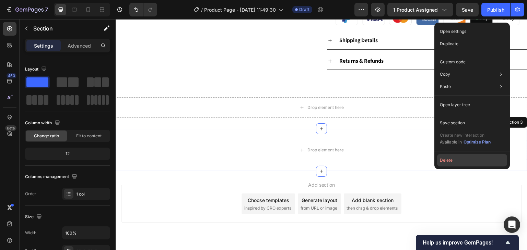
click at [453, 159] on button "Delete" at bounding box center [472, 160] width 70 height 12
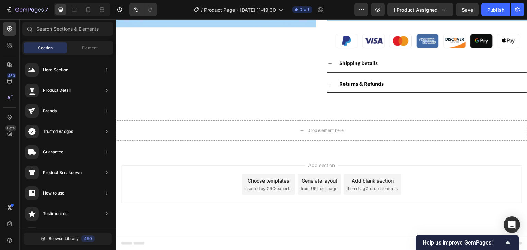
scroll to position [216, 0]
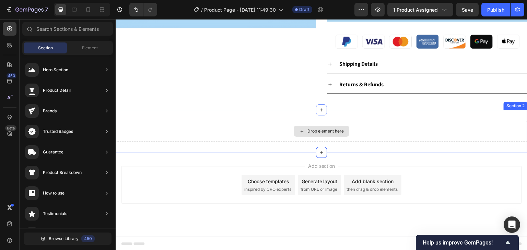
click at [352, 130] on div "Drop element here" at bounding box center [321, 131] width 411 height 21
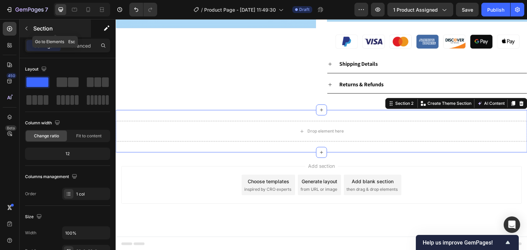
click at [29, 28] on icon "button" at bounding box center [26, 28] width 5 height 5
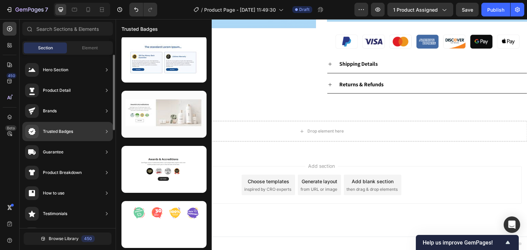
scroll to position [171, 0]
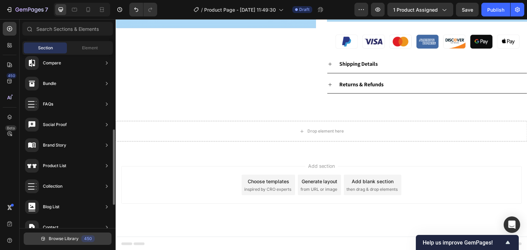
click at [69, 243] on button "Browse Library 450" at bounding box center [68, 239] width 88 height 12
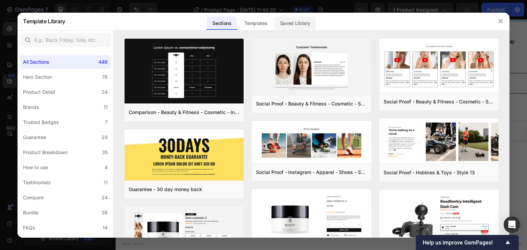
click at [287, 24] on div "Saved Library" at bounding box center [294, 23] width 41 height 14
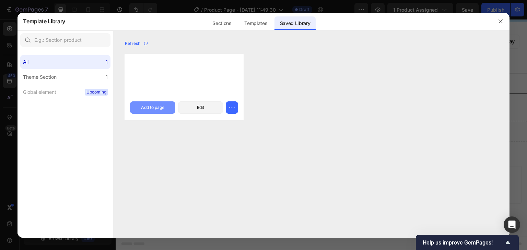
click at [154, 108] on div "Add to page" at bounding box center [152, 108] width 23 height 6
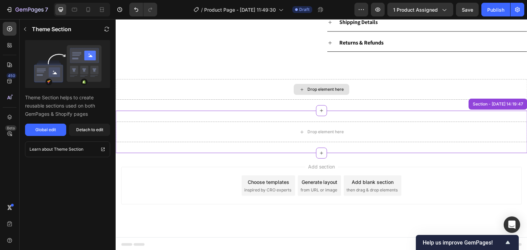
scroll to position [259, 0]
click at [512, 103] on div "Section - Jul 15 14:19:47" at bounding box center [497, 103] width 53 height 6
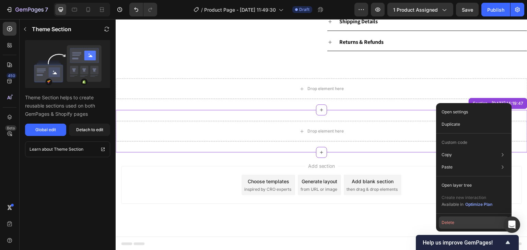
click at [457, 223] on button "Delete" at bounding box center [474, 223] width 70 height 12
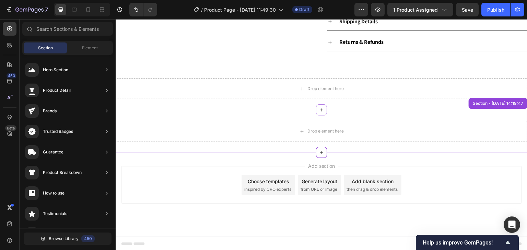
scroll to position [216, 0]
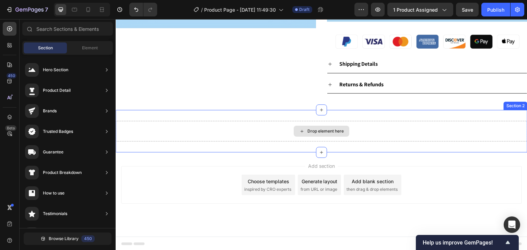
click at [389, 127] on div "Drop element here" at bounding box center [321, 131] width 411 height 21
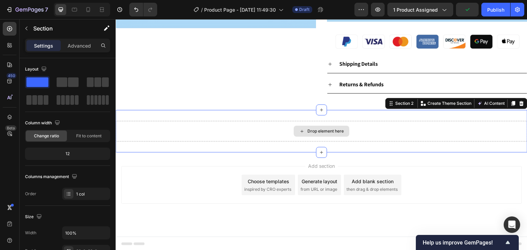
click at [202, 136] on div "Drop element here" at bounding box center [321, 131] width 411 height 21
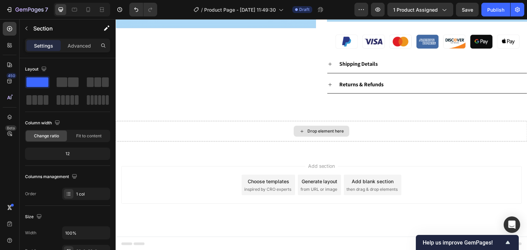
click at [318, 129] on div "Drop element here" at bounding box center [325, 131] width 36 height 5
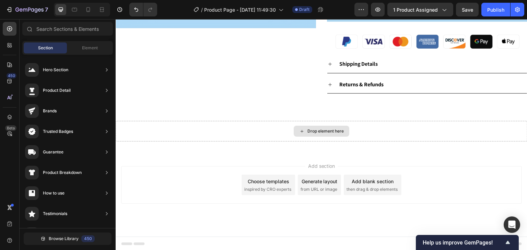
click at [318, 129] on div "Drop element here" at bounding box center [325, 131] width 36 height 5
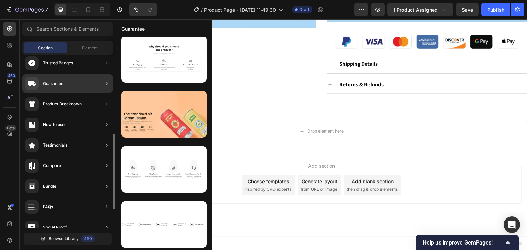
scroll to position [103, 0]
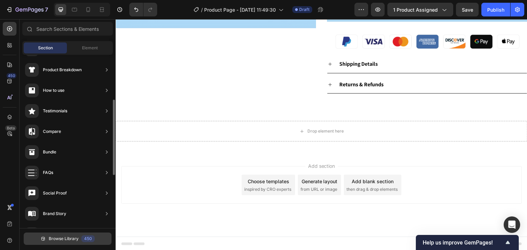
click at [72, 236] on span "Browse Library" at bounding box center [64, 239] width 30 height 6
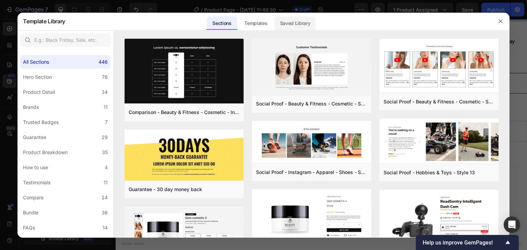
click at [296, 23] on div "Saved Library" at bounding box center [294, 23] width 41 height 14
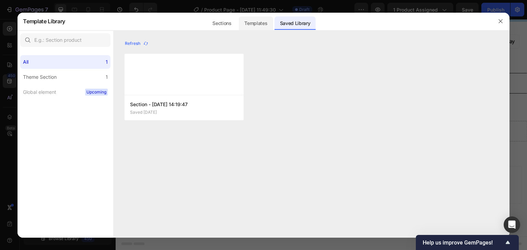
click at [265, 20] on div "Templates" at bounding box center [256, 23] width 34 height 14
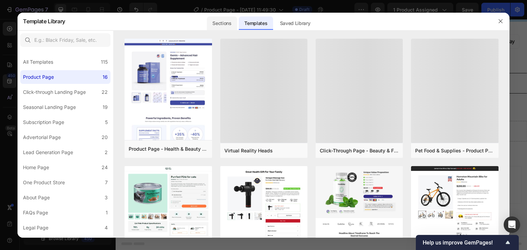
click at [221, 21] on div "Sections" at bounding box center [222, 23] width 30 height 14
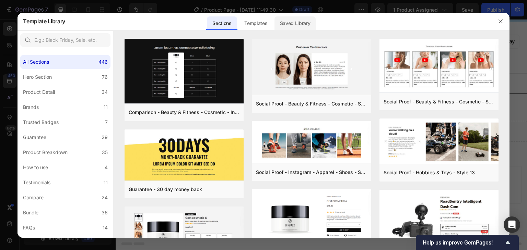
click at [280, 25] on div "Saved Library" at bounding box center [294, 23] width 41 height 14
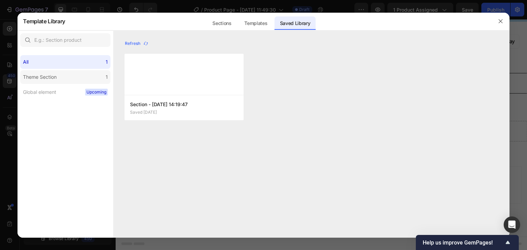
click at [84, 73] on label "Theme Section 1" at bounding box center [65, 77] width 90 height 14
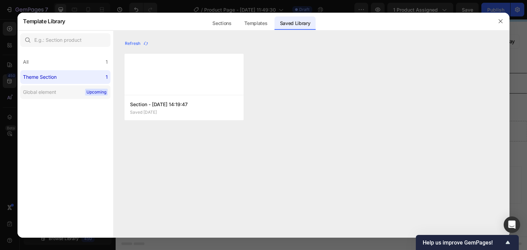
click at [66, 89] on label "Global element Upcoming" at bounding box center [65, 92] width 90 height 14
click at [67, 98] on label "Global element Upcoming" at bounding box center [65, 92] width 90 height 14
click at [77, 64] on div "All 1" at bounding box center [65, 62] width 90 height 14
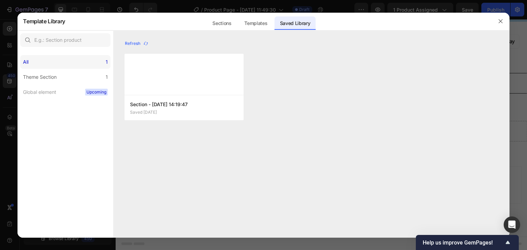
click at [77, 64] on div "All 1" at bounding box center [65, 62] width 90 height 14
click at [84, 62] on div "All 1" at bounding box center [65, 62] width 90 height 14
click at [500, 21] on icon "button" at bounding box center [500, 21] width 4 height 4
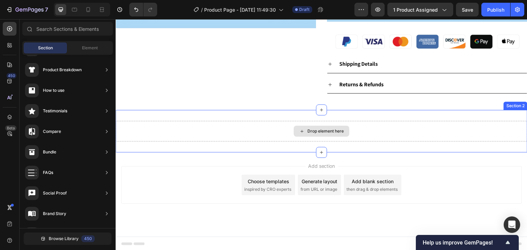
click at [319, 123] on div "Drop element here" at bounding box center [321, 131] width 411 height 21
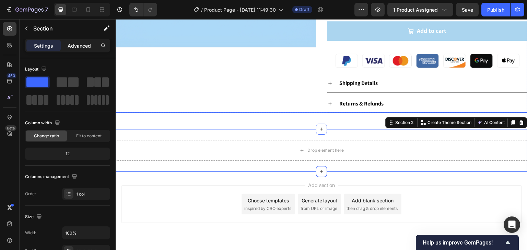
scroll to position [182, 0]
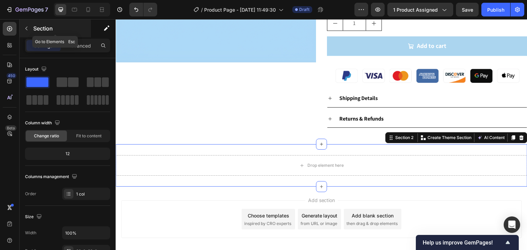
click at [24, 29] on icon "button" at bounding box center [26, 28] width 5 height 5
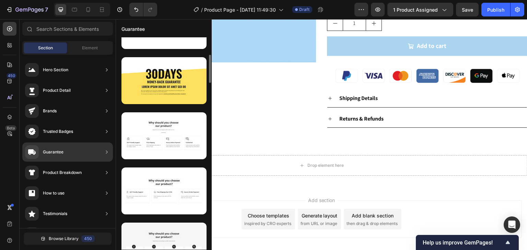
scroll to position [321, 0]
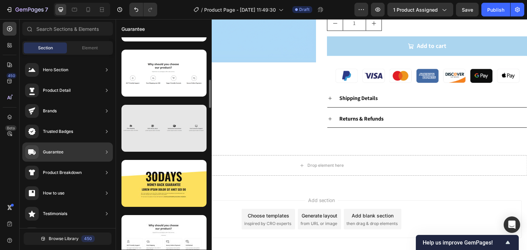
click at [166, 134] on div at bounding box center [163, 128] width 85 height 47
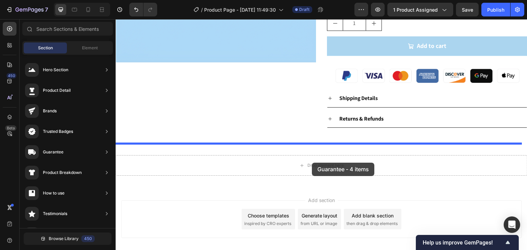
drag, startPoint x: 282, startPoint y: 153, endPoint x: 312, endPoint y: 163, distance: 31.8
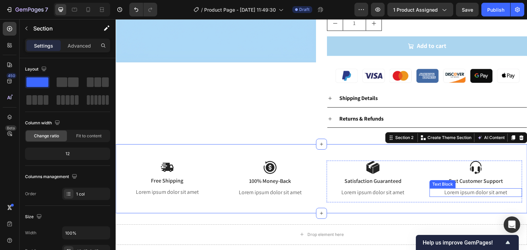
click at [467, 190] on p "Lorem ipsum dolor sit amet" at bounding box center [475, 192] width 91 height 7
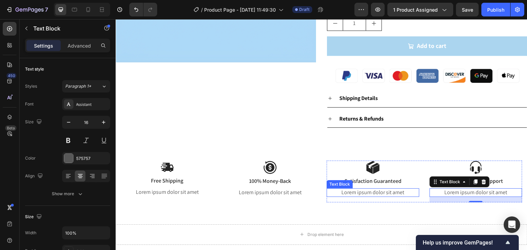
click at [362, 192] on p "Lorem ipsum dolor sit amet" at bounding box center [372, 192] width 91 height 7
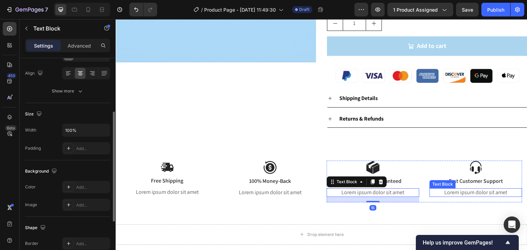
click at [451, 193] on p "Lorem ipsum dolor sit amet" at bounding box center [475, 192] width 91 height 7
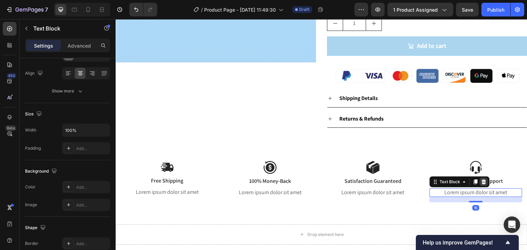
click at [481, 183] on icon at bounding box center [483, 181] width 5 height 5
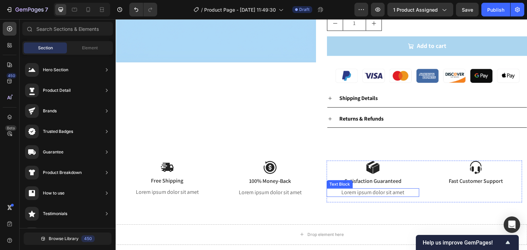
click at [353, 192] on p "Lorem ipsum dolor sit amet" at bounding box center [372, 192] width 91 height 7
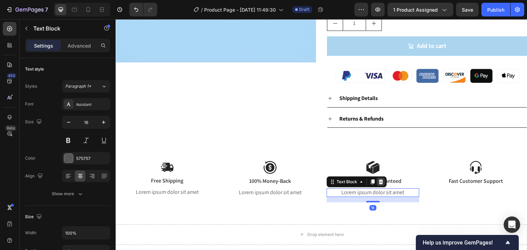
click at [381, 181] on div at bounding box center [380, 182] width 8 height 8
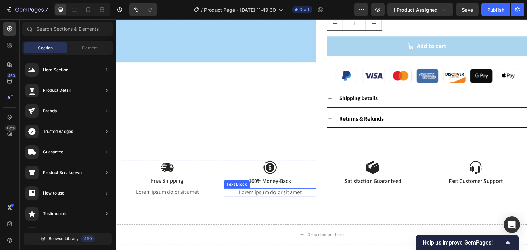
click at [244, 187] on div "Text Block" at bounding box center [237, 184] width 26 height 8
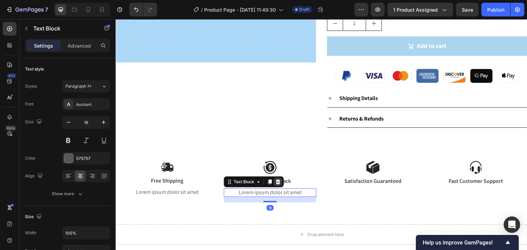
click at [280, 183] on div at bounding box center [278, 182] width 8 height 8
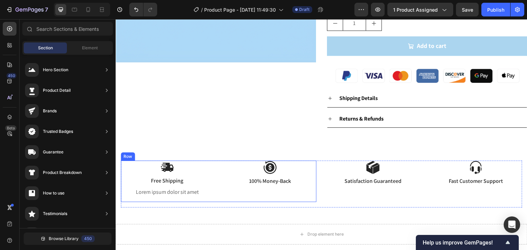
click at [188, 194] on p "Lorem ipsum dolor sit amet" at bounding box center [166, 192] width 91 height 7
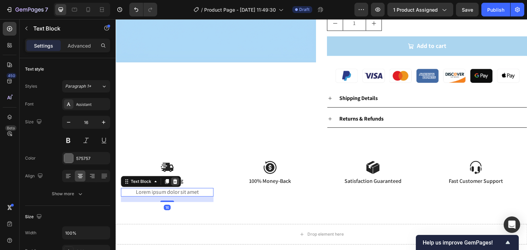
click at [175, 185] on div at bounding box center [175, 182] width 8 height 8
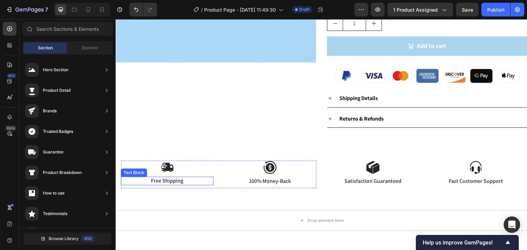
click at [163, 179] on p "Free Shipping" at bounding box center [166, 181] width 91 height 7
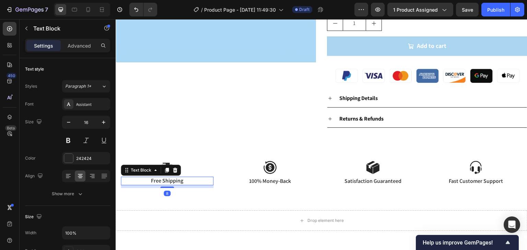
click at [184, 180] on p "Free Shipping" at bounding box center [166, 181] width 91 height 7
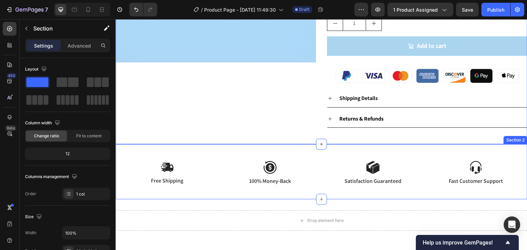
click at [272, 197] on div "Image Free Shipping Text Block Image 100% Money-Back Text Block Row Image Satis…" at bounding box center [321, 180] width 401 height 39
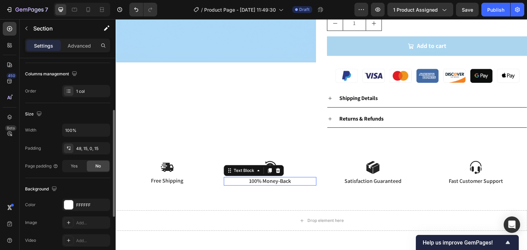
click at [231, 182] on p "100% Money-Back" at bounding box center [269, 181] width 91 height 7
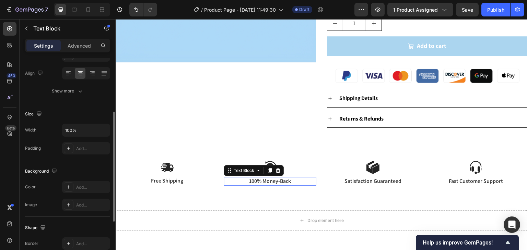
scroll to position [0, 0]
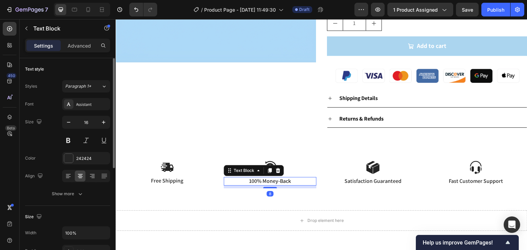
click at [207, 178] on p "Free Shipping" at bounding box center [166, 181] width 91 height 7
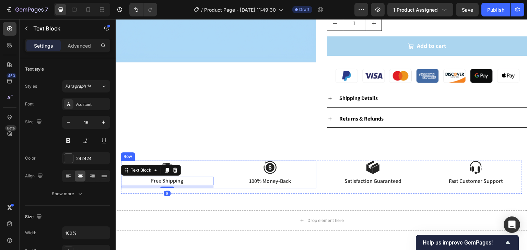
click at [212, 165] on div "Image Free Shipping Text Block 8 Image 100% Money-Back Text Block Row" at bounding box center [218, 175] width 195 height 28
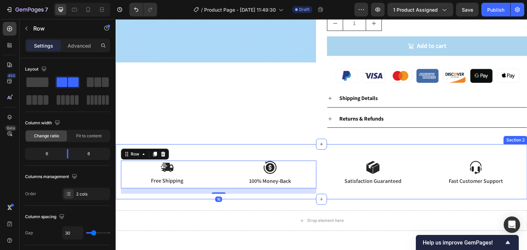
click at [216, 150] on div "Image Free Shipping Text Block Image 100% Money-Back Text Block Row 16 Image Sa…" at bounding box center [321, 171] width 411 height 55
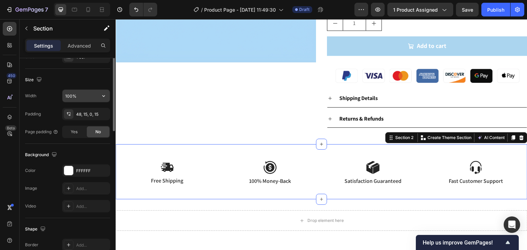
scroll to position [171, 0]
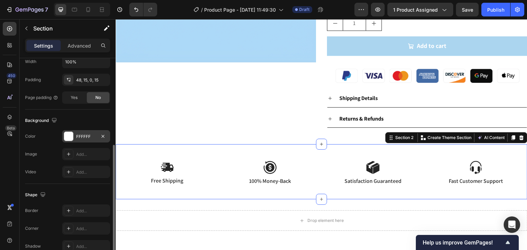
click at [72, 136] on div at bounding box center [68, 136] width 9 height 9
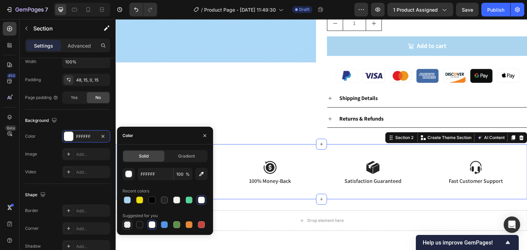
click at [126, 227] on div at bounding box center [127, 224] width 7 height 7
type input "000000"
type input "0"
click at [161, 201] on div at bounding box center [164, 200] width 7 height 7
type input "242424"
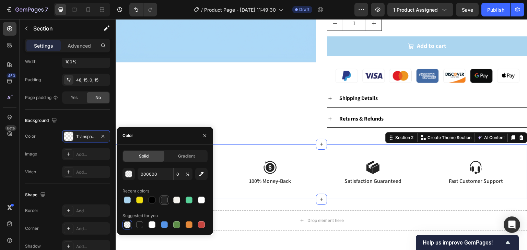
type input "100"
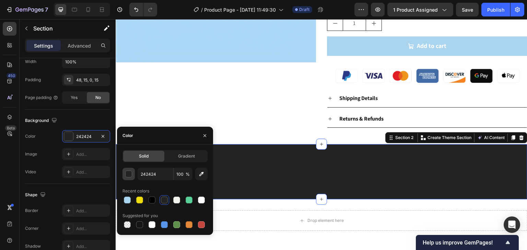
click at [128, 178] on button "button" at bounding box center [128, 174] width 12 height 12
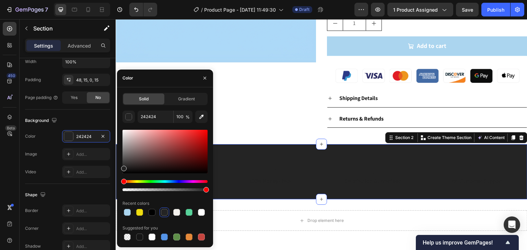
click at [123, 159] on div at bounding box center [164, 152] width 85 height 44
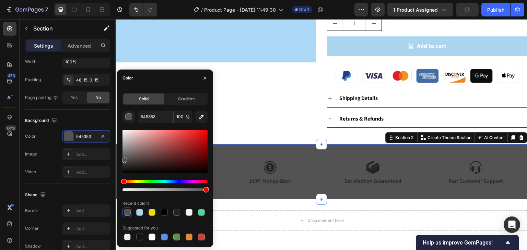
click at [125, 147] on div at bounding box center [164, 152] width 85 height 44
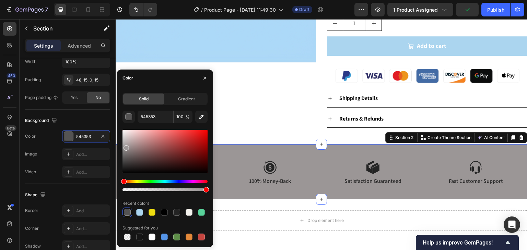
type input "9B9696"
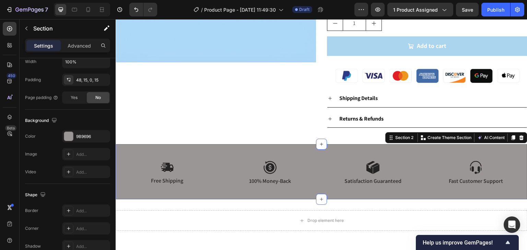
click at [319, 158] on div "Image Free Shipping Text Block Image 100% Money-Back Text Block Row Image Satis…" at bounding box center [321, 171] width 411 height 55
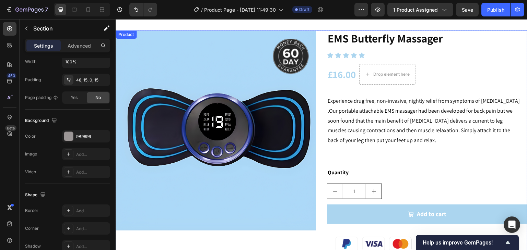
scroll to position [0, 0]
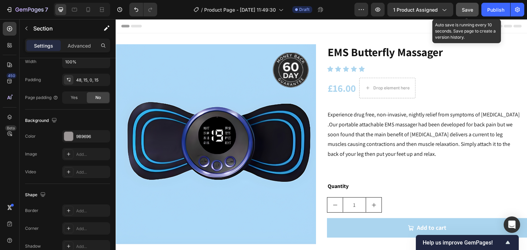
click at [464, 10] on span "Save" at bounding box center [467, 10] width 11 height 6
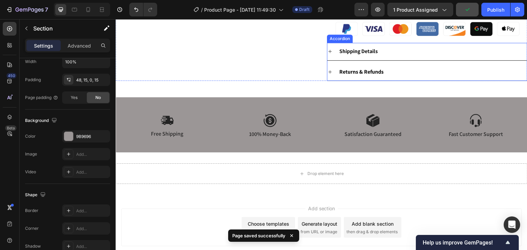
scroll to position [272, 0]
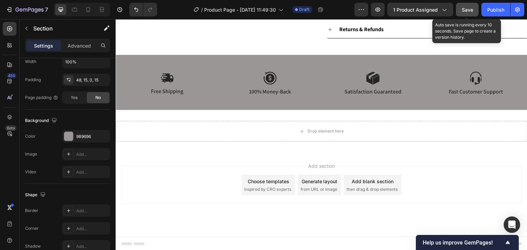
click at [463, 11] on span "Save" at bounding box center [467, 10] width 11 height 6
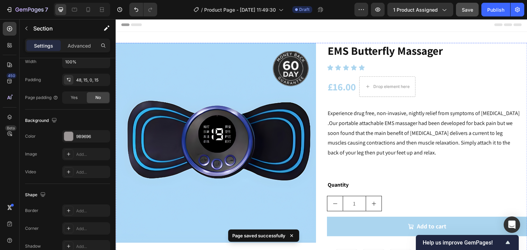
scroll to position [0, 0]
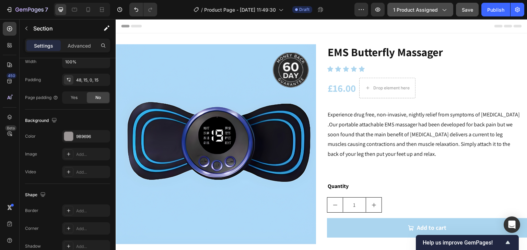
click at [448, 11] on button "1 product assigned" at bounding box center [420, 10] width 66 height 14
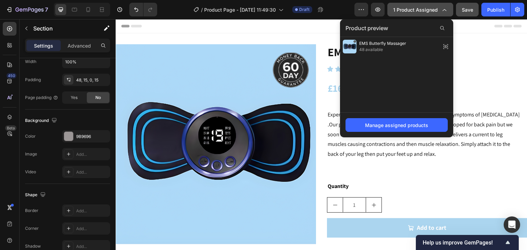
click at [448, 11] on button "1 product assigned" at bounding box center [420, 10] width 66 height 14
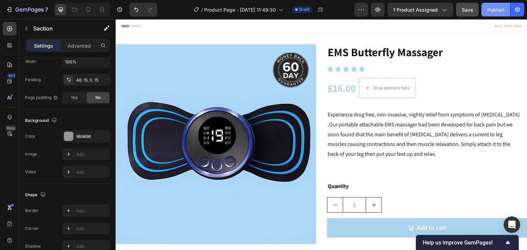
click at [491, 10] on div "Publish" at bounding box center [495, 9] width 17 height 7
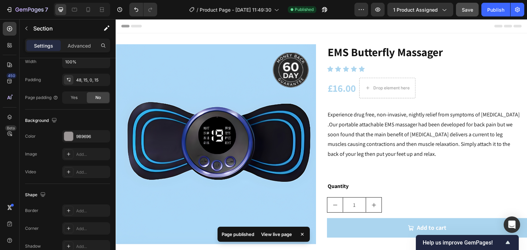
click at [274, 231] on div "View live page" at bounding box center [276, 235] width 39 height 10
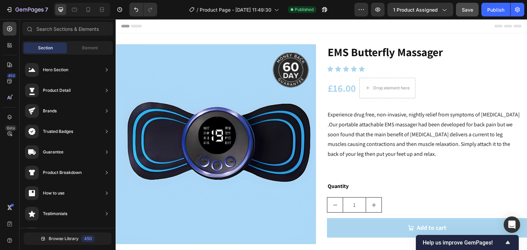
click at [269, 31] on div "Header" at bounding box center [321, 26] width 400 height 14
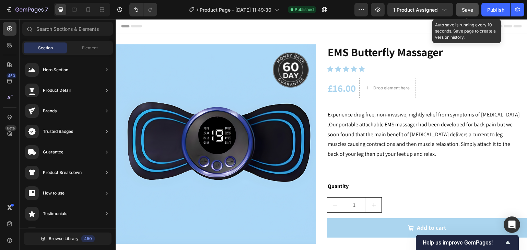
click at [469, 13] on button "Save" at bounding box center [467, 10] width 23 height 14
click at [463, 8] on span "Save" at bounding box center [467, 10] width 11 height 6
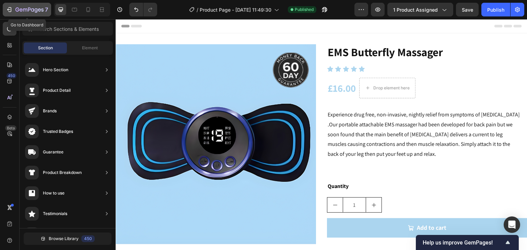
click at [12, 13] on icon "button" at bounding box center [9, 9] width 7 height 7
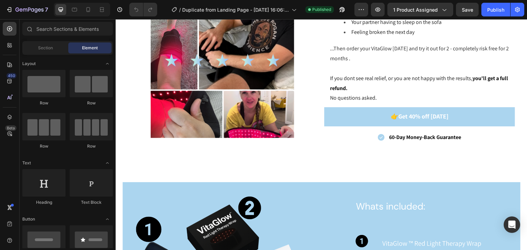
scroll to position [1647, 0]
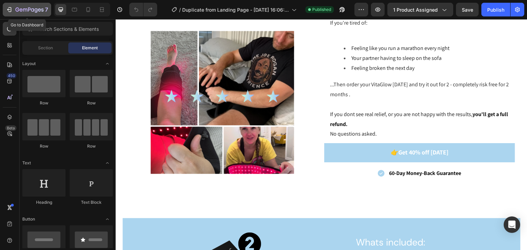
click at [15, 9] on div "7" at bounding box center [27, 9] width 42 height 8
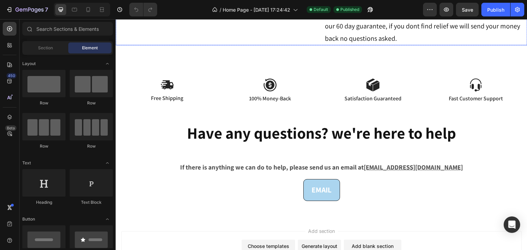
scroll to position [777, 0]
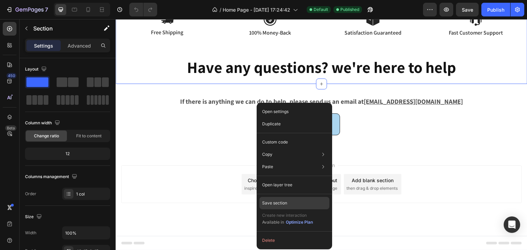
click at [279, 206] on p "Save section" at bounding box center [274, 203] width 25 height 6
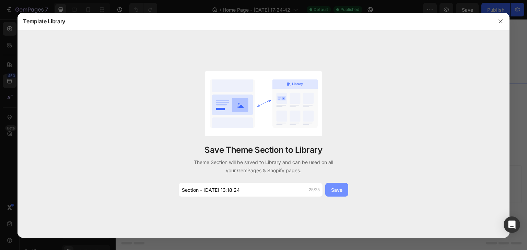
click at [334, 194] on button "Save" at bounding box center [336, 190] width 23 height 14
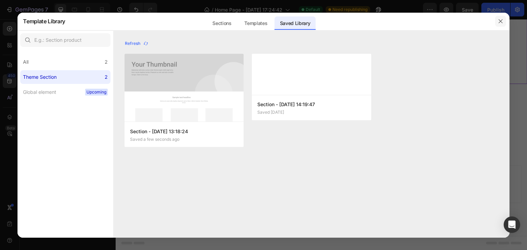
click at [500, 24] on icon "button" at bounding box center [500, 21] width 5 height 5
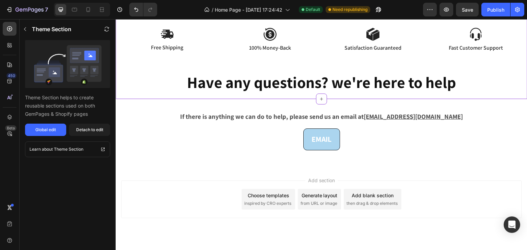
scroll to position [743, 0]
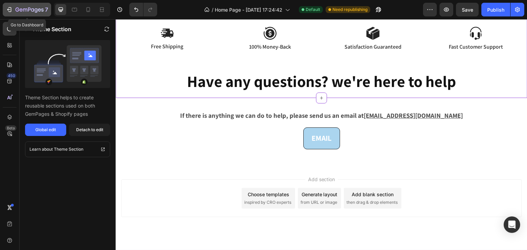
click at [36, 7] on icon "button" at bounding box center [29, 10] width 28 height 6
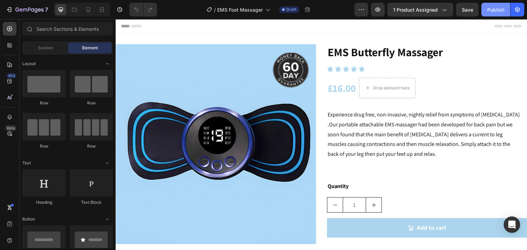
click at [490, 10] on div "Publish" at bounding box center [495, 9] width 17 height 7
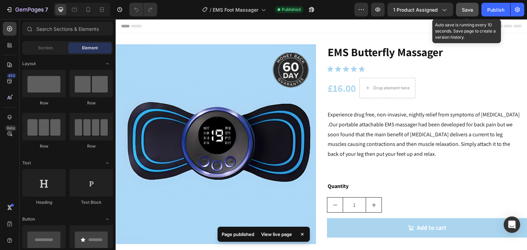
click at [472, 7] on span "Save" at bounding box center [467, 10] width 11 height 6
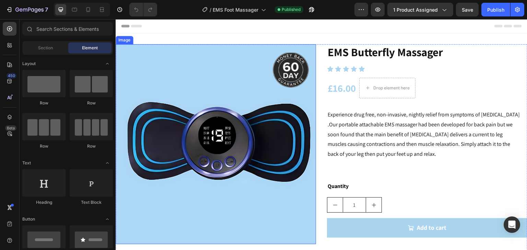
click at [234, 115] on img at bounding box center [216, 144] width 200 height 200
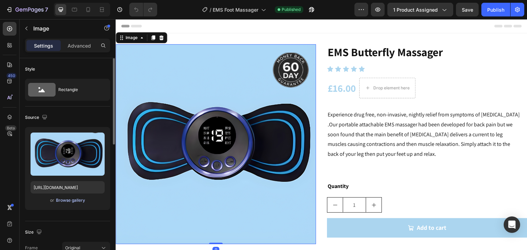
click at [77, 199] on div "Browse gallery" at bounding box center [70, 200] width 29 height 6
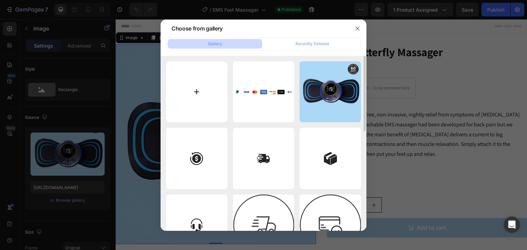
click at [175, 99] on input "file" at bounding box center [196, 91] width 61 height 61
type input "C:\fakepath\Untitled design (1)88.png"
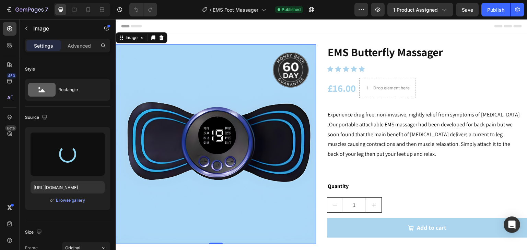
type input "[URL][DOMAIN_NAME]"
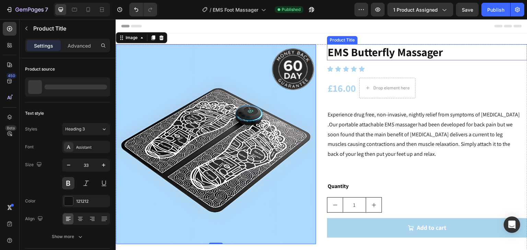
click at [344, 52] on h2 "EMS Butterfly Massager" at bounding box center [427, 52] width 200 height 16
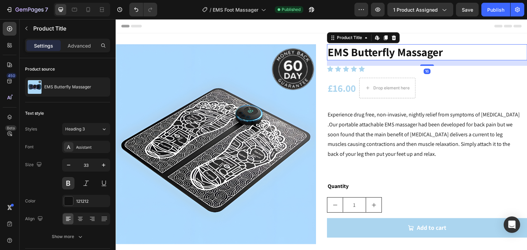
click at [357, 52] on h2 "EMS Butterfly Massager" at bounding box center [427, 52] width 200 height 16
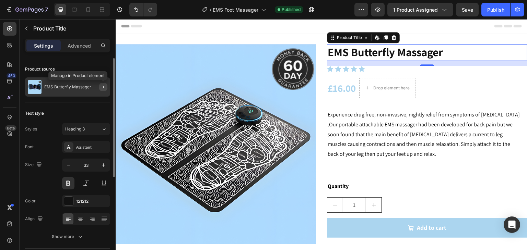
click at [103, 86] on icon "button" at bounding box center [103, 87] width 1 height 3
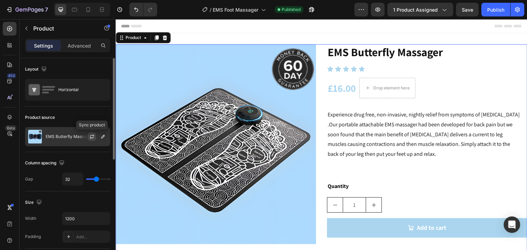
click at [93, 136] on icon "button" at bounding box center [91, 136] width 5 height 5
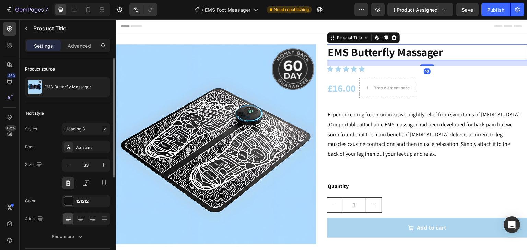
click at [362, 55] on h2 "EMS Butterfly Massager" at bounding box center [427, 52] width 200 height 16
click at [375, 39] on icon at bounding box center [376, 37] width 3 height 4
click at [274, 81] on img at bounding box center [216, 144] width 200 height 200
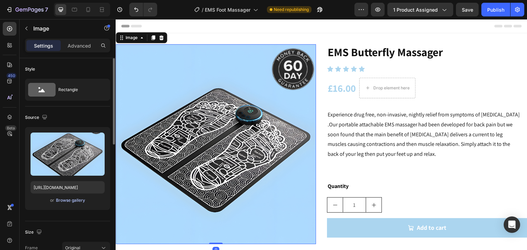
click at [73, 200] on div "Browse gallery" at bounding box center [70, 200] width 29 height 6
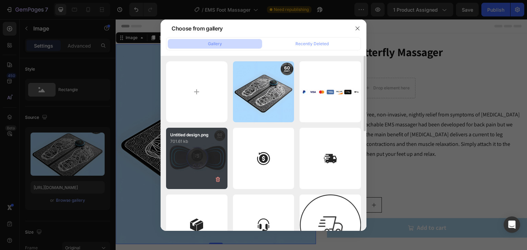
click at [181, 156] on div "Untitled design.png 701.61 kb" at bounding box center [196, 158] width 61 height 61
type input "[URL][DOMAIN_NAME]"
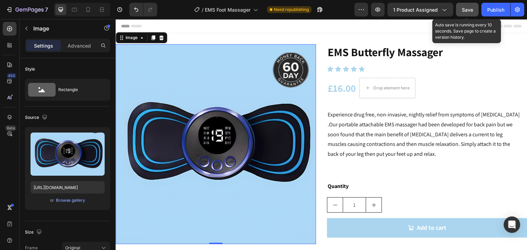
click at [466, 10] on span "Save" at bounding box center [467, 10] width 11 height 6
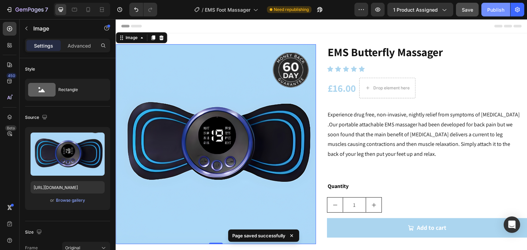
click at [492, 9] on div "Publish" at bounding box center [495, 9] width 17 height 7
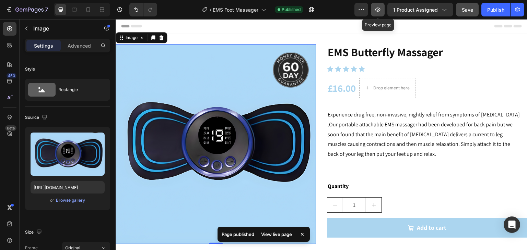
click at [380, 7] on icon "button" at bounding box center [377, 9] width 7 height 7
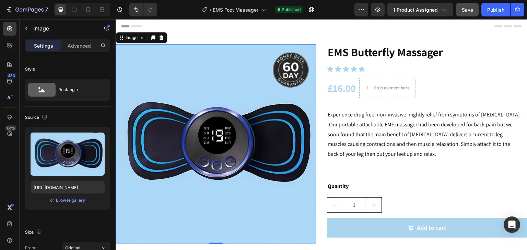
click at [198, 36] on div "Image 0 EMS Butterfly Massager Product Title Icon Icon Icon Icon Icon Icon List…" at bounding box center [321, 179] width 411 height 293
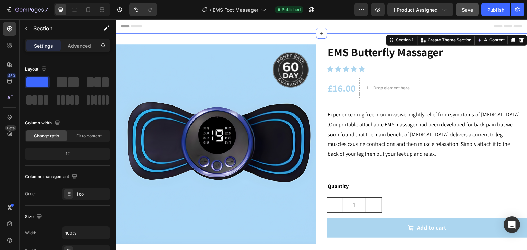
click at [217, 35] on div "Image EMS Butterfly Massager Product Title Icon Icon Icon Icon Icon Icon List £…" at bounding box center [321, 179] width 411 height 293
click at [215, 43] on div "Image EMS Butterfly Massager Product Title Icon Icon Icon Icon Icon Icon List £…" at bounding box center [321, 179] width 411 height 293
click at [324, 35] on div at bounding box center [321, 33] width 11 height 11
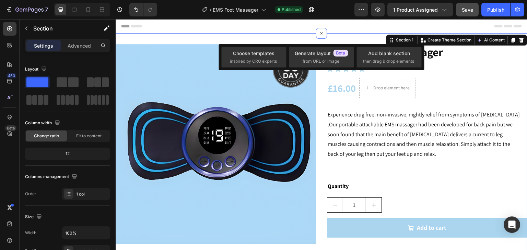
click at [333, 37] on div "Image EMS Butterfly Massager Product Title Icon Icon Icon Icon Icon Icon List £…" at bounding box center [321, 179] width 411 height 293
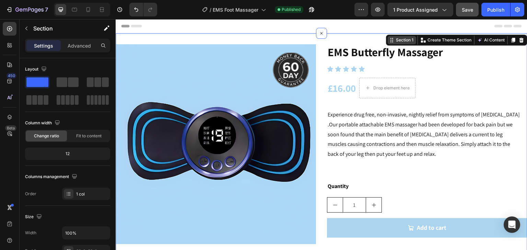
click at [394, 43] on div "Section 1" at bounding box center [404, 40] width 20 height 6
click at [358, 43] on div "Image EMS Butterfly Massager Product Title Icon Icon Icon Icon Icon Icon List £…" at bounding box center [321, 179] width 411 height 293
click at [285, 27] on div "Header" at bounding box center [321, 26] width 400 height 14
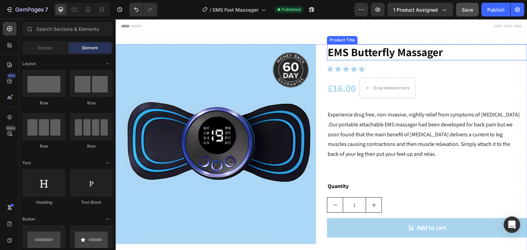
click at [360, 45] on h2 "EMS Butterfly Massager" at bounding box center [427, 52] width 200 height 16
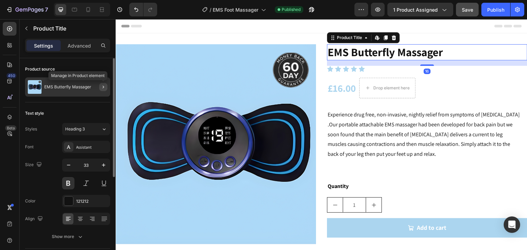
click at [104, 84] on button "button" at bounding box center [103, 87] width 8 height 8
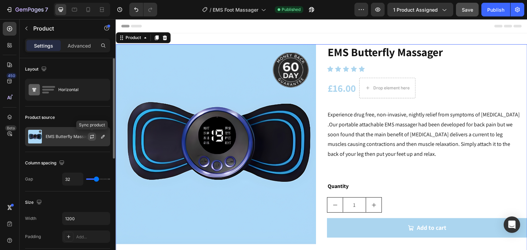
click at [93, 134] on icon "button" at bounding box center [91, 136] width 5 height 5
click at [106, 137] on button "button" at bounding box center [103, 137] width 8 height 8
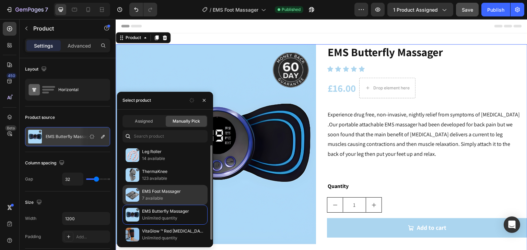
click at [148, 192] on p "EMS Foot Massager" at bounding box center [173, 191] width 62 height 7
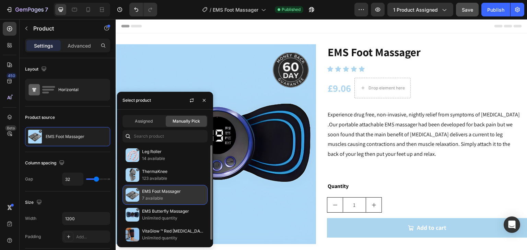
click at [177, 194] on p "EMS Foot Massager" at bounding box center [173, 191] width 62 height 7
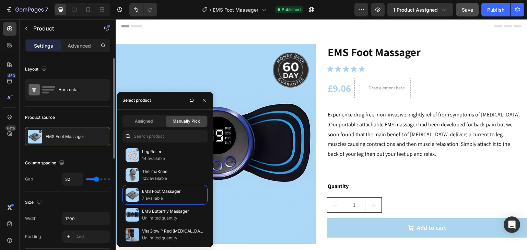
click at [102, 116] on div "Product source" at bounding box center [67, 117] width 85 height 11
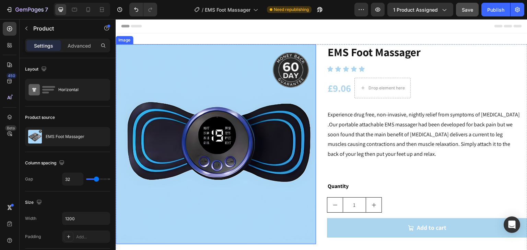
click at [300, 103] on img at bounding box center [216, 144] width 200 height 200
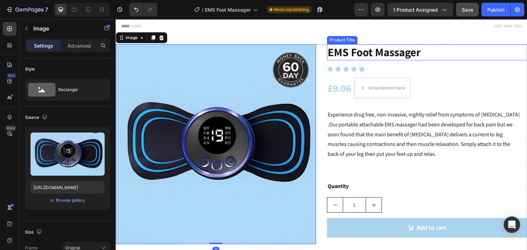
click at [375, 48] on h2 "EMS Foot Massager" at bounding box center [427, 52] width 200 height 16
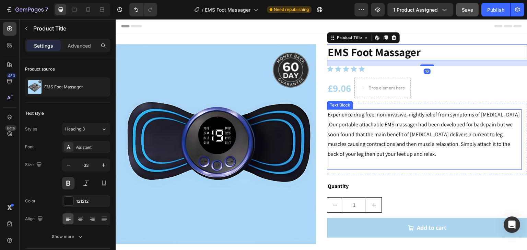
click at [376, 125] on span "Experience drug free, non-invasive, nightly relief from symptoms of [MEDICAL_DA…" at bounding box center [423, 134] width 192 height 47
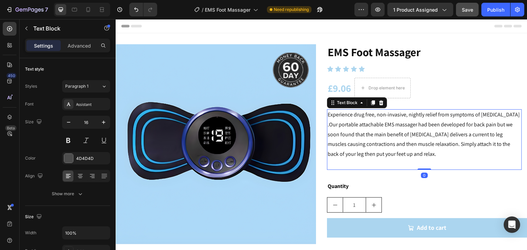
click at [463, 146] on span "Experience drug free, non-invasive, nightly relief from symptoms of [MEDICAL_DA…" at bounding box center [423, 134] width 192 height 47
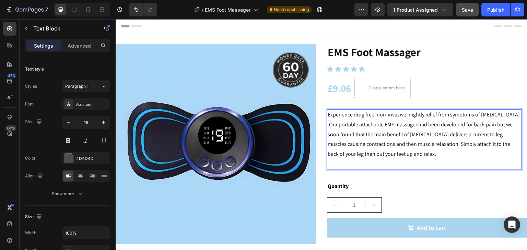
click at [463, 146] on span "Experience drug free, non-invasive, nightly relief from symptoms of [MEDICAL_DA…" at bounding box center [423, 134] width 192 height 47
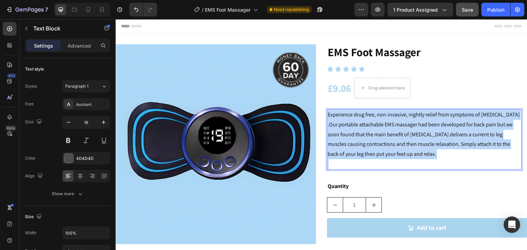
click at [463, 146] on span "Experience drug free, non-invasive, nightly relief from symptoms of [MEDICAL_DA…" at bounding box center [423, 134] width 192 height 47
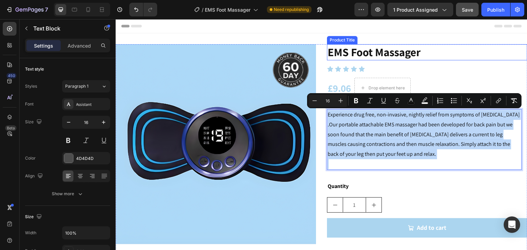
click at [403, 36] on div "Image EMS Foot Massager Product Title Icon Icon Icon Icon Icon Icon List £9.06 …" at bounding box center [321, 179] width 411 height 293
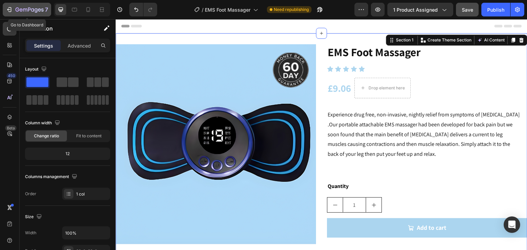
click at [15, 11] on div "7" at bounding box center [27, 9] width 42 height 8
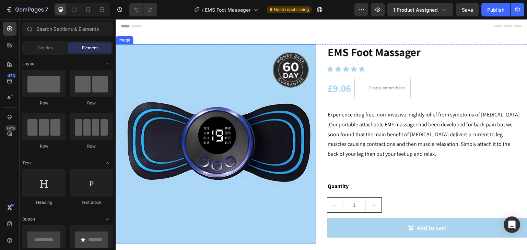
click at [253, 84] on img at bounding box center [216, 144] width 200 height 200
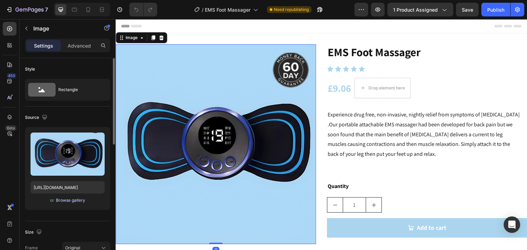
click at [78, 200] on div "Browse gallery" at bounding box center [70, 200] width 29 height 6
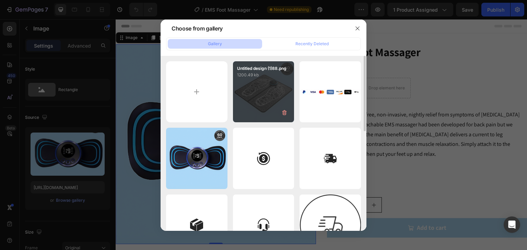
click at [249, 92] on div "Untitled design (1)88.png 1200.49 kb" at bounding box center [263, 91] width 61 height 61
type input "[URL][DOMAIN_NAME]"
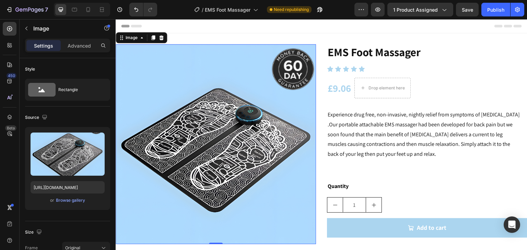
click at [272, 92] on img at bounding box center [216, 144] width 200 height 200
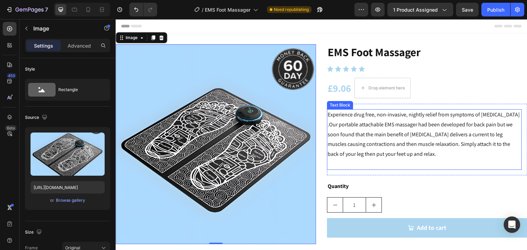
click at [404, 136] on span "Experience drug free, non-invasive, nightly relief from symptoms of restless le…" at bounding box center [423, 134] width 192 height 47
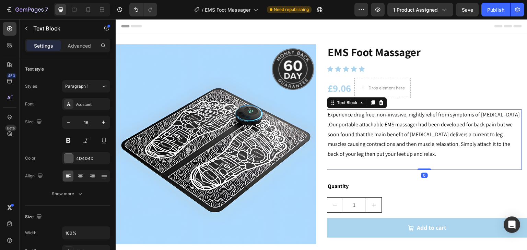
click at [468, 152] on span "Experience drug free, non-invasive, nightly relief from symptoms of restless le…" at bounding box center [423, 134] width 192 height 47
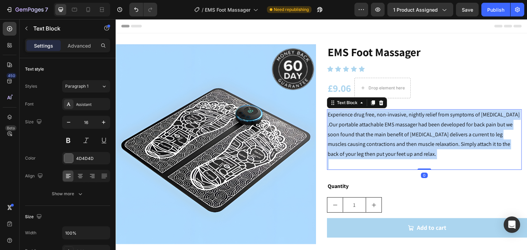
click at [468, 152] on span "Experience drug free, non-invasive, nightly relief from symptoms of restless le…" at bounding box center [423, 134] width 192 height 47
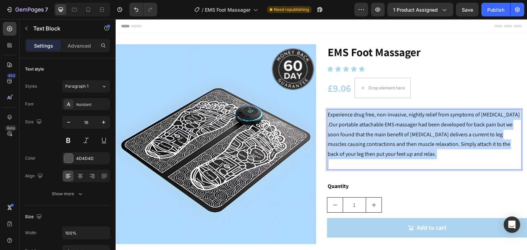
click at [468, 152] on span "Experience drug free, non-invasive, nightly relief from symptoms of restless le…" at bounding box center [423, 134] width 192 height 47
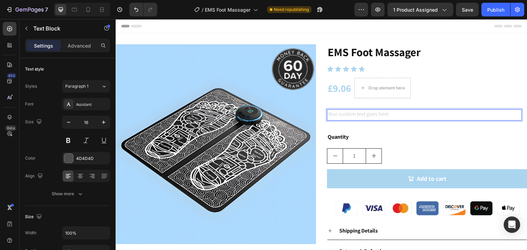
click at [379, 111] on div "Rich Text Editor. Editing area: main" at bounding box center [424, 114] width 195 height 11
click at [379, 113] on div "Rich Text Editor. Editing area: main" at bounding box center [424, 114] width 195 height 11
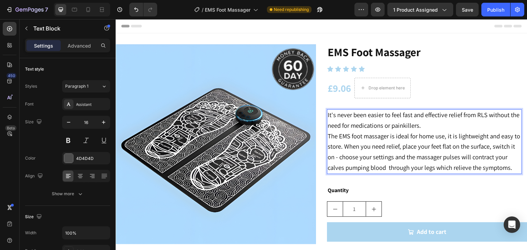
click at [433, 132] on span "The EMS foot massager is ideal for home use, it is lightweight and easy to stor…" at bounding box center [423, 152] width 192 height 40
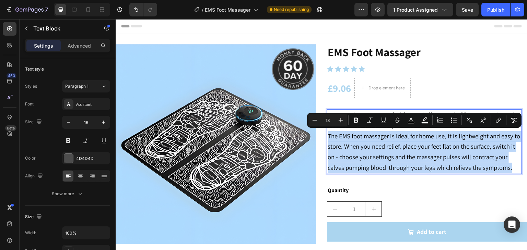
click at [433, 132] on span "The EMS foot massager is ideal for home use, it is lightweight and easy to stor…" at bounding box center [423, 152] width 192 height 40
click at [396, 146] on span "The EMS foot massager is ideal for home use, it is lightweight and easy to stor…" at bounding box center [423, 152] width 192 height 40
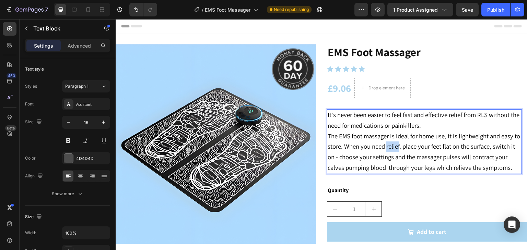
click at [396, 146] on span "The EMS foot massager is ideal for home use, it is lightweight and easy to stor…" at bounding box center [423, 152] width 192 height 40
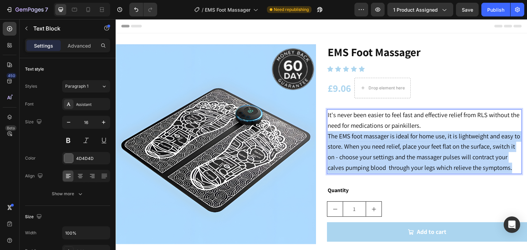
click at [396, 146] on span "The EMS foot massager is ideal for home use, it is lightweight and easy to stor…" at bounding box center [423, 152] width 192 height 40
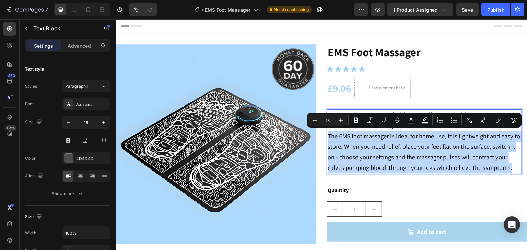
click at [366, 136] on span "The EMS foot massager is ideal for home use, it is lightweight and easy to stor…" at bounding box center [423, 152] width 192 height 40
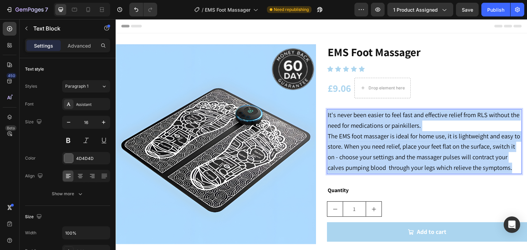
drag, startPoint x: 509, startPoint y: 167, endPoint x: 325, endPoint y: 109, distance: 192.8
click at [327, 109] on div "It's never been easier to feel fast and effective relief from RLS without the n…" at bounding box center [424, 141] width 195 height 65
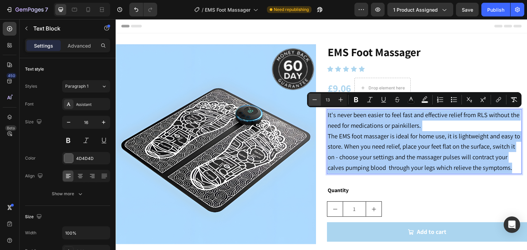
click at [317, 99] on icon "Editor contextual toolbar" at bounding box center [314, 99] width 7 height 7
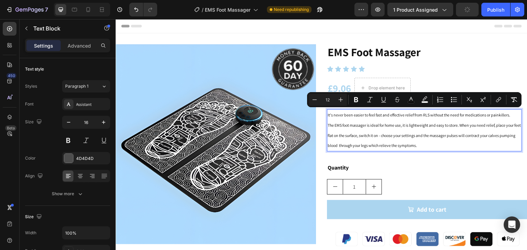
click at [347, 99] on div "Minus 12 Plus Bold Italic Underline Strikethrough color color Numbered List Bul…" at bounding box center [414, 100] width 212 height 12
click at [342, 98] on icon "Editor contextual toolbar" at bounding box center [340, 99] width 7 height 7
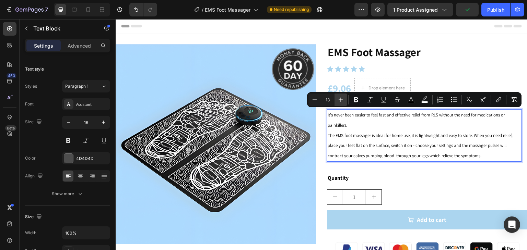
click at [342, 98] on icon "Editor contextual toolbar" at bounding box center [340, 99] width 7 height 7
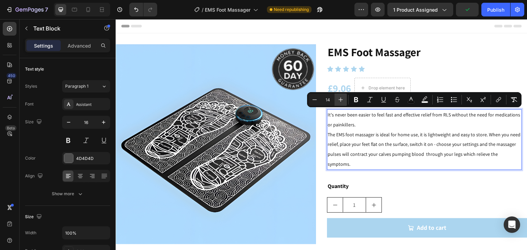
click at [342, 98] on icon "Editor contextual toolbar" at bounding box center [340, 99] width 7 height 7
type input "16"
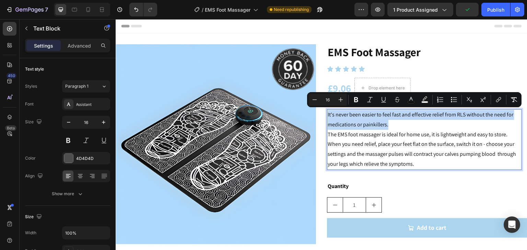
click at [412, 140] on p "The EMS foot massager is ideal for home use, it is lightweight and easy to stor…" at bounding box center [423, 149] width 193 height 39
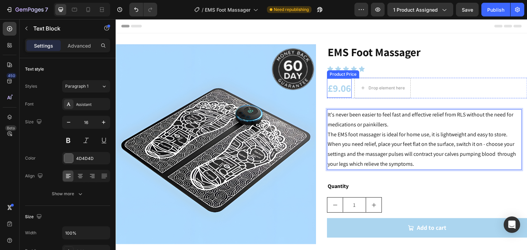
click at [339, 89] on div "£9.06" at bounding box center [339, 88] width 25 height 19
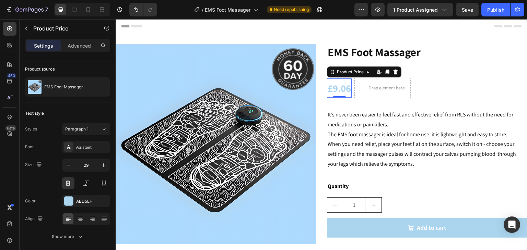
click at [332, 92] on div "£9.06" at bounding box center [339, 88] width 25 height 19
click at [335, 89] on div "£9.06" at bounding box center [339, 88] width 25 height 19
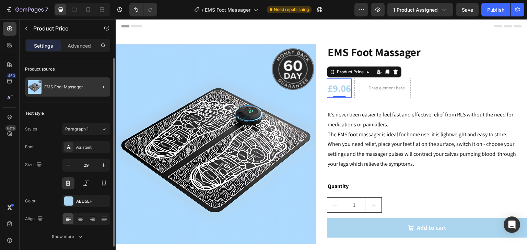
click at [95, 85] on div at bounding box center [100, 86] width 19 height 19
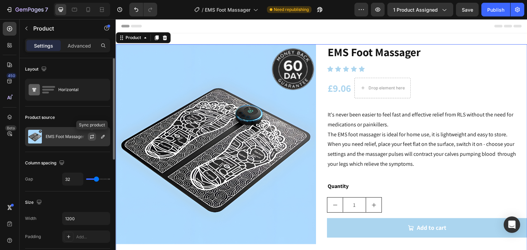
click at [89, 138] on button "button" at bounding box center [92, 137] width 8 height 8
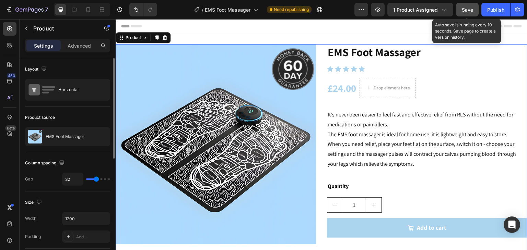
click at [463, 8] on span "Save" at bounding box center [467, 10] width 11 height 6
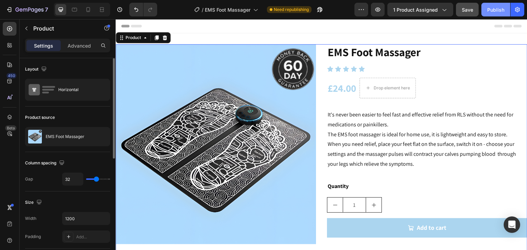
click at [489, 10] on div "Publish" at bounding box center [495, 9] width 17 height 7
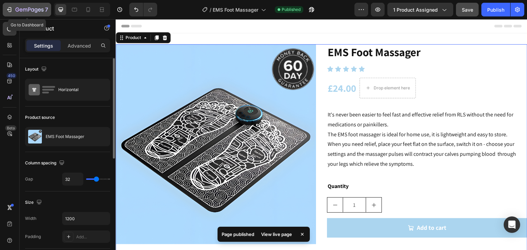
click at [32, 7] on div "7" at bounding box center [31, 9] width 33 height 8
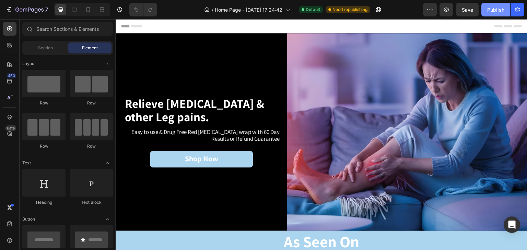
click at [496, 8] on div "Publish" at bounding box center [495, 9] width 17 height 7
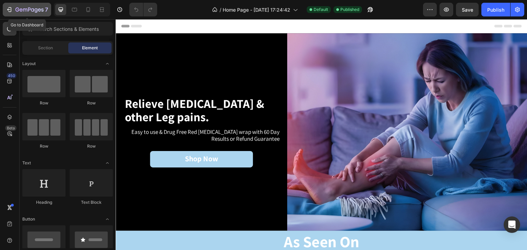
click at [32, 9] on icon "button" at bounding box center [29, 10] width 28 height 6
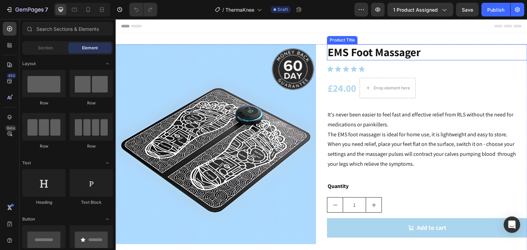
click at [417, 52] on h2 "EMS Foot Massager" at bounding box center [427, 52] width 200 height 16
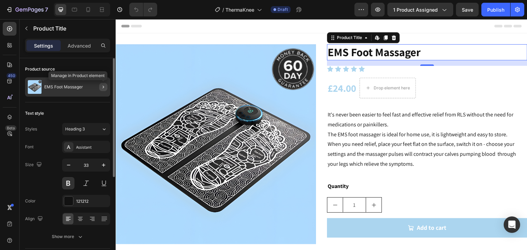
click at [102, 85] on icon "button" at bounding box center [102, 86] width 5 height 5
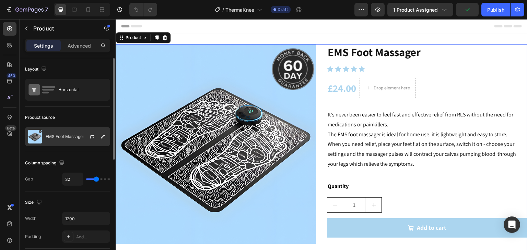
drag, startPoint x: 92, startPoint y: 136, endPoint x: 98, endPoint y: 136, distance: 5.8
click at [98, 136] on div at bounding box center [95, 137] width 30 height 19
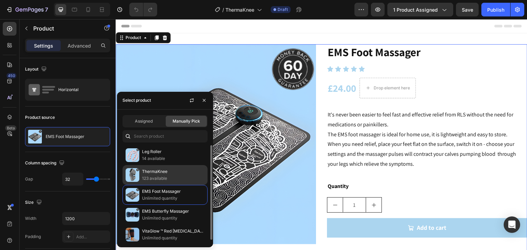
click at [163, 175] on p "123 available" at bounding box center [173, 178] width 62 height 7
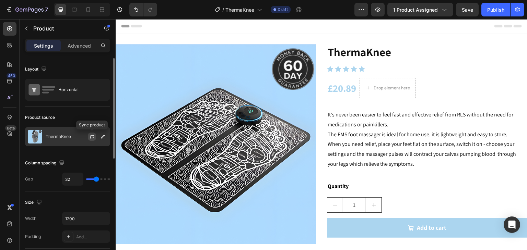
click at [93, 136] on icon "button" at bounding box center [92, 136] width 4 height 2
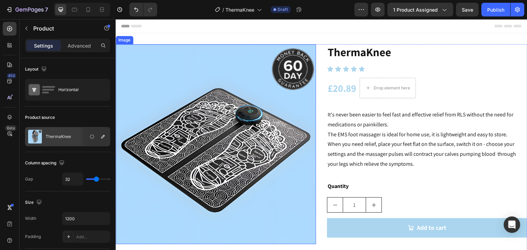
click at [212, 136] on img at bounding box center [216, 144] width 200 height 200
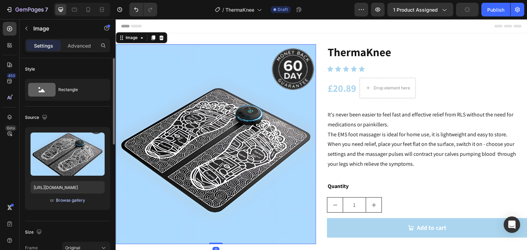
click at [69, 201] on div "Browse gallery" at bounding box center [70, 200] width 29 height 6
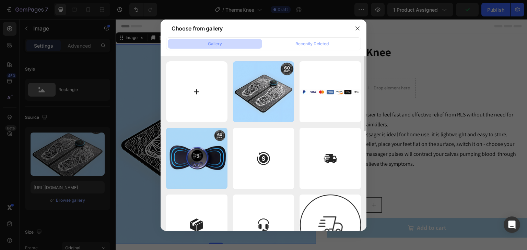
click at [191, 94] on input "file" at bounding box center [196, 91] width 61 height 61
type input "C:\fakepath\Untitled design (2).png"
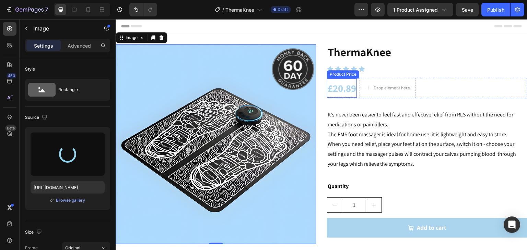
type input "[URL][DOMAIN_NAME]"
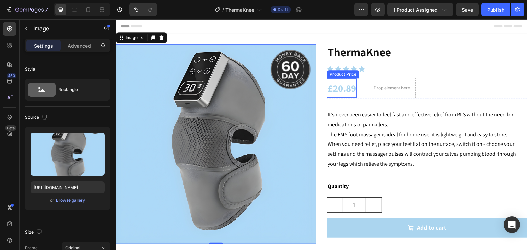
click at [335, 83] on div "£20.89" at bounding box center [342, 88] width 30 height 19
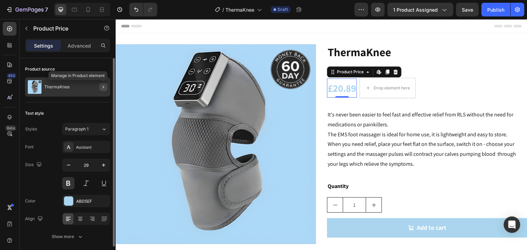
click at [102, 84] on icon "button" at bounding box center [102, 86] width 5 height 5
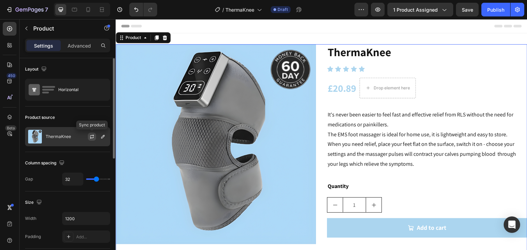
click at [93, 134] on icon "button" at bounding box center [91, 136] width 5 height 5
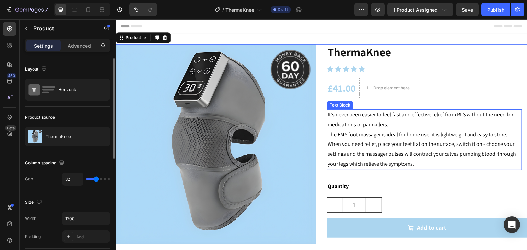
click at [432, 128] on p "It's never been easier to feel fast and effective relief from RLS without the n…" at bounding box center [423, 120] width 193 height 20
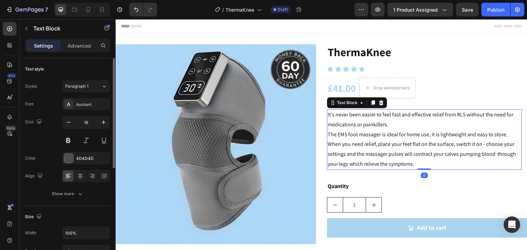
click at [420, 158] on span "The EMS foot massager is ideal for home use, it is lightweight and easy to stor…" at bounding box center [421, 149] width 188 height 37
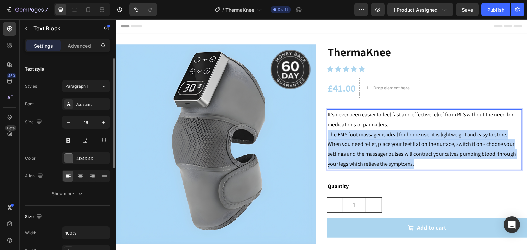
click at [420, 158] on span "The EMS foot massager is ideal for home use, it is lightweight and easy to stor…" at bounding box center [421, 149] width 188 height 37
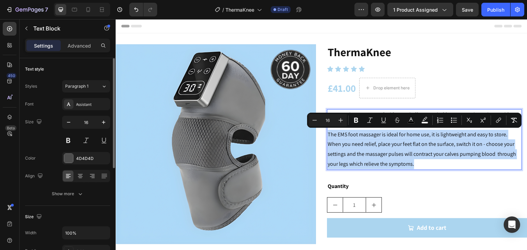
click at [420, 158] on span "The EMS foot massager is ideal for home use, it is lightweight and easy to stor…" at bounding box center [421, 149] width 188 height 37
click at [419, 163] on p "The EMS foot massager is ideal for home use, it is lightweight and easy to stor…" at bounding box center [423, 149] width 193 height 39
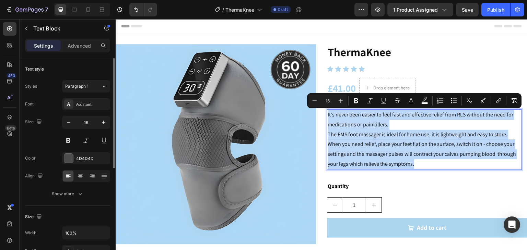
drag, startPoint x: 419, startPoint y: 163, endPoint x: 324, endPoint y: 114, distance: 106.1
click at [327, 114] on div "It's never been easier to feel fast and effective relief from RLS without the n…" at bounding box center [424, 139] width 195 height 61
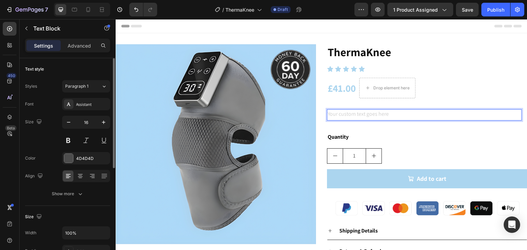
click at [368, 115] on div "Rich Text Editor. Editing area: main" at bounding box center [424, 114] width 195 height 11
click at [395, 114] on div "Rich Text Editor. Editing area: main" at bounding box center [424, 114] width 195 height 11
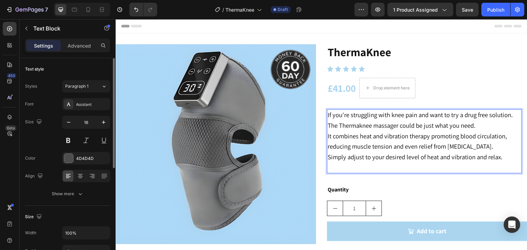
click at [429, 137] on span "It combines heat and vibration therapy promoting blood circulation, reducing mu…" at bounding box center [416, 141] width 179 height 19
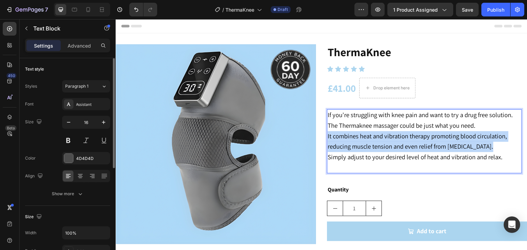
click at [429, 137] on span "It combines heat and vibration therapy promoting blood circulation, reducing mu…" at bounding box center [416, 141] width 179 height 19
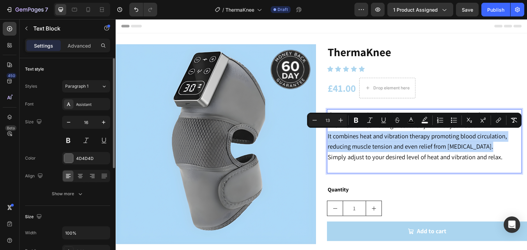
click at [429, 137] on span "It combines heat and vibration therapy promoting blood circulation, reducing mu…" at bounding box center [416, 141] width 179 height 19
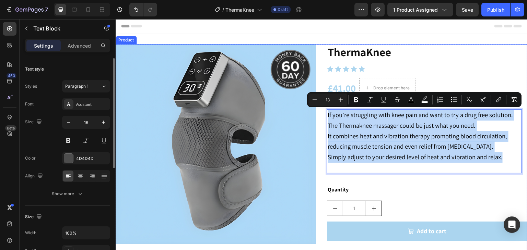
drag, startPoint x: 502, startPoint y: 154, endPoint x: 315, endPoint y: 106, distance: 193.1
click at [315, 106] on div "Image ThermaKnee Product Title Icon Icon Icon Icon Icon Icon List £41.00 Produc…" at bounding box center [321, 178] width 411 height 269
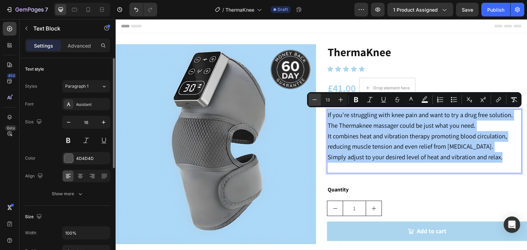
click at [315, 101] on icon "Editor contextual toolbar" at bounding box center [314, 99] width 7 height 7
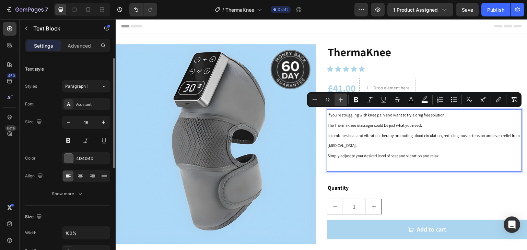
click at [335, 101] on button "Plus" at bounding box center [340, 100] width 12 height 12
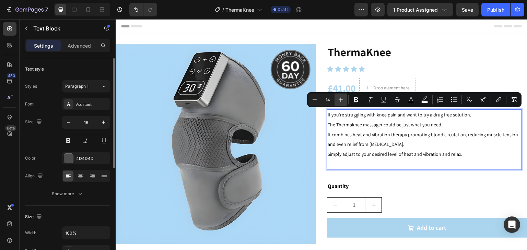
click at [335, 101] on button "Plus" at bounding box center [340, 100] width 12 height 12
type input "16"
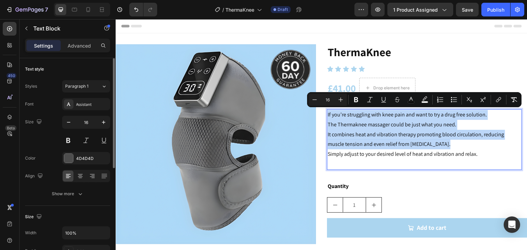
click at [355, 120] on p "The Thermaknee massager could be just what you need." at bounding box center [423, 125] width 193 height 10
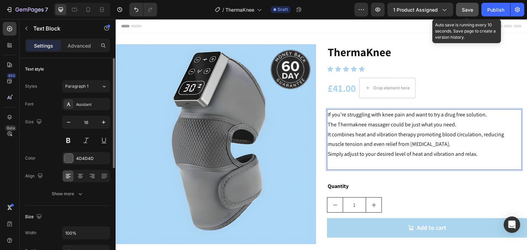
click at [463, 15] on button "Save" at bounding box center [467, 10] width 23 height 14
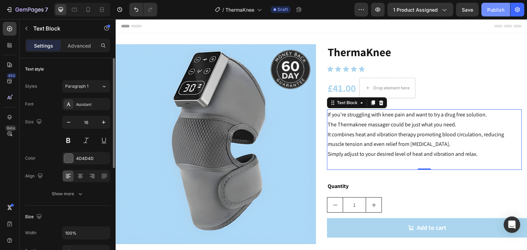
click at [499, 9] on div "Publish" at bounding box center [495, 9] width 17 height 7
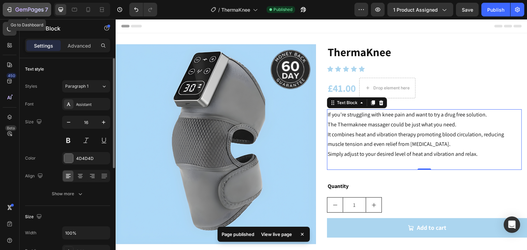
click at [15, 10] on div "7" at bounding box center [27, 9] width 42 height 8
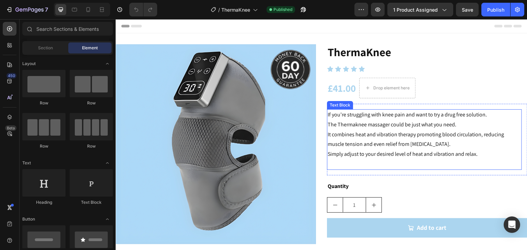
click at [346, 125] on span "The Thermaknee massager could be just what you need." at bounding box center [391, 124] width 129 height 7
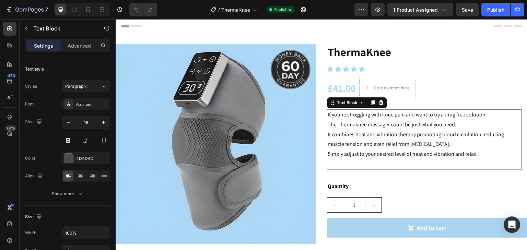
click at [346, 125] on span "The Thermaknee massager could be just what you need." at bounding box center [391, 124] width 129 height 7
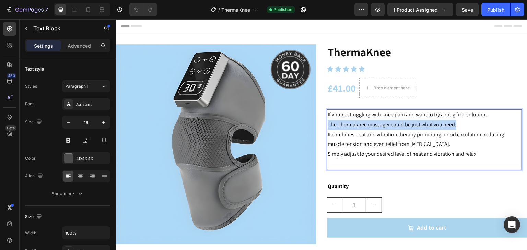
click at [480, 159] on p "Simply adjust to your desired level of heat and vibration and relax." at bounding box center [423, 154] width 193 height 10
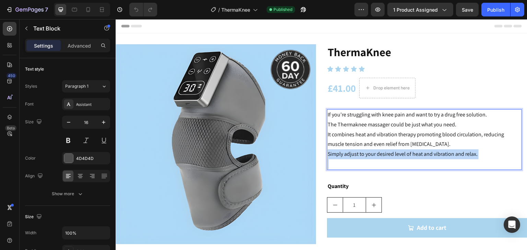
click at [480, 159] on p "Simply adjust to your desired level of heat and vibration and relax." at bounding box center [423, 154] width 193 height 10
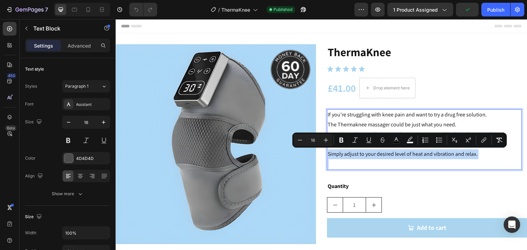
click at [480, 159] on p "Simply adjust to your desired level of heat and vibration and relax." at bounding box center [423, 154] width 193 height 10
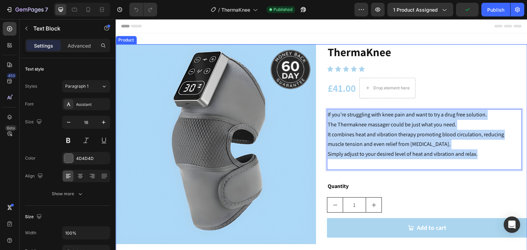
drag, startPoint x: 480, startPoint y: 159, endPoint x: 316, endPoint y: 109, distance: 171.3
click at [316, 109] on div "Image ThermaKnee Product Title Icon Icon Icon Icon Icon Icon List £41.00 Produc…" at bounding box center [321, 177] width 411 height 266
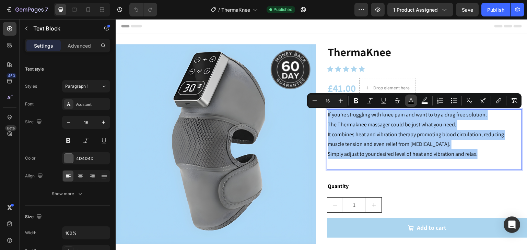
click at [409, 104] on rect "Editor contextual toolbar" at bounding box center [411, 104] width 7 height 2
type input "000000"
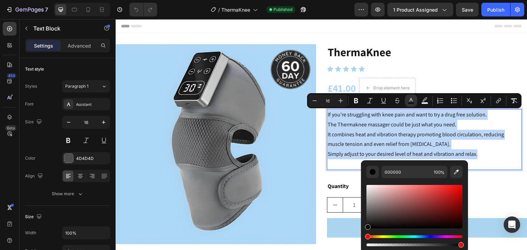
click at [481, 156] on p "Simply adjust to your desired level of heat and vibration and relax." at bounding box center [423, 154] width 193 height 10
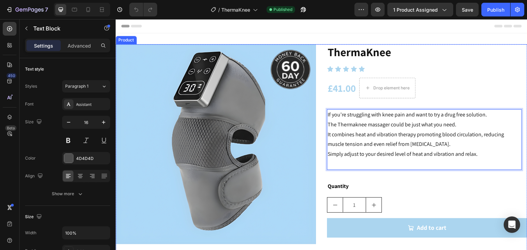
click at [474, 194] on div "ThermaKnee Product Title Icon Icon Icon Icon Icon Icon List £41.00 Product Pric…" at bounding box center [427, 177] width 200 height 266
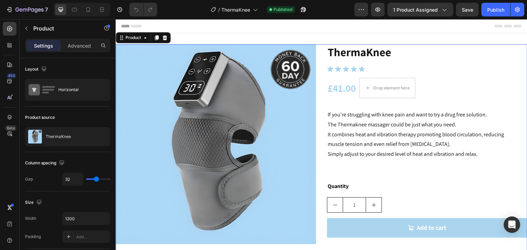
click at [470, 194] on div "ThermaKnee Product Title Icon Icon Icon Icon Icon Icon List £41.00 Product Pric…" at bounding box center [427, 177] width 200 height 266
click at [494, 6] on div "Publish" at bounding box center [495, 9] width 17 height 7
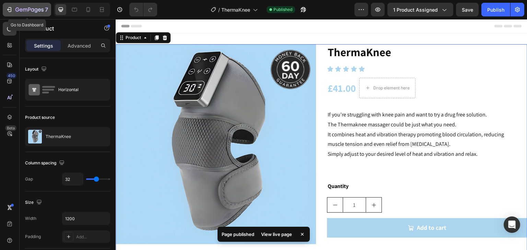
click at [15, 6] on div "7" at bounding box center [31, 9] width 33 height 8
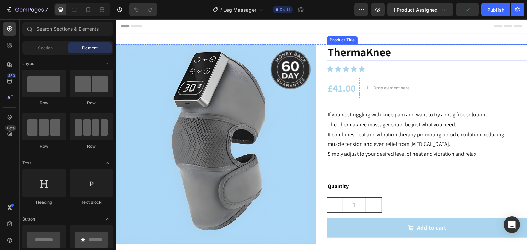
click at [351, 60] on h2 "ThermaKnee" at bounding box center [427, 52] width 200 height 16
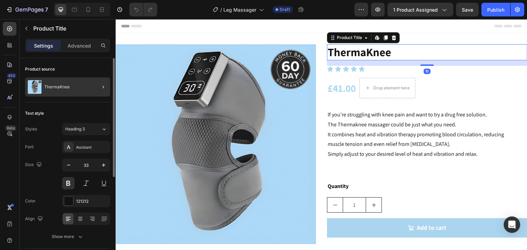
click at [91, 84] on div at bounding box center [100, 86] width 19 height 19
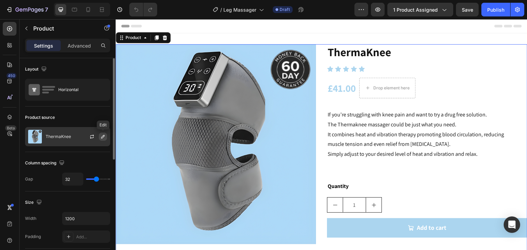
click at [100, 138] on icon "button" at bounding box center [102, 136] width 5 height 5
click at [93, 137] on icon "button" at bounding box center [92, 138] width 4 height 2
click at [101, 137] on icon "button" at bounding box center [102, 136] width 3 height 3
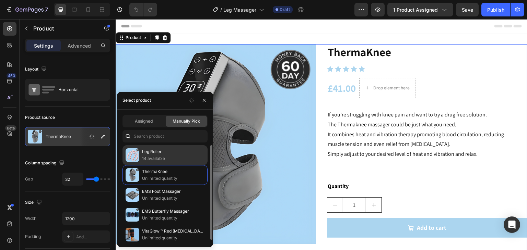
click at [153, 156] on p "14 available" at bounding box center [173, 158] width 62 height 7
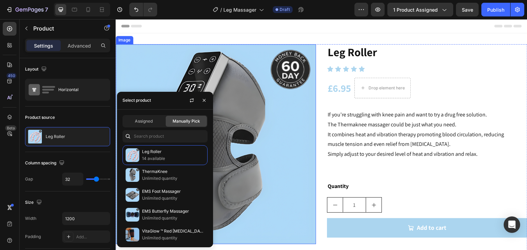
click at [251, 119] on img at bounding box center [216, 144] width 200 height 200
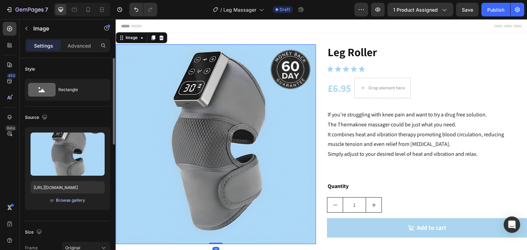
click at [77, 199] on div "Browse gallery" at bounding box center [70, 200] width 29 height 6
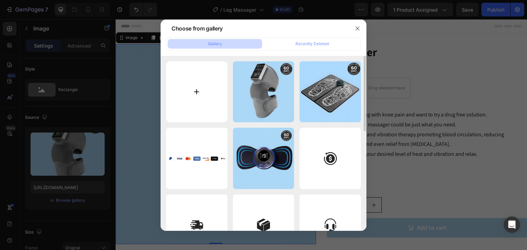
click at [199, 100] on input "file" at bounding box center [196, 91] width 61 height 61
type input "C:\fakepath\Untitled design (3) 66.png"
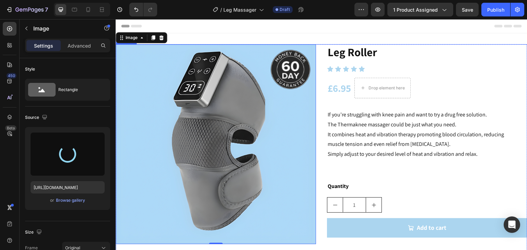
type input "[URL][DOMAIN_NAME]"
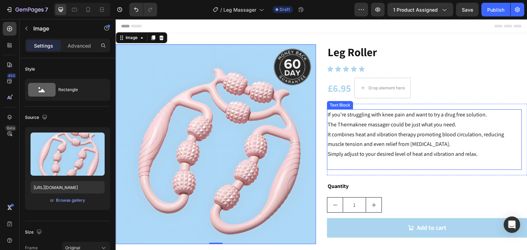
click at [444, 132] on span "It combines heat and vibration therapy promoting blood circulation, reducing mu…" at bounding box center [415, 139] width 176 height 17
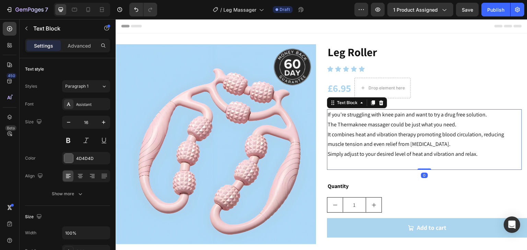
click at [489, 159] on p "Rich Text Editor. Editing area: main" at bounding box center [423, 164] width 193 height 10
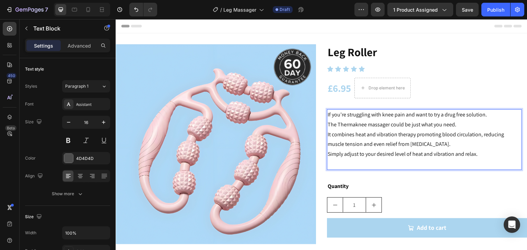
click at [476, 152] on p "Simply adjust to your desired level of heat and vibration and relax." at bounding box center [423, 154] width 193 height 10
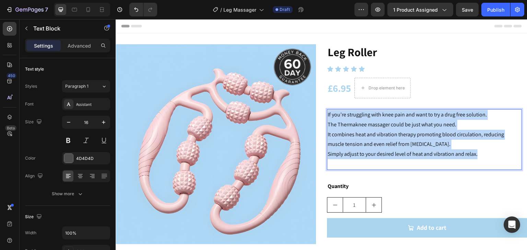
drag, startPoint x: 486, startPoint y: 157, endPoint x: 325, endPoint y: 112, distance: 166.5
click at [327, 112] on div "If you’re struggling with knee pain and want to try a drug free solution. The T…" at bounding box center [424, 139] width 195 height 61
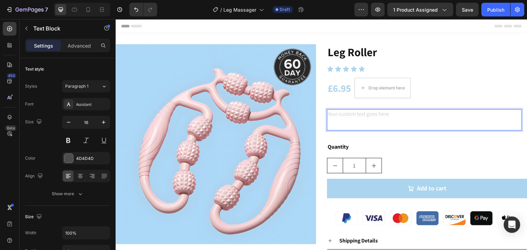
click at [358, 125] on p "Rich Text Editor. Editing area: main" at bounding box center [423, 125] width 193 height 10
click at [359, 121] on p "Rich Text Editor. Editing area: main" at bounding box center [423, 125] width 193 height 10
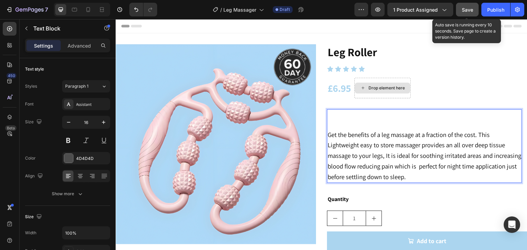
click at [467, 13] on div "Save" at bounding box center [467, 9] width 11 height 7
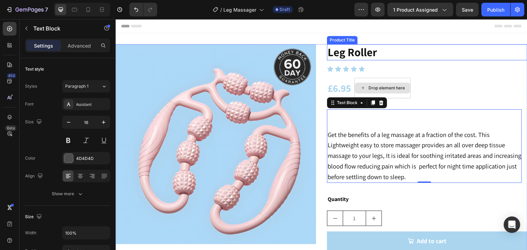
click at [357, 57] on h2 "Leg Roller" at bounding box center [427, 52] width 200 height 16
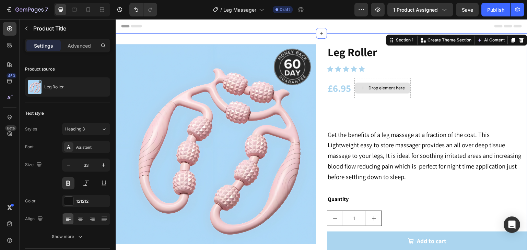
click at [226, 35] on div "Image Leg Roller Product Title Icon Icon Icon Icon Icon Icon List £6.95 Product…" at bounding box center [321, 186] width 411 height 307
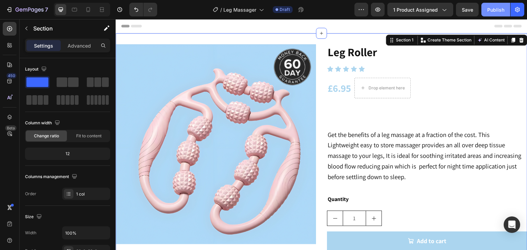
click at [489, 6] on div "Publish" at bounding box center [495, 9] width 17 height 7
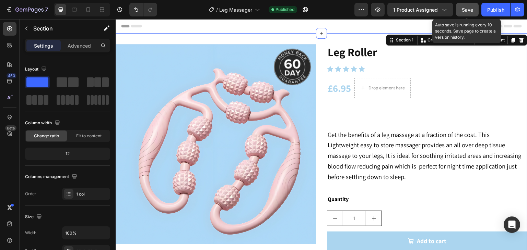
click at [463, 11] on span "Save" at bounding box center [467, 10] width 11 height 6
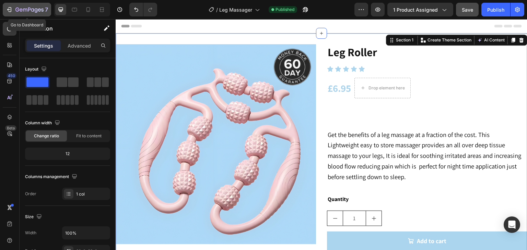
click at [22, 11] on icon "button" at bounding box center [29, 10] width 28 height 6
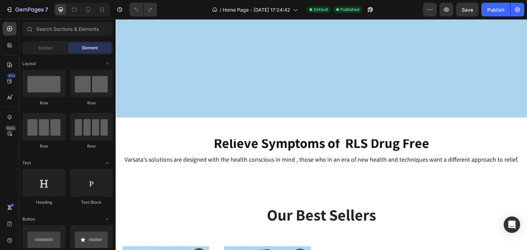
scroll to position [343, 0]
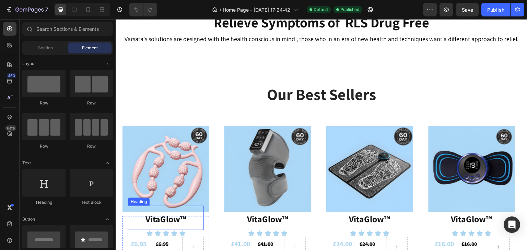
click at [180, 221] on strong "VitaGlow™" at bounding box center [165, 219] width 41 height 12
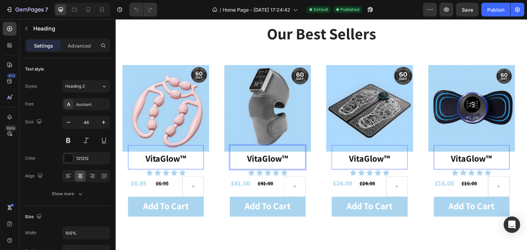
scroll to position [411, 0]
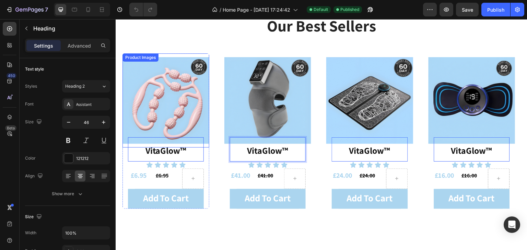
click at [192, 98] on img at bounding box center [165, 100] width 87 height 94
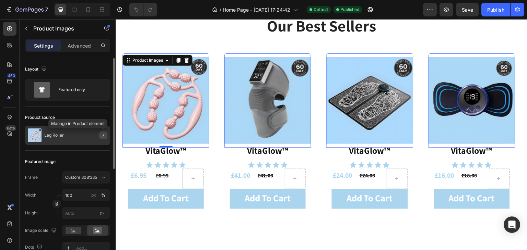
click at [104, 133] on icon "button" at bounding box center [102, 135] width 5 height 5
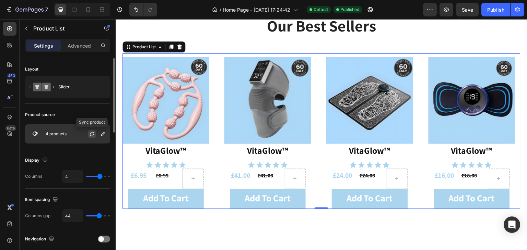
click at [91, 135] on icon "button" at bounding box center [91, 133] width 5 height 5
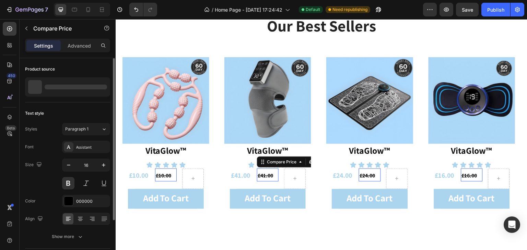
click at [268, 177] on div "£41.00" at bounding box center [268, 175] width 22 height 11
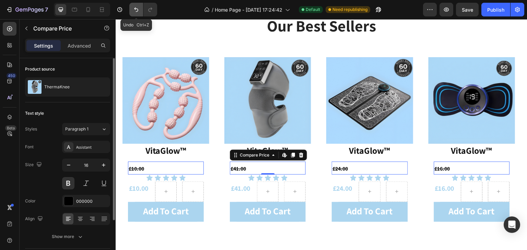
click at [133, 14] on button "Undo/Redo" at bounding box center [136, 10] width 14 height 14
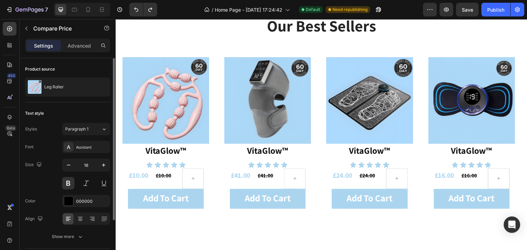
click at [167, 177] on div "£10.00" at bounding box center [166, 175] width 22 height 11
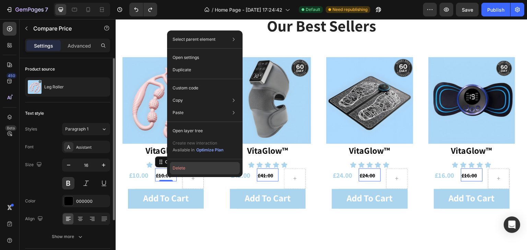
click at [176, 169] on button "Delete" at bounding box center [205, 168] width 70 height 12
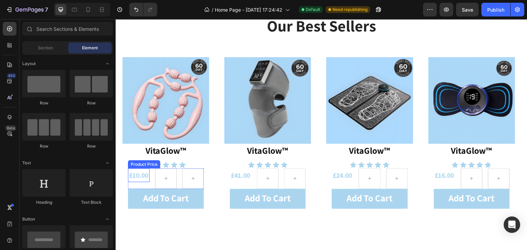
click at [136, 176] on div "£10.00" at bounding box center [139, 176] width 22 height 14
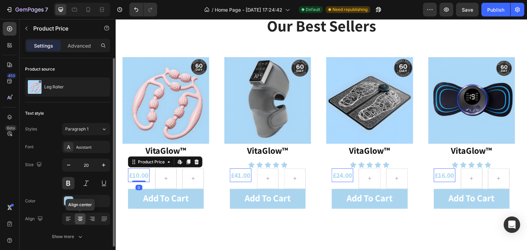
click at [80, 221] on icon at bounding box center [80, 219] width 7 height 7
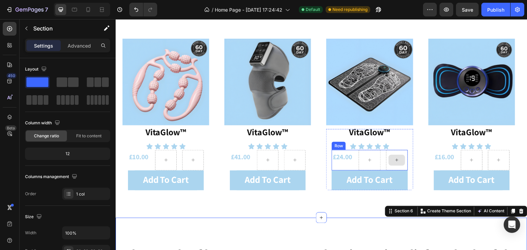
scroll to position [446, 0]
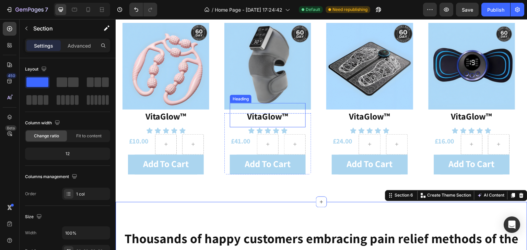
click at [274, 115] on strong "VitaGlow™" at bounding box center [267, 116] width 41 height 12
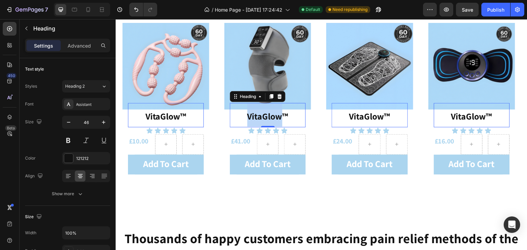
click at [274, 115] on strong "VitaGlow™" at bounding box center [267, 116] width 41 height 12
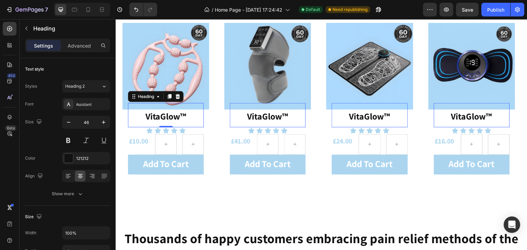
click at [171, 117] on strong "VitaGlow™" at bounding box center [165, 116] width 41 height 12
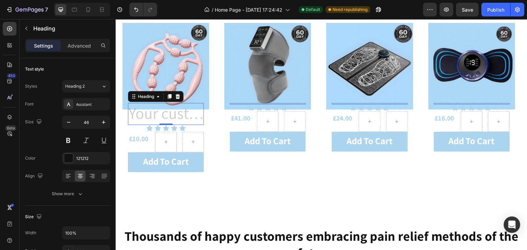
click at [136, 16] on div "7 Version history / Home Page - [DATE] 17:24:42 Default Need republishing Previ…" at bounding box center [263, 10] width 527 height 20
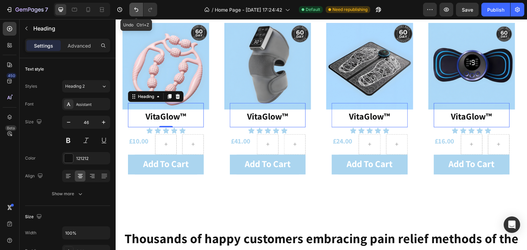
click at [136, 9] on icon "Undo/Redo" at bounding box center [136, 9] width 7 height 7
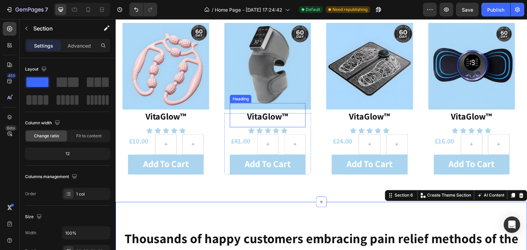
click at [287, 116] on strong "VitaGlow™" at bounding box center [267, 116] width 41 height 12
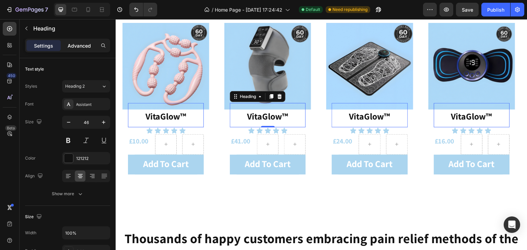
click at [79, 48] on p "Advanced" at bounding box center [79, 45] width 23 height 7
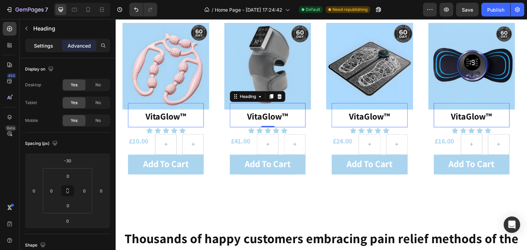
click at [50, 45] on p "Settings" at bounding box center [43, 45] width 19 height 7
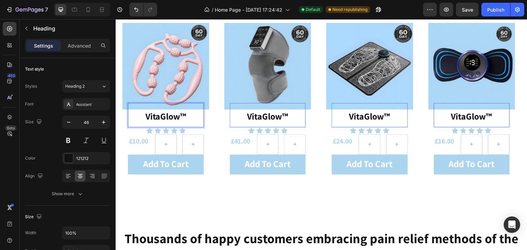
click at [174, 117] on strong "VitaGlow™" at bounding box center [165, 116] width 41 height 12
click at [195, 119] on p "VitaGlow™" at bounding box center [166, 115] width 74 height 23
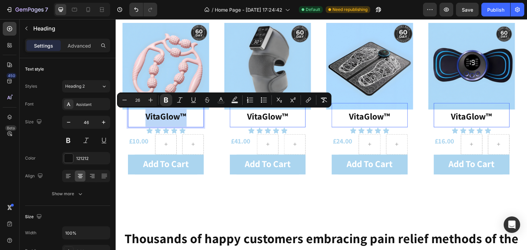
click at [178, 121] on strong "VitaGlow™" at bounding box center [165, 116] width 41 height 12
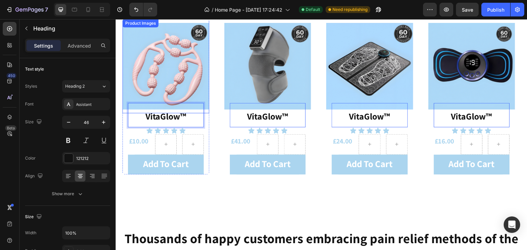
click at [171, 76] on img at bounding box center [165, 66] width 87 height 94
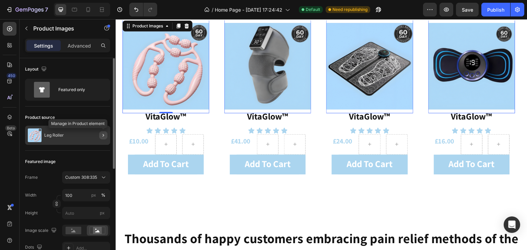
click at [105, 135] on icon "button" at bounding box center [102, 135] width 5 height 5
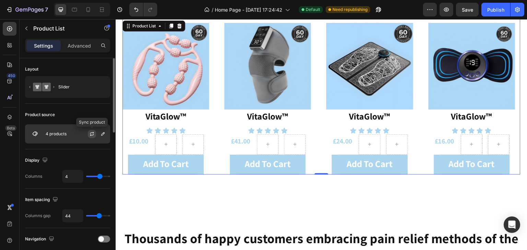
click at [92, 133] on icon "button" at bounding box center [91, 133] width 5 height 5
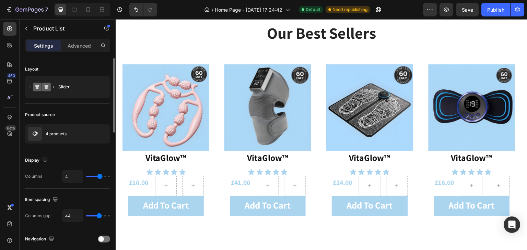
scroll to position [388, 0]
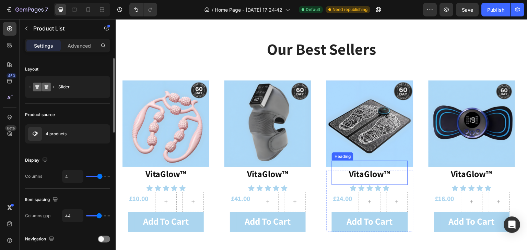
click at [382, 175] on strong "VitaGlow™" at bounding box center [369, 174] width 41 height 12
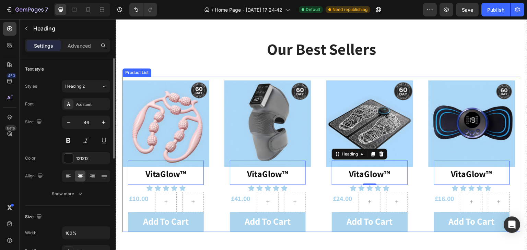
click at [416, 92] on div "Product Images VitaGlow™ Heading 0 Icon Icon Icon Icon Icon Icon List £10.00 Pr…" at bounding box center [321, 155] width 398 height 156
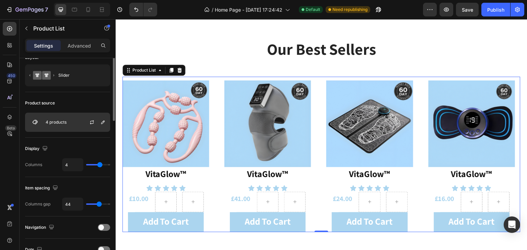
scroll to position [0, 0]
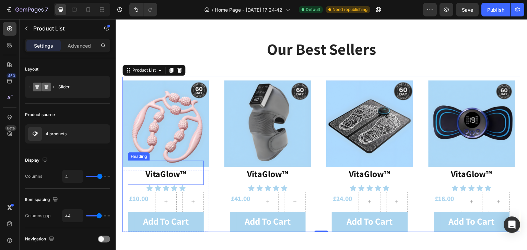
click at [153, 176] on strong "VitaGlow™" at bounding box center [165, 174] width 41 height 12
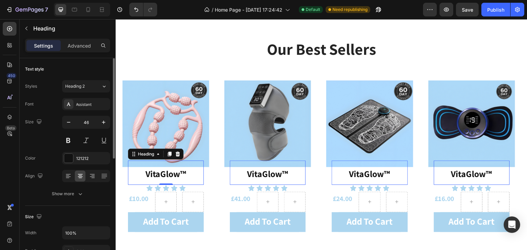
click at [95, 203] on div "Text style Styles Heading 2 Font Assistant Size 46 Color 121212 Align Show more" at bounding box center [67, 132] width 85 height 148
click at [163, 175] on strong "VitaGlow™" at bounding box center [165, 174] width 41 height 12
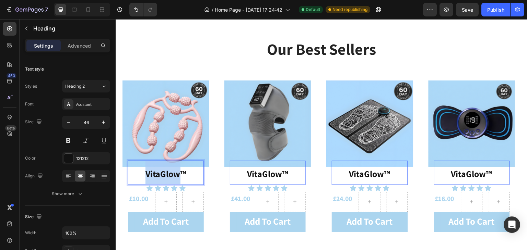
click at [163, 175] on strong "VitaGlow™" at bounding box center [165, 174] width 41 height 12
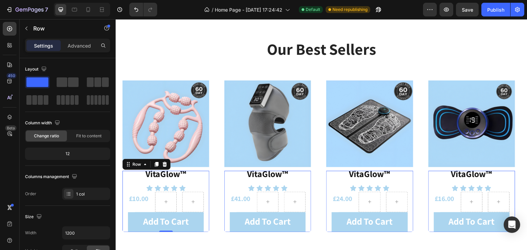
click at [204, 177] on div "⁠⁠⁠⁠⁠⁠⁠ VitaGlow™ Heading Icon Icon Icon Icon Icon Icon List £10.00 Product Pri…" at bounding box center [165, 201] width 87 height 61
click at [206, 221] on div "⁠⁠⁠⁠⁠⁠⁠ VitaGlow™ Heading Icon Icon Icon Icon Icon Icon List £10.00 Product Pri…" at bounding box center [165, 201] width 87 height 61
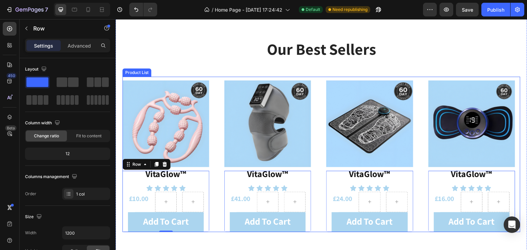
click at [210, 223] on div "Product Images ⁠⁠⁠⁠⁠⁠⁠ VitaGlow™ Heading Icon Icon Icon Icon Icon Icon List £10…" at bounding box center [321, 155] width 398 height 156
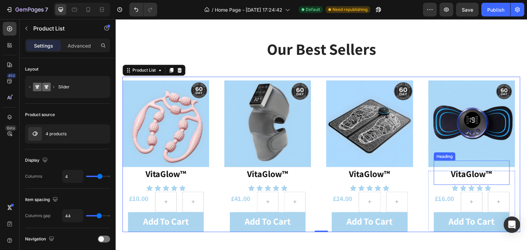
click at [472, 173] on strong "VitaGlow™" at bounding box center [471, 174] width 41 height 12
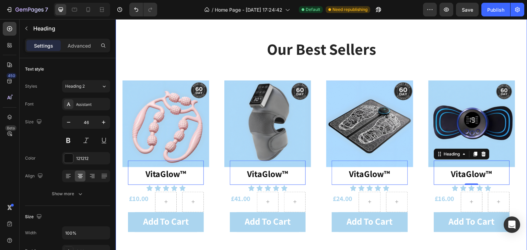
click at [400, 35] on div "our best sellers Heading Product Images ⁠⁠⁠⁠⁠⁠⁠ VitaGlow™ Heading 0 Icon Icon I…" at bounding box center [321, 135] width 411 height 249
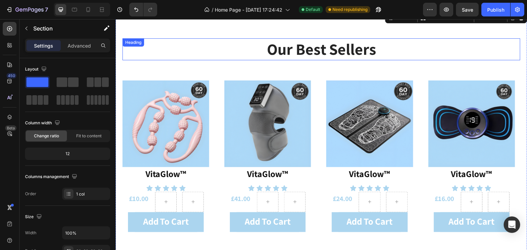
click at [361, 44] on strong "our best sellers" at bounding box center [321, 49] width 109 height 21
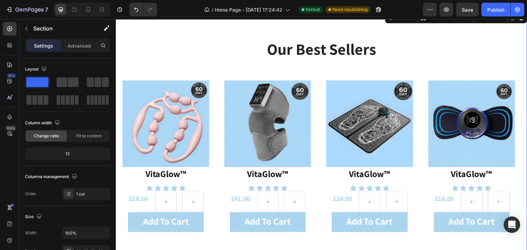
click at [363, 25] on div "our best sellers Heading Product Images ⁠⁠⁠⁠⁠⁠⁠ VitaGlow™ Heading Icon Icon Ico…" at bounding box center [321, 135] width 411 height 249
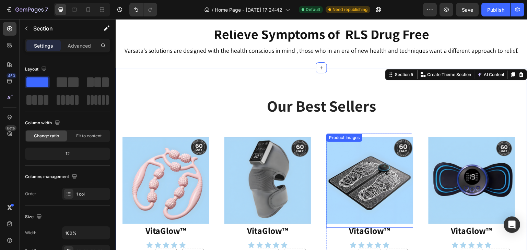
scroll to position [285, 0]
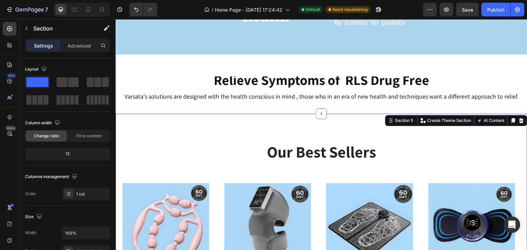
click at [327, 118] on div "our best sellers Heading Product Images ⁠⁠⁠⁠⁠⁠⁠ VitaGlow™ Heading Icon Icon Ico…" at bounding box center [321, 238] width 411 height 249
click at [324, 116] on div at bounding box center [321, 113] width 11 height 11
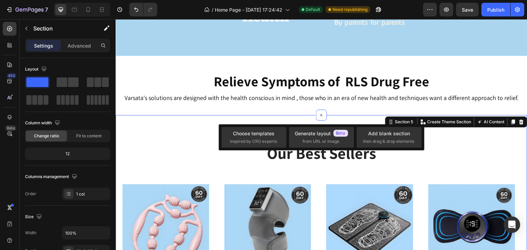
click at [350, 112] on div "Relieve Symptoms of RLS Drug Free Heading Relieve symptoms of RLS drug free Hea…" at bounding box center [321, 96] width 411 height 37
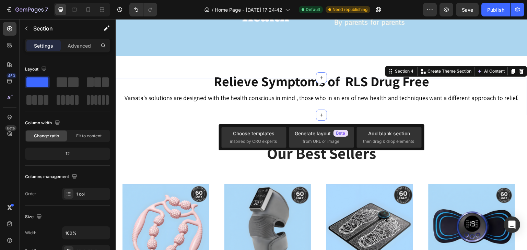
click at [350, 112] on div "Relieve Symptoms of RLS Drug Free Heading Relieve symptoms of RLS drug free Hea…" at bounding box center [321, 96] width 411 height 37
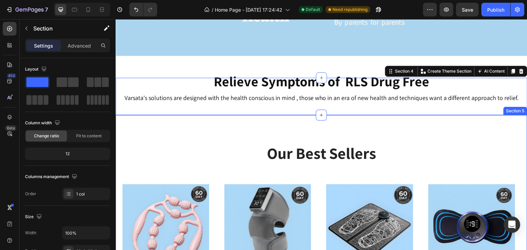
click at [334, 116] on div "our best sellers Heading Product Images ⁠⁠⁠⁠⁠⁠⁠ VitaGlow™ Heading Icon Icon Ico…" at bounding box center [321, 239] width 411 height 249
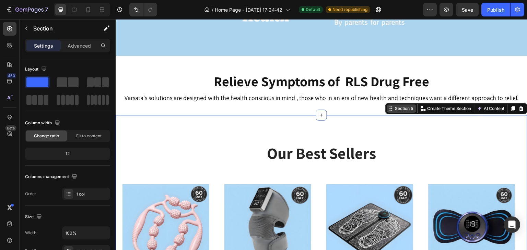
click at [394, 107] on div "Section 5" at bounding box center [404, 109] width 21 height 6
click at [86, 49] on div "Advanced" at bounding box center [79, 45] width 34 height 11
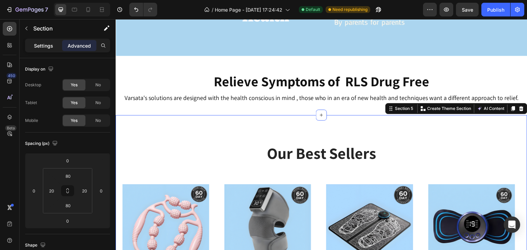
click at [43, 45] on p "Settings" at bounding box center [43, 45] width 19 height 7
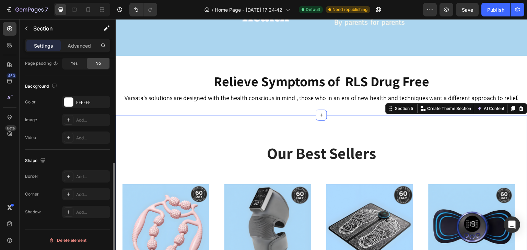
scroll to position [206, 0]
click at [230, 127] on div "our best sellers Heading Product Images ⁠⁠⁠⁠⁠⁠⁠ VitaGlow™ Heading Icon Icon Ico…" at bounding box center [321, 239] width 411 height 249
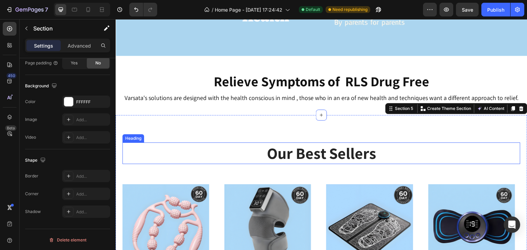
click at [282, 150] on strong "our best sellers" at bounding box center [321, 153] width 109 height 21
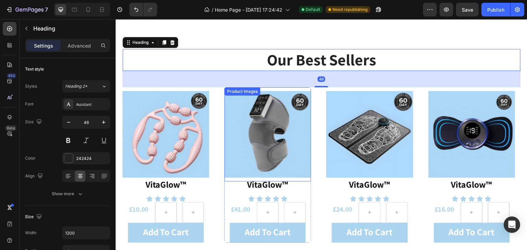
scroll to position [388, 0]
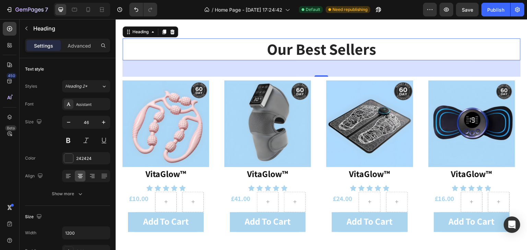
click at [296, 75] on div "48" at bounding box center [321, 68] width 398 height 16
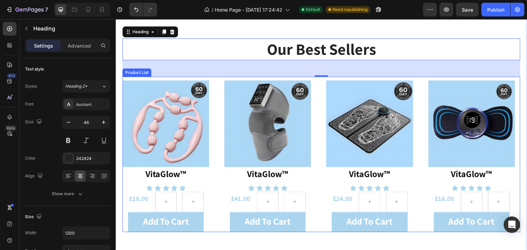
click at [317, 92] on div "Product Images ⁠⁠⁠⁠⁠⁠⁠ VitaGlow™ Heading Icon Icon Icon Icon Icon Icon List £10…" at bounding box center [321, 155] width 398 height 156
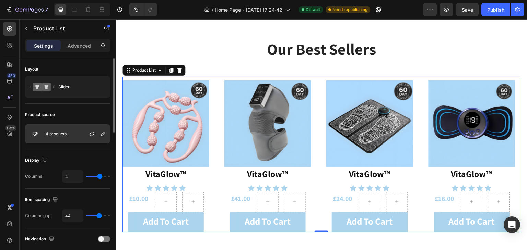
click at [107, 134] on div at bounding box center [95, 134] width 30 height 19
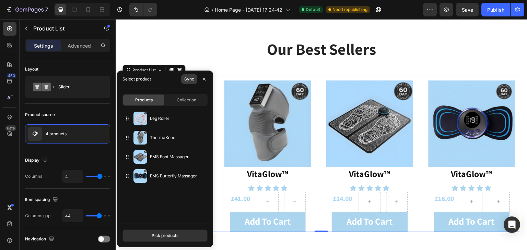
click at [185, 80] on div "Sync" at bounding box center [189, 79] width 10 height 6
click at [178, 102] on span "Collection" at bounding box center [187, 100] width 20 height 6
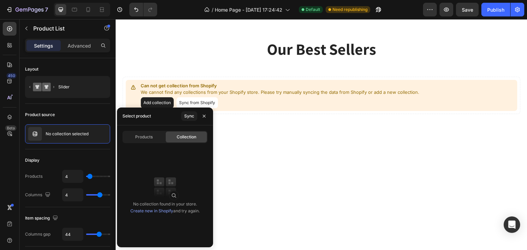
click at [145, 113] on div "Select product" at bounding box center [136, 116] width 28 height 11
click at [140, 140] on span "Products" at bounding box center [143, 137] width 17 height 6
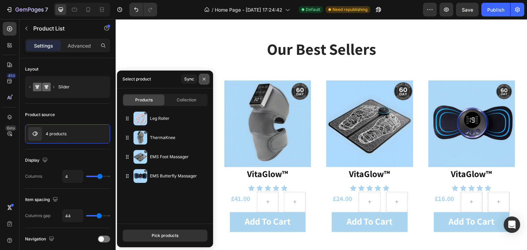
click at [203, 81] on icon "button" at bounding box center [203, 78] width 5 height 5
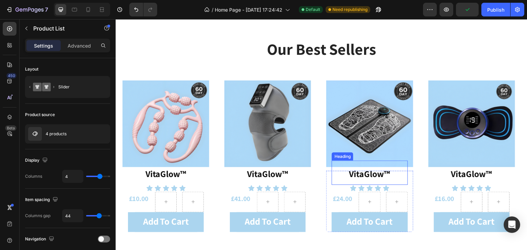
click at [369, 167] on h2 "VitaGlow™" at bounding box center [370, 173] width 76 height 24
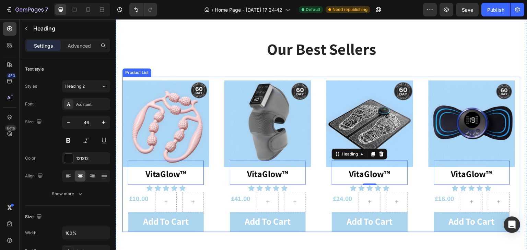
click at [214, 77] on div "Product Images VitaGlow™ Heading 0 Icon Icon Icon Icon Icon Icon List £10.00 Pr…" at bounding box center [321, 155] width 398 height 156
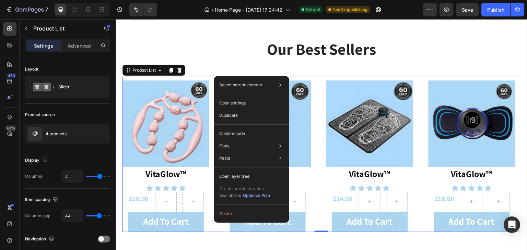
click at [225, 61] on div "our best sellers Heading Product Images VitaGlow™ Heading Icon Icon Icon Icon I…" at bounding box center [321, 135] width 398 height 194
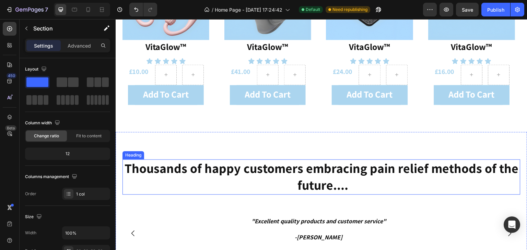
scroll to position [402, 0]
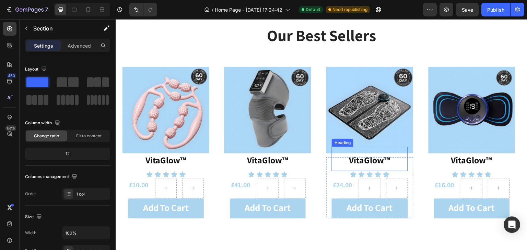
click at [381, 163] on strong "VitaGlow™" at bounding box center [369, 160] width 41 height 12
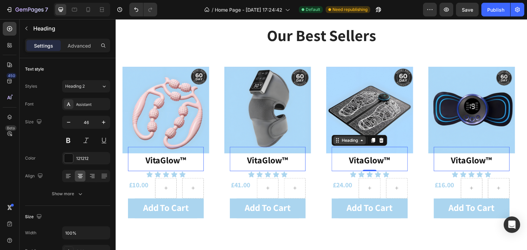
click at [354, 141] on div "Heading" at bounding box center [349, 140] width 19 height 6
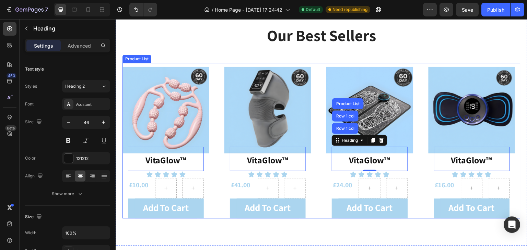
click at [422, 153] on div "Product Images VitaGlow™ Heading 0 Icon Icon Icon Icon Icon Icon List £10.00 Pr…" at bounding box center [321, 141] width 398 height 156
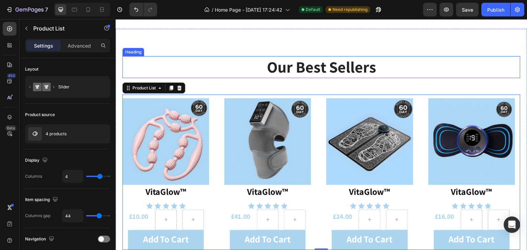
scroll to position [368, 0]
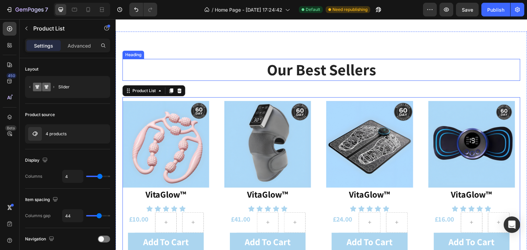
click at [284, 78] on strong "our best sellers" at bounding box center [321, 69] width 109 height 21
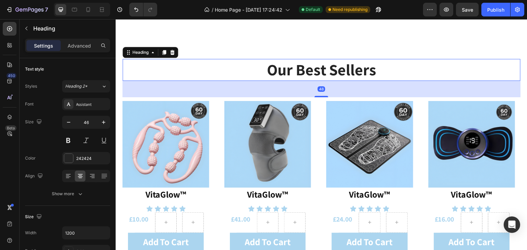
click at [246, 97] on div "Product Images" at bounding box center [242, 93] width 37 height 8
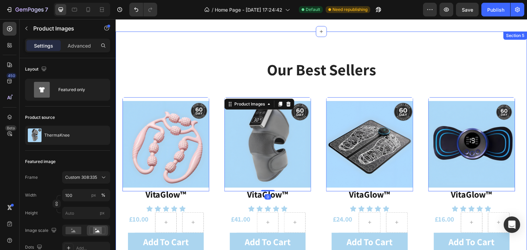
click at [196, 92] on div "our best sellers Heading Product Images 0 VitaGlow™ Heading Icon Icon Icon Icon…" at bounding box center [321, 156] width 398 height 194
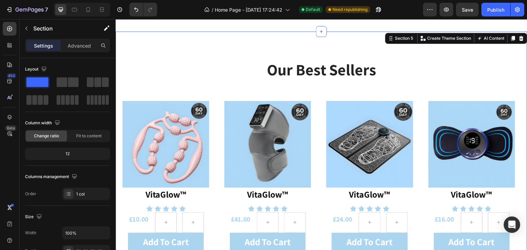
click at [196, 92] on div "our best sellers Heading Product Images VitaGlow™ Heading Icon Icon Icon Icon I…" at bounding box center [321, 156] width 398 height 194
click at [188, 96] on div "our best sellers Heading Product Images VitaGlow™ Heading Icon Icon Icon Icon I…" at bounding box center [321, 156] width 398 height 194
click at [220, 113] on div "Product Images VitaGlow™ Heading Icon Icon Icon Icon Icon Icon List £10.00 Prod…" at bounding box center [321, 175] width 398 height 156
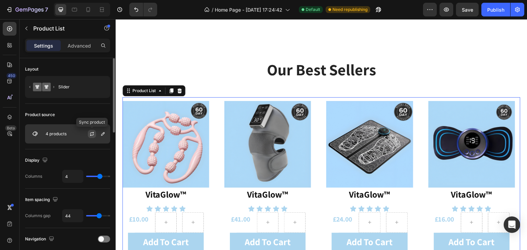
click at [90, 137] on button "button" at bounding box center [92, 134] width 8 height 8
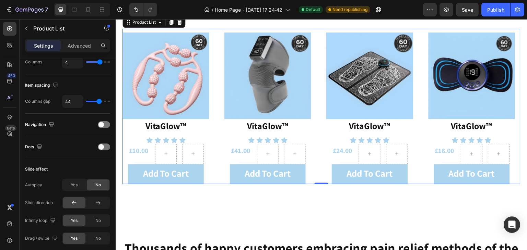
scroll to position [0, 0]
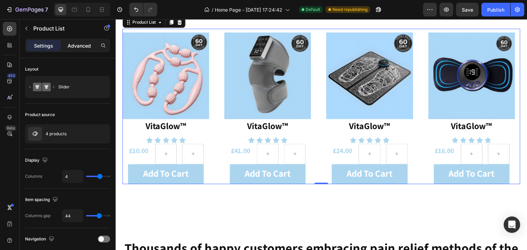
click at [79, 51] on div "Advanced" at bounding box center [79, 45] width 34 height 11
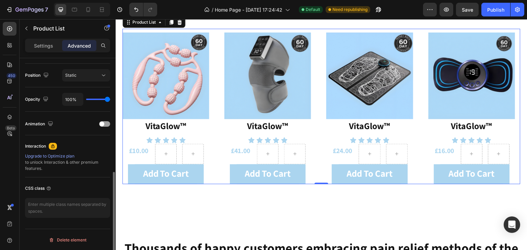
scroll to position [108, 0]
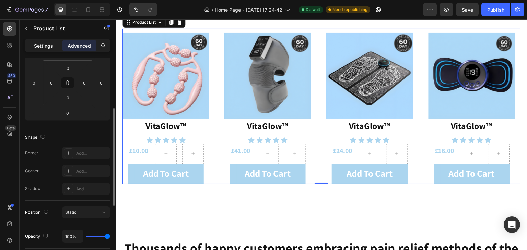
click at [45, 40] on div "Settings" at bounding box center [43, 45] width 34 height 11
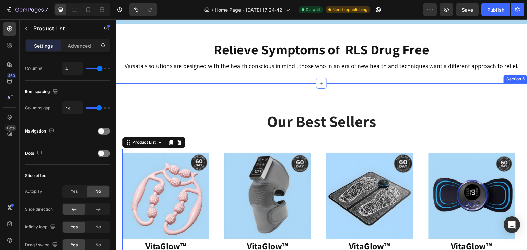
scroll to position [299, 0]
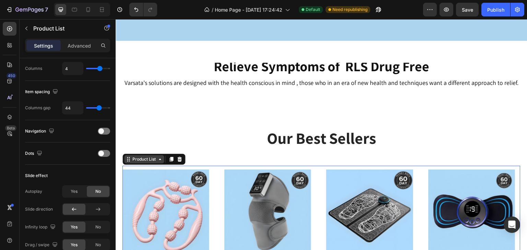
click at [143, 159] on div "Product List" at bounding box center [144, 159] width 26 height 6
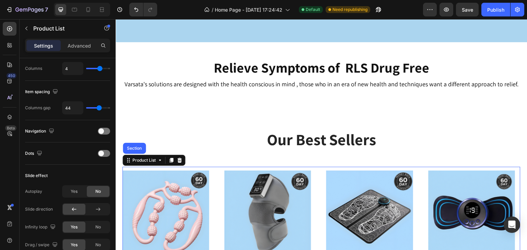
click at [214, 171] on div "Product Images VitaGlow™ Heading Icon Icon Icon Icon Icon Icon List £10.00 Prod…" at bounding box center [321, 245] width 398 height 156
click at [27, 28] on icon "button" at bounding box center [26, 28] width 5 height 5
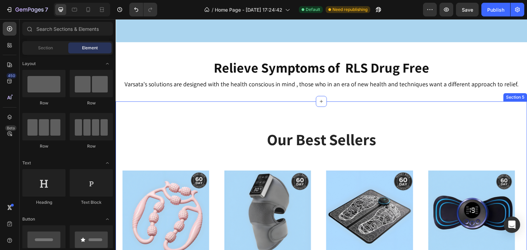
click at [190, 121] on div "our best sellers Heading Product Images VitaGlow™ Heading Icon Icon Icon Icon I…" at bounding box center [321, 225] width 411 height 249
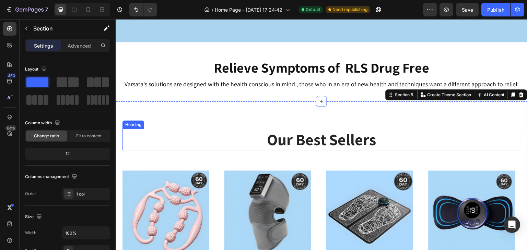
click at [299, 133] on strong "our best sellers" at bounding box center [321, 139] width 109 height 21
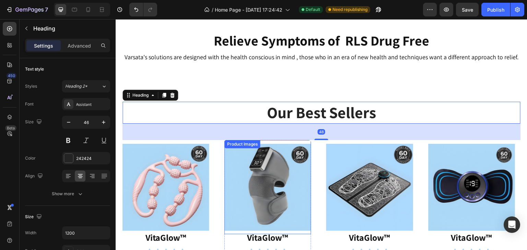
scroll to position [436, 0]
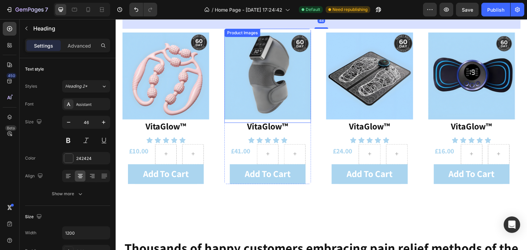
click at [282, 87] on img at bounding box center [267, 76] width 87 height 94
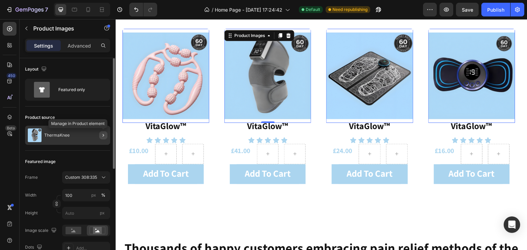
click at [101, 136] on icon "button" at bounding box center [102, 135] width 5 height 5
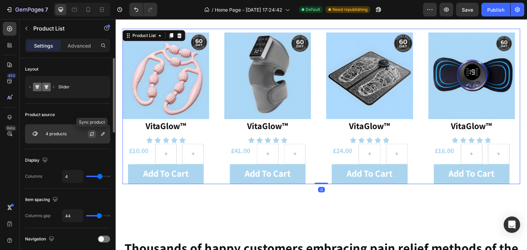
click at [95, 134] on icon "button" at bounding box center [91, 133] width 5 height 5
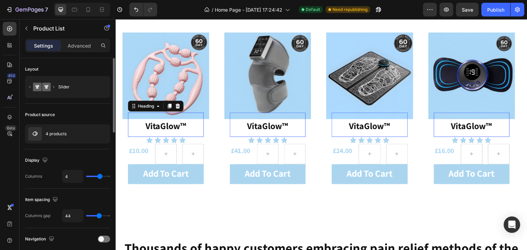
click at [177, 128] on strong "VitaGlow™" at bounding box center [165, 126] width 41 height 12
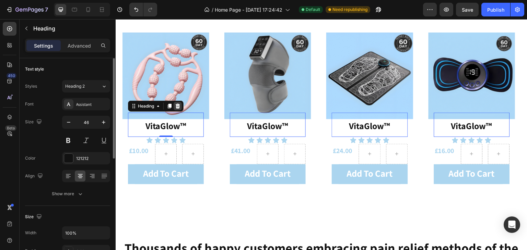
click at [177, 104] on icon at bounding box center [178, 106] width 4 height 5
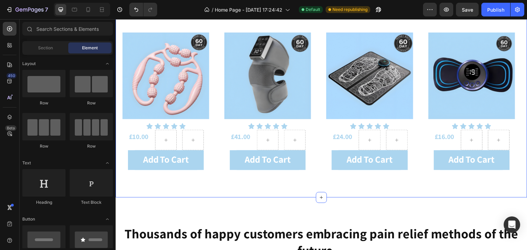
click at [282, 186] on div "our best sellers Heading Product Images Icon Icon Icon Icon Icon Icon List £10.…" at bounding box center [321, 80] width 411 height 235
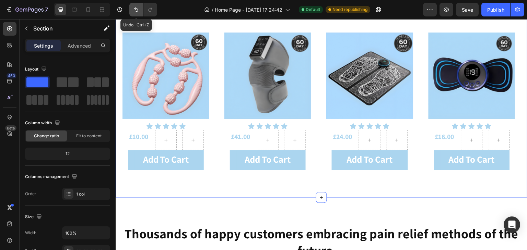
click at [136, 10] on icon "Undo/Redo" at bounding box center [136, 9] width 7 height 7
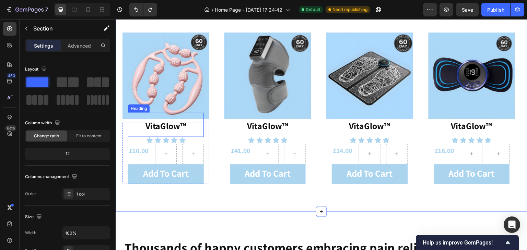
click at [192, 131] on h2 "VitaGlow™" at bounding box center [166, 125] width 76 height 24
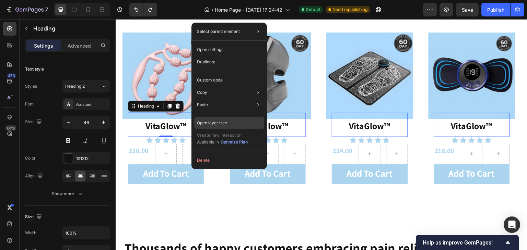
click at [207, 122] on p "Open layer tree" at bounding box center [212, 123] width 30 height 6
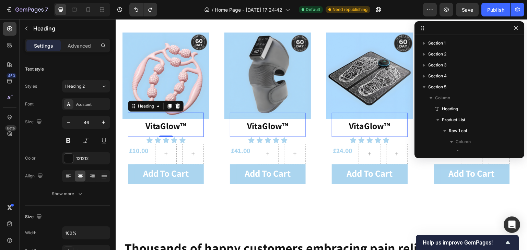
scroll to position [97, 0]
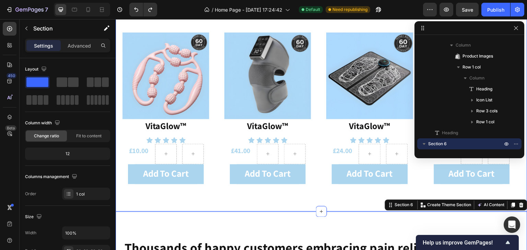
click at [244, 208] on div "our best sellers Heading Product Images VitaGlow™ Heading Icon Icon Icon Icon I…" at bounding box center [321, 87] width 411 height 249
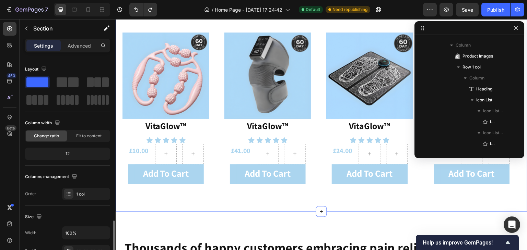
scroll to position [0, 0]
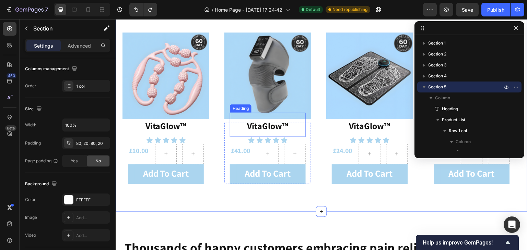
click at [289, 121] on h2 "VitaGlow™" at bounding box center [268, 125] width 76 height 24
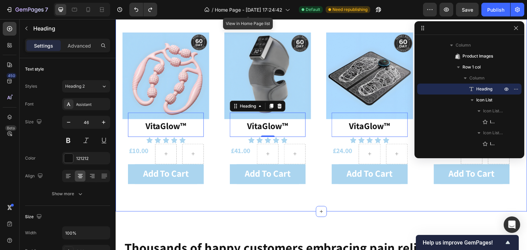
click at [196, 23] on div "our best sellers Heading Product Images VitaGlow™ Heading 0 Icon Icon Icon Icon…" at bounding box center [321, 87] width 398 height 194
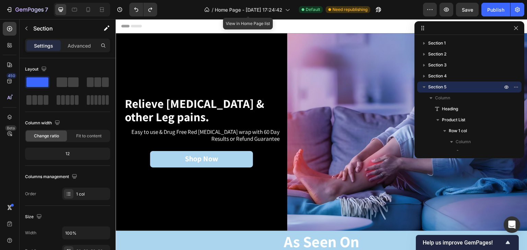
click at [305, 22] on div "Header" at bounding box center [321, 26] width 400 height 14
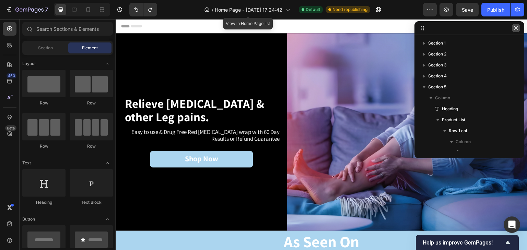
click at [516, 29] on icon "button" at bounding box center [515, 27] width 5 height 5
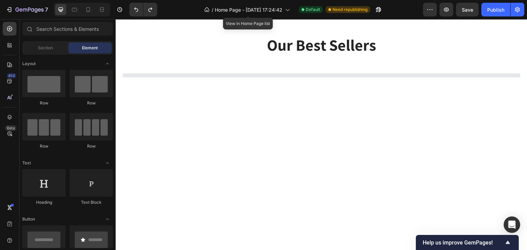
scroll to position [411, 0]
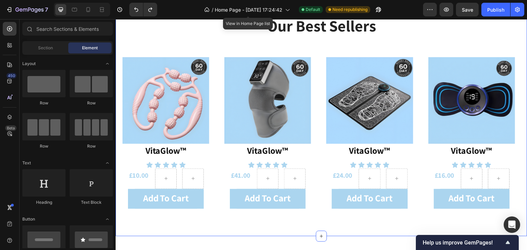
click at [317, 49] on div "our best sellers Heading Product Images VitaGlow™ Heading Icon Icon Icon Icon I…" at bounding box center [321, 112] width 398 height 194
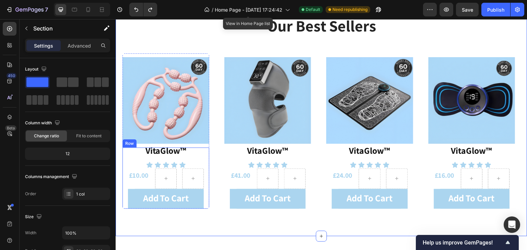
click at [125, 146] on div "Product Images VitaGlow™ Heading Icon Icon Icon Icon Icon Icon List £10.00 Prod…" at bounding box center [165, 131] width 87 height 156
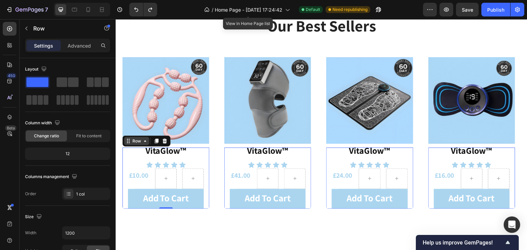
click at [135, 141] on div "Row" at bounding box center [136, 141] width 11 height 6
click at [152, 163] on icon at bounding box center [149, 165] width 7 height 7
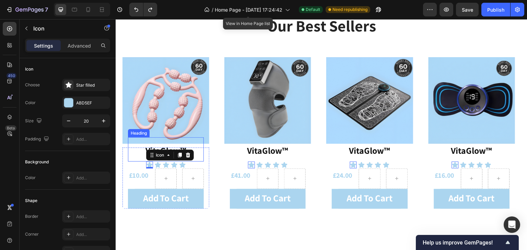
click at [143, 154] on h2 "VitaGlow™" at bounding box center [166, 149] width 76 height 24
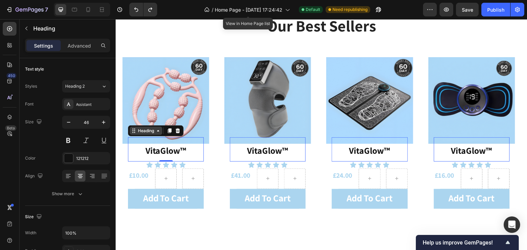
click at [141, 134] on div "Heading" at bounding box center [146, 131] width 33 height 8
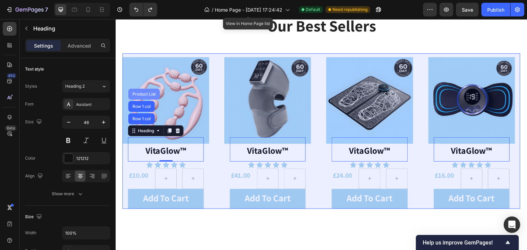
click at [139, 91] on div "Product List" at bounding box center [144, 94] width 32 height 11
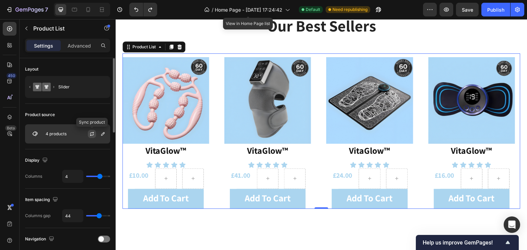
click at [89, 132] on icon "button" at bounding box center [91, 133] width 5 height 5
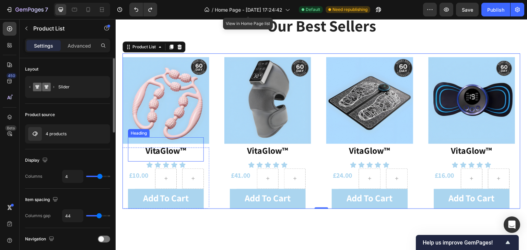
click at [190, 157] on h2 "VitaGlow™" at bounding box center [166, 149] width 76 height 24
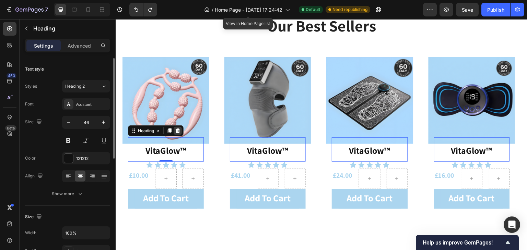
click at [178, 132] on icon at bounding box center [177, 130] width 5 height 5
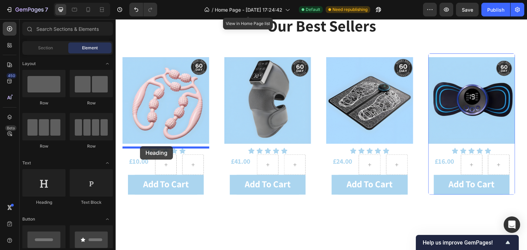
drag, startPoint x: 159, startPoint y: 203, endPoint x: 140, endPoint y: 146, distance: 59.9
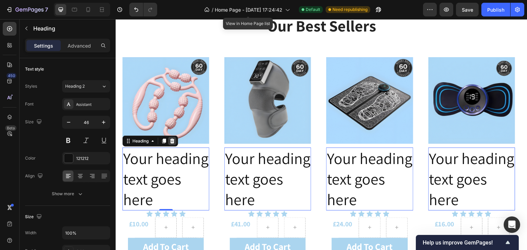
click at [173, 143] on icon at bounding box center [172, 141] width 4 height 5
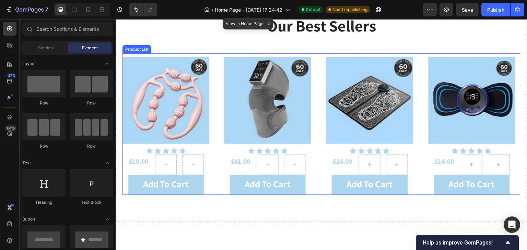
click at [219, 150] on div "Product Images Icon Icon Icon Icon Icon Icon List £10.00 Product Price Product …" at bounding box center [321, 124] width 398 height 142
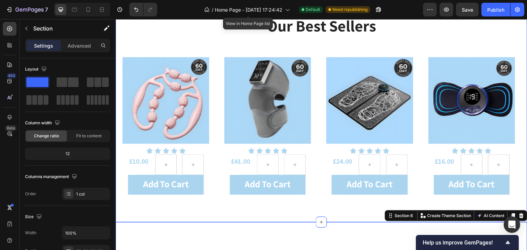
click at [182, 43] on div "our best sellers Heading Product Images Icon Icon Icon Icon Icon Icon List £10.…" at bounding box center [321, 105] width 398 height 180
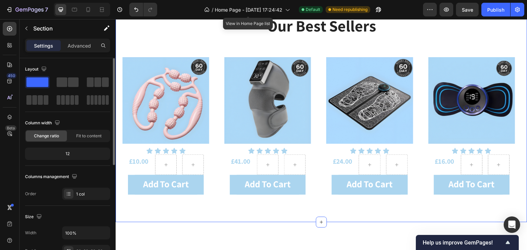
click at [43, 88] on div at bounding box center [37, 82] width 25 height 12
drag, startPoint x: 31, startPoint y: 82, endPoint x: 63, endPoint y: 80, distance: 32.3
click at [63, 80] on div at bounding box center [67, 91] width 85 height 30
click at [41, 79] on span at bounding box center [37, 82] width 22 height 10
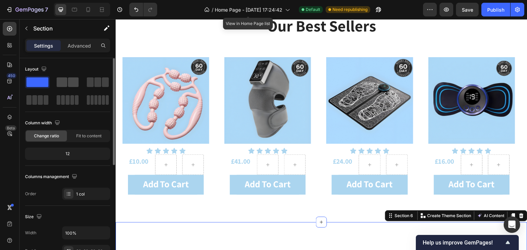
drag, startPoint x: 35, startPoint y: 83, endPoint x: 61, endPoint y: 84, distance: 26.4
click at [61, 84] on div at bounding box center [67, 91] width 85 height 30
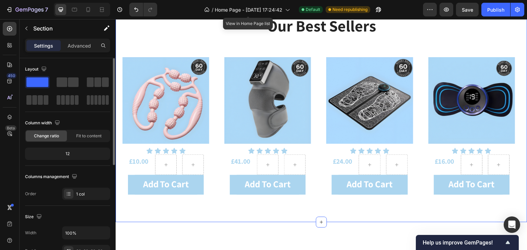
click at [152, 39] on div "our best sellers Heading Product Images Icon Icon Icon Icon Icon Icon List £10.…" at bounding box center [321, 105] width 398 height 180
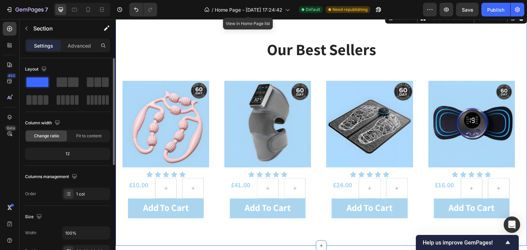
scroll to position [309, 0]
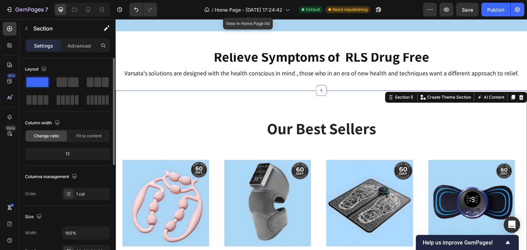
click at [163, 113] on div "our best sellers Heading Product Images Icon Icon Icon Icon Icon Icon List £10.…" at bounding box center [321, 208] width 411 height 235
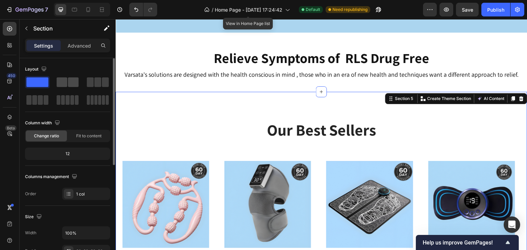
click at [74, 80] on span at bounding box center [73, 82] width 11 height 10
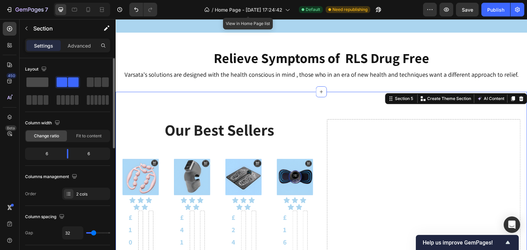
click at [43, 80] on span at bounding box center [37, 82] width 22 height 10
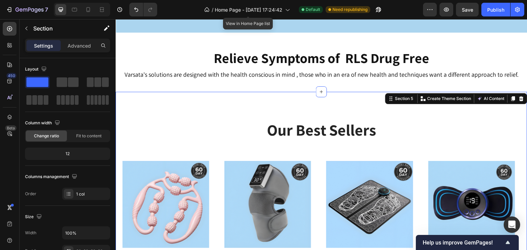
click at [127, 95] on div "our best sellers Heading Product Images Icon Icon Icon Icon Icon Icon List £10.…" at bounding box center [321, 209] width 411 height 235
click at [25, 27] on icon "button" at bounding box center [26, 28] width 5 height 5
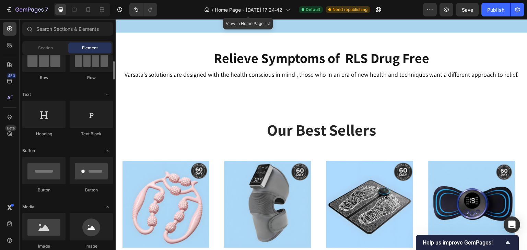
scroll to position [0, 0]
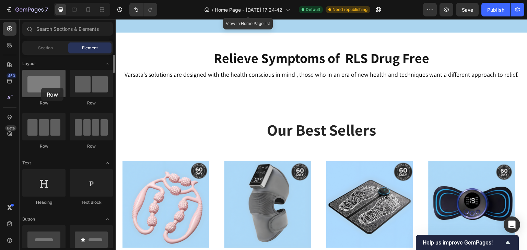
drag, startPoint x: 43, startPoint y: 84, endPoint x: 41, endPoint y: 88, distance: 4.3
click at [41, 88] on div at bounding box center [43, 83] width 43 height 27
drag, startPoint x: 43, startPoint y: 187, endPoint x: 37, endPoint y: 79, distance: 108.5
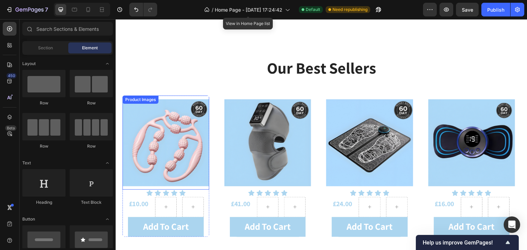
scroll to position [411, 0]
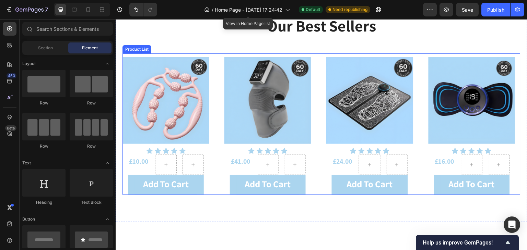
click at [217, 141] on div "Product Images Icon Icon Icon Icon Icon Icon List £10.00 Product Price Product …" at bounding box center [321, 124] width 398 height 142
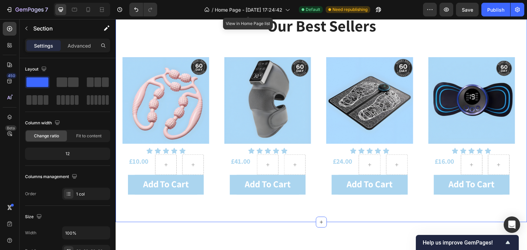
click at [218, 206] on div "our best sellers Heading Product Images Icon Icon Icon Icon Icon Icon List £10.…" at bounding box center [321, 105] width 411 height 235
click at [26, 31] on icon "button" at bounding box center [26, 28] width 5 height 5
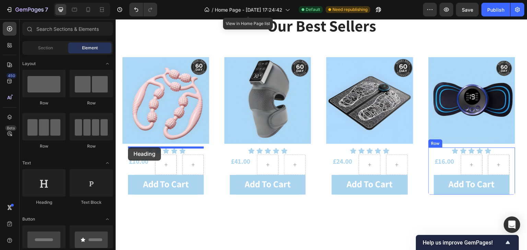
drag, startPoint x: 168, startPoint y: 205, endPoint x: 128, endPoint y: 147, distance: 70.2
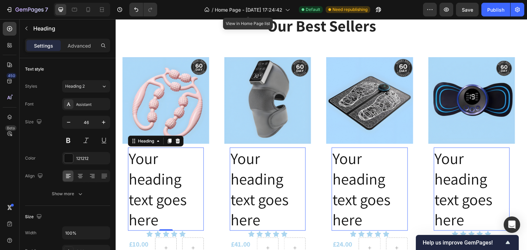
click at [244, 195] on h2 "Your heading text goes here" at bounding box center [268, 189] width 76 height 83
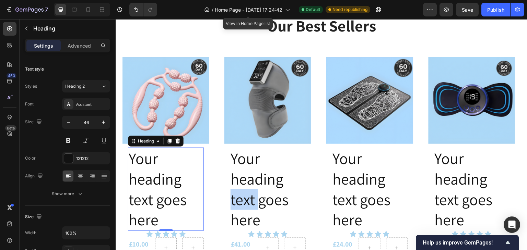
click at [244, 195] on p "Your heading text goes here" at bounding box center [267, 189] width 74 height 82
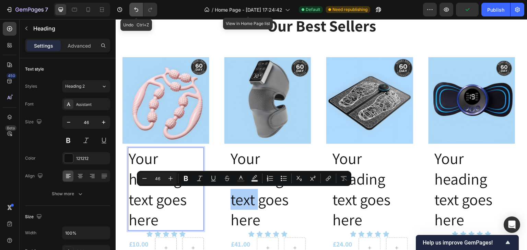
click at [133, 12] on icon "Undo/Redo" at bounding box center [136, 9] width 7 height 7
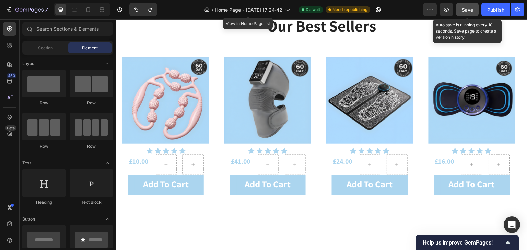
click at [466, 13] on div "Save" at bounding box center [467, 9] width 11 height 7
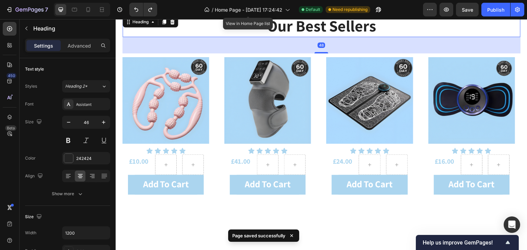
click at [258, 23] on h2 "our best sellers" at bounding box center [321, 26] width 398 height 22
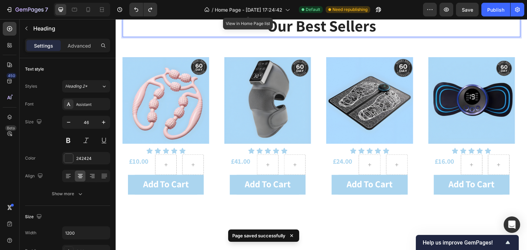
click at [232, 28] on p "our best sellers" at bounding box center [321, 26] width 396 height 21
click at [238, 26] on p "our best sellers" at bounding box center [321, 26] width 396 height 21
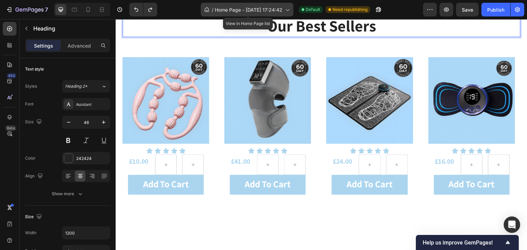
click at [244, 10] on span "Home Page - [DATE] 17:24:42" at bounding box center [249, 9] width 68 height 7
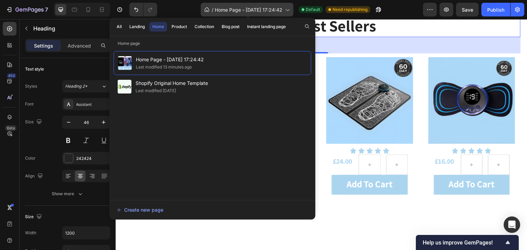
click at [229, 7] on span "Home Page - [DATE] 17:24:42" at bounding box center [249, 9] width 68 height 7
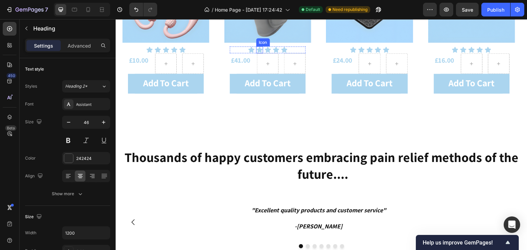
scroll to position [514, 0]
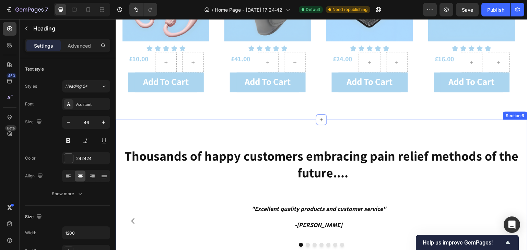
click at [269, 130] on div "Thousands of happy customers embracing pain relief methods of the future.... He…" at bounding box center [321, 197] width 411 height 155
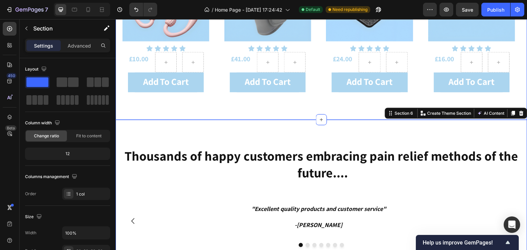
click at [340, 114] on div "⁠⁠⁠⁠⁠⁠⁠ our best sellers Heading Product Images Icon Icon Icon Icon Icon Icon L…" at bounding box center [321, 2] width 411 height 235
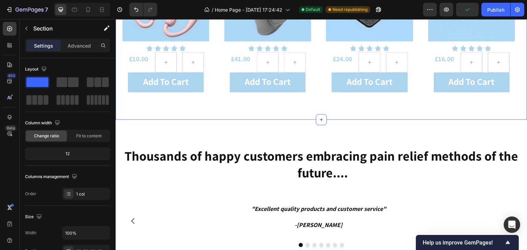
click at [331, 109] on div "⁠⁠⁠⁠⁠⁠⁠ our best sellers Heading Product Images Icon Icon Icon Icon Icon Icon L…" at bounding box center [321, 2] width 411 height 235
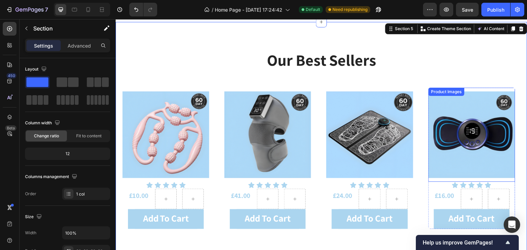
scroll to position [411, 0]
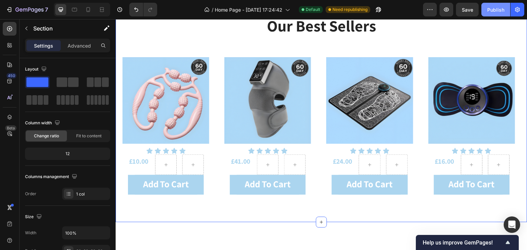
click at [489, 7] on div "Publish" at bounding box center [495, 9] width 17 height 7
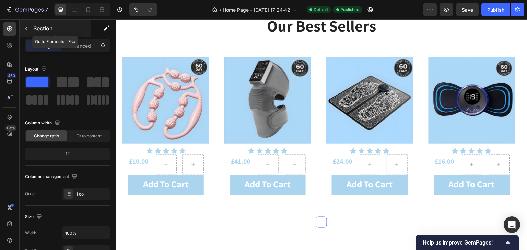
click at [27, 29] on icon "button" at bounding box center [26, 28] width 5 height 5
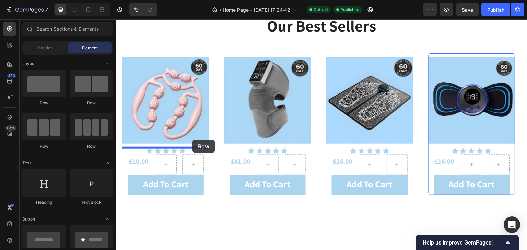
drag, startPoint x: 158, startPoint y: 107, endPoint x: 192, endPoint y: 140, distance: 47.8
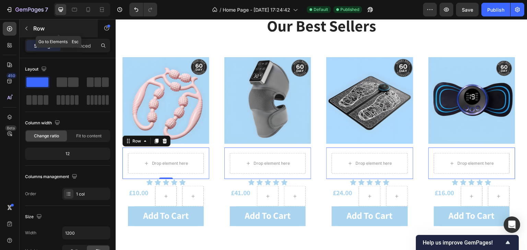
click at [25, 29] on icon "button" at bounding box center [26, 28] width 5 height 5
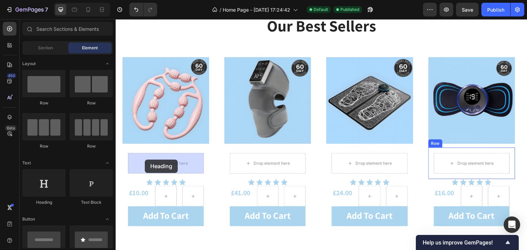
drag, startPoint x: 170, startPoint y: 203, endPoint x: 145, endPoint y: 160, distance: 50.2
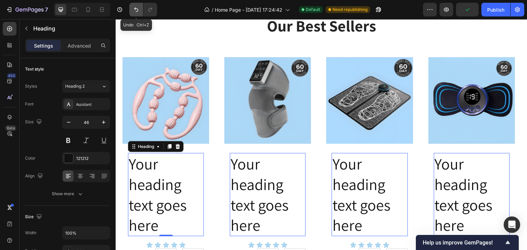
click at [135, 10] on icon "Undo/Redo" at bounding box center [136, 9] width 7 height 7
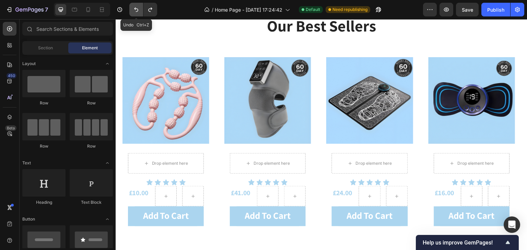
click at [135, 10] on icon "Undo/Redo" at bounding box center [136, 9] width 7 height 7
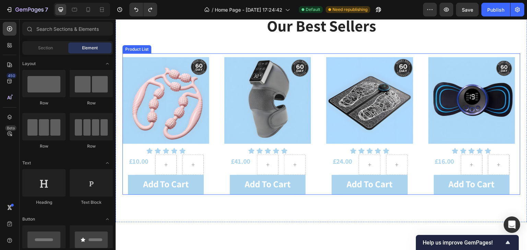
click at [315, 65] on div "Product Images Icon Icon Icon Icon Icon Icon List £10.00 Product Price Product …" at bounding box center [321, 124] width 398 height 142
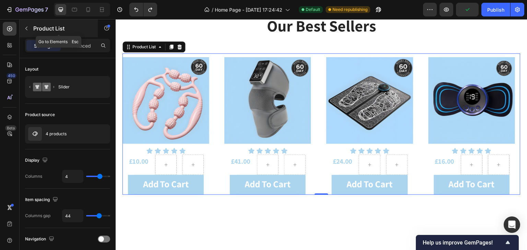
click at [61, 33] on div "Product List" at bounding box center [59, 29] width 78 height 18
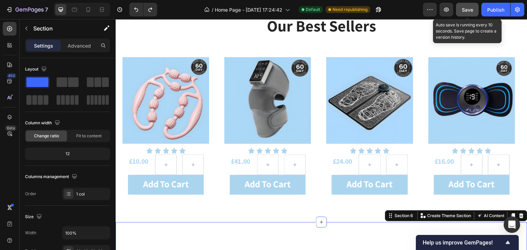
click at [469, 13] on div "Save" at bounding box center [467, 9] width 11 height 7
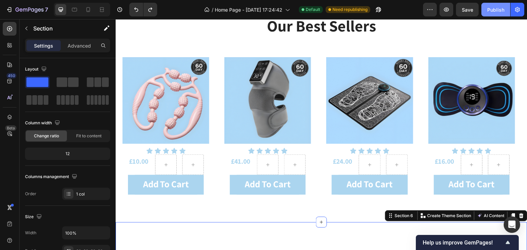
click at [499, 10] on div "Publish" at bounding box center [495, 9] width 17 height 7
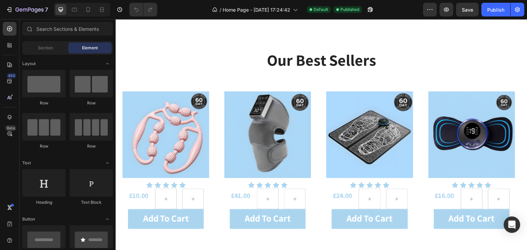
scroll to position [446, 0]
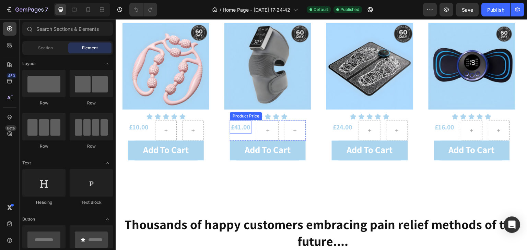
click at [232, 127] on div "£41.00" at bounding box center [241, 127] width 22 height 14
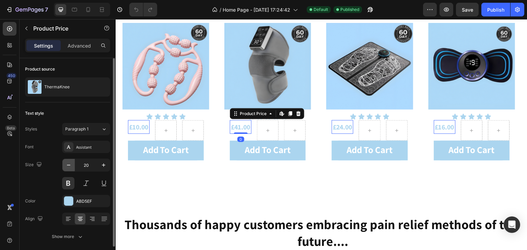
click at [73, 166] on button "button" at bounding box center [68, 165] width 12 height 12
type input "18"
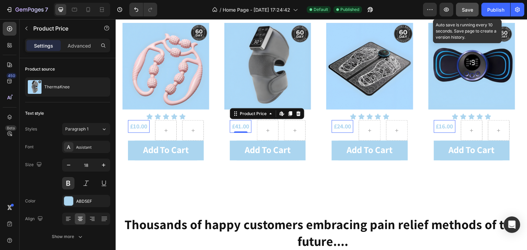
click at [462, 9] on span "Save" at bounding box center [467, 10] width 11 height 6
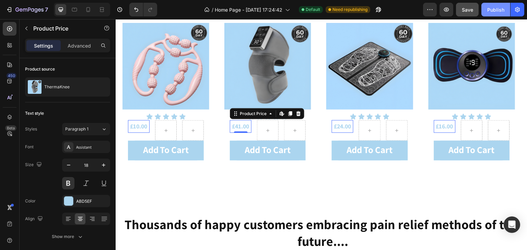
click at [487, 3] on button "Publish" at bounding box center [495, 10] width 29 height 14
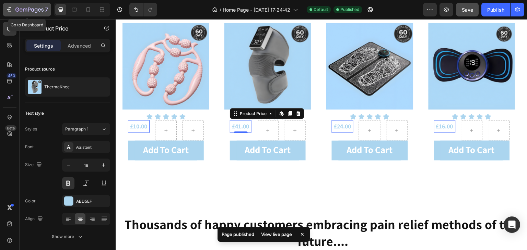
click at [16, 9] on icon "button" at bounding box center [17, 10] width 4 height 4
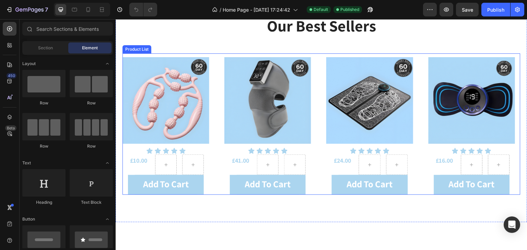
click at [313, 134] on div "Product Images Icon Icon Icon Icon Icon Icon List £10.00 Product Price Product …" at bounding box center [321, 124] width 398 height 142
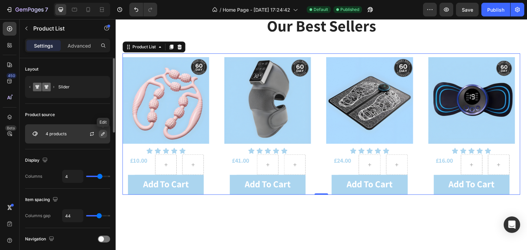
click at [103, 131] on icon "button" at bounding box center [102, 133] width 5 height 5
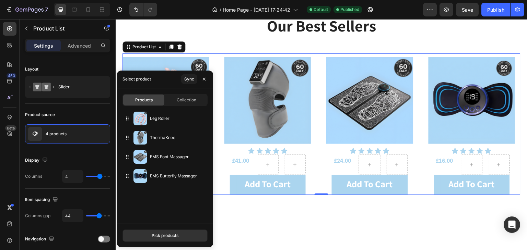
click at [186, 106] on div "Products Collection Leg Roller ThermaKnee EMS Foot Massager EMS Butterfly Massa…" at bounding box center [165, 155] width 96 height 135
click at [183, 104] on div "Collection" at bounding box center [186, 100] width 41 height 11
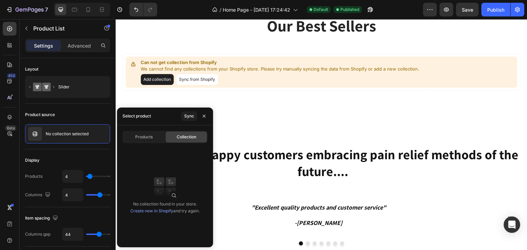
click at [143, 210] on link "Create new in Shopify" at bounding box center [151, 210] width 43 height 5
click at [207, 79] on button "Sync from Shopify" at bounding box center [196, 79] width 41 height 11
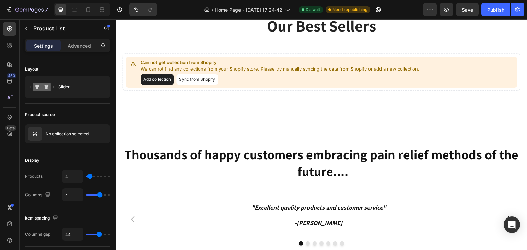
click at [207, 79] on button "Sync from Shopify" at bounding box center [196, 79] width 41 height 11
click at [73, 145] on div "Product source No collection selected" at bounding box center [67, 127] width 85 height 46
click at [89, 136] on button "button" at bounding box center [92, 134] width 8 height 8
click at [100, 132] on icon "button" at bounding box center [102, 133] width 5 height 5
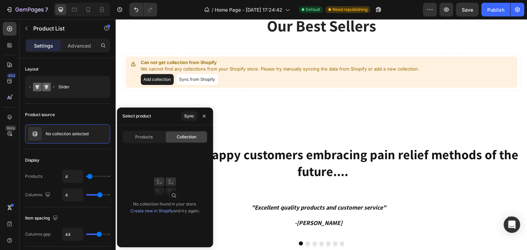
click at [196, 137] on div "Collection" at bounding box center [186, 137] width 41 height 11
click at [190, 118] on div "Sync" at bounding box center [189, 116] width 10 height 6
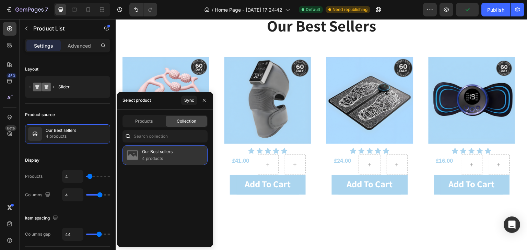
click at [172, 154] on p "Our Best sellers" at bounding box center [157, 151] width 31 height 7
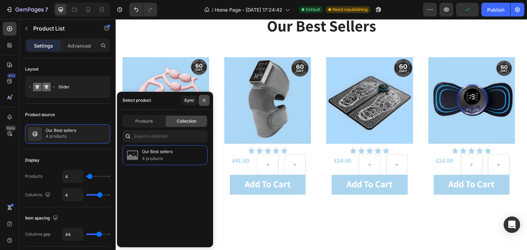
click at [204, 103] on button "button" at bounding box center [204, 100] width 11 height 11
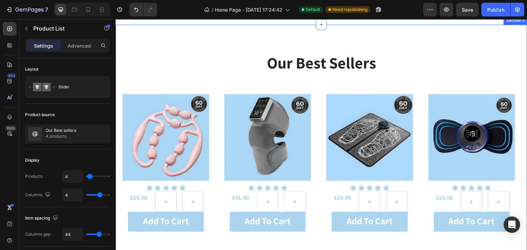
scroll to position [411, 0]
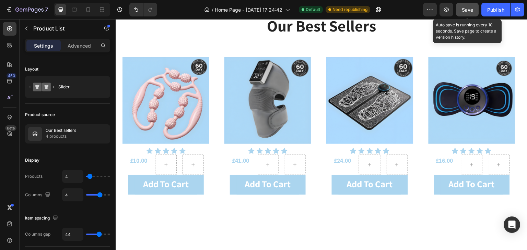
click at [470, 10] on span "Save" at bounding box center [467, 10] width 11 height 6
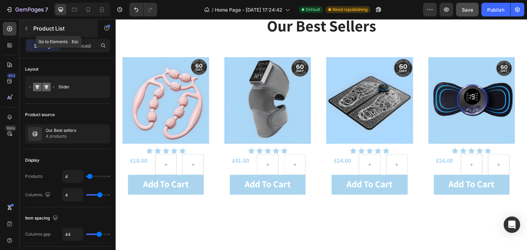
click at [25, 27] on icon "button" at bounding box center [26, 28] width 5 height 5
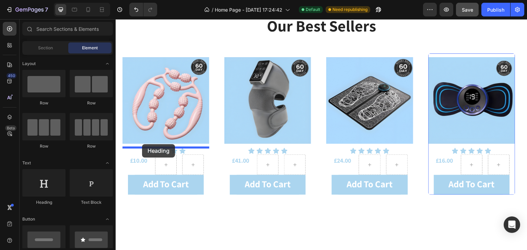
drag, startPoint x: 157, startPoint y: 207, endPoint x: 142, endPoint y: 144, distance: 64.1
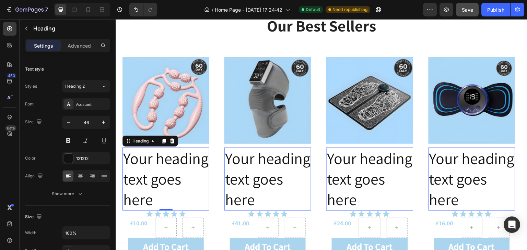
click at [163, 168] on h2 "Your heading text goes here" at bounding box center [165, 179] width 87 height 63
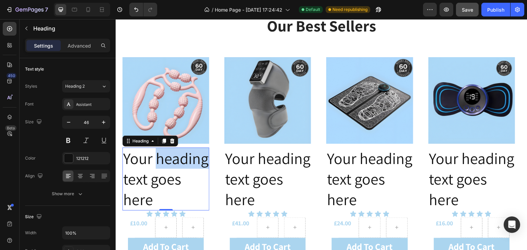
click at [163, 168] on p "Your heading text goes here" at bounding box center [165, 178] width 85 height 61
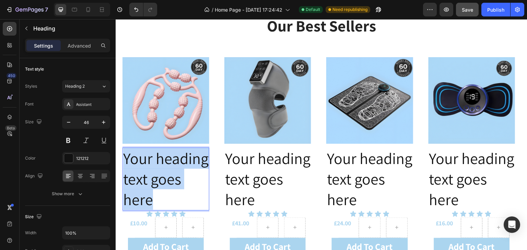
click at [163, 168] on p "Your heading text goes here" at bounding box center [165, 178] width 85 height 61
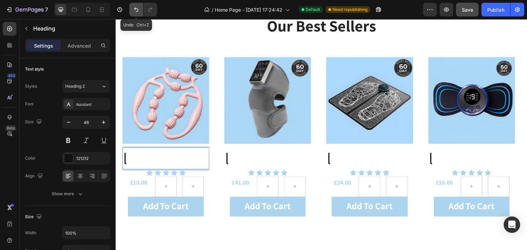
click at [133, 10] on icon "Undo/Redo" at bounding box center [136, 9] width 7 height 7
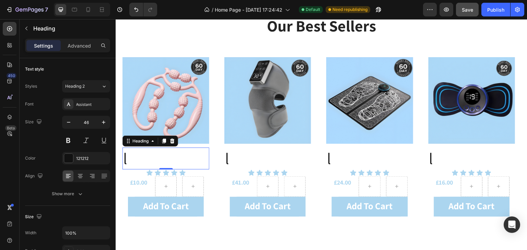
click at [180, 160] on h2 "l" at bounding box center [165, 159] width 87 height 22
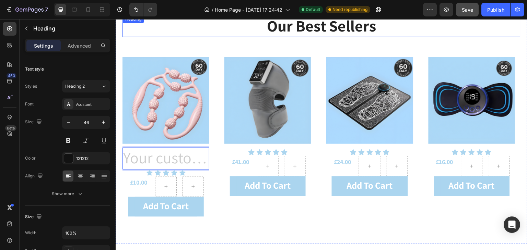
click at [201, 29] on h2 "our best sellers" at bounding box center [321, 26] width 398 height 22
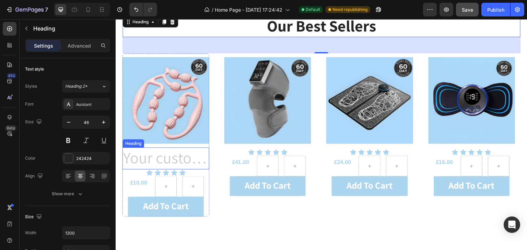
click at [139, 146] on div "Heading" at bounding box center [133, 144] width 22 height 8
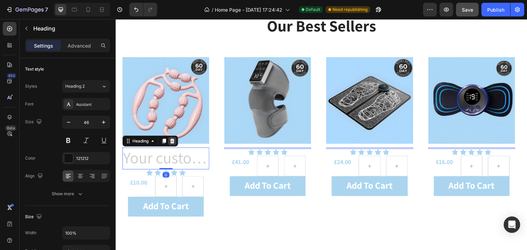
click at [171, 141] on icon at bounding box center [171, 141] width 5 height 5
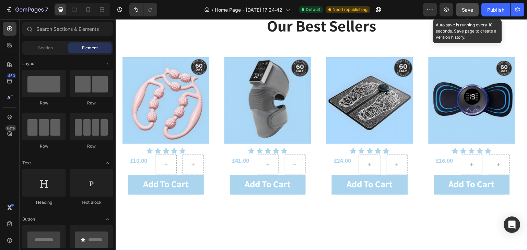
click at [466, 9] on span "Save" at bounding box center [467, 10] width 11 height 6
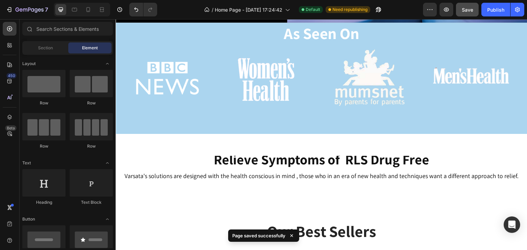
scroll to position [0, 0]
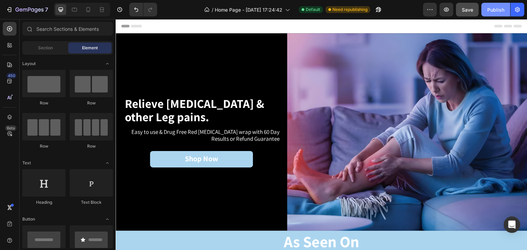
click at [491, 13] on button "Publish" at bounding box center [495, 10] width 29 height 14
